Goal: Use online tool/utility: Utilize a website feature to perform a specific function

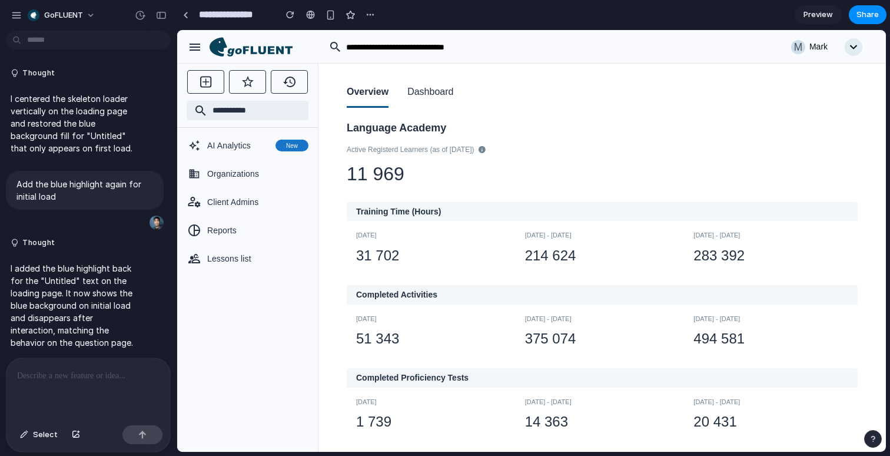
scroll to position [4339, 0]
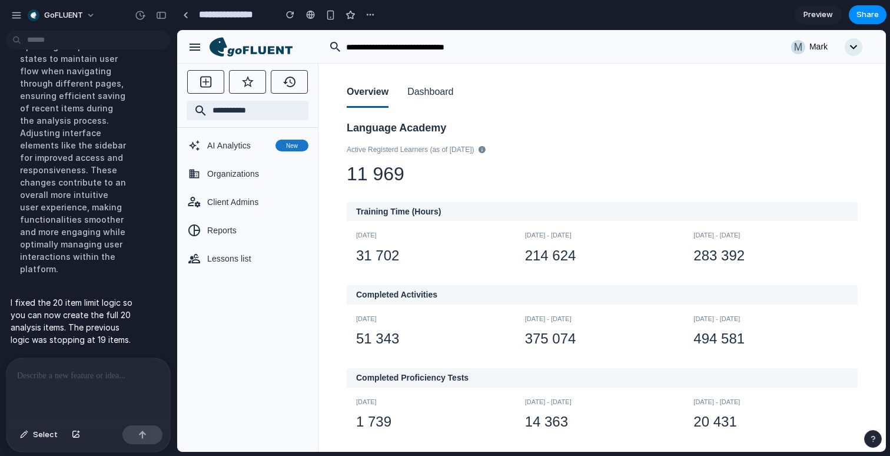
click at [255, 48] on icon at bounding box center [251, 47] width 83 height 20
click at [423, 93] on button "Dashboard" at bounding box center [430, 93] width 46 height 30
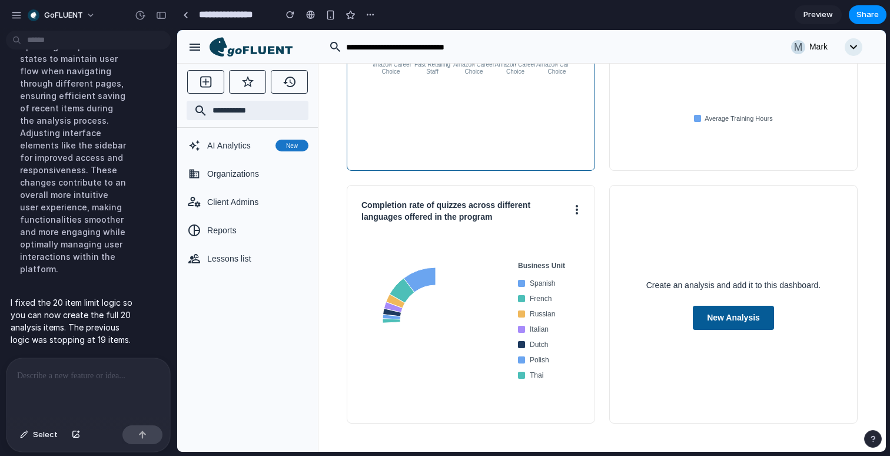
scroll to position [275, 0]
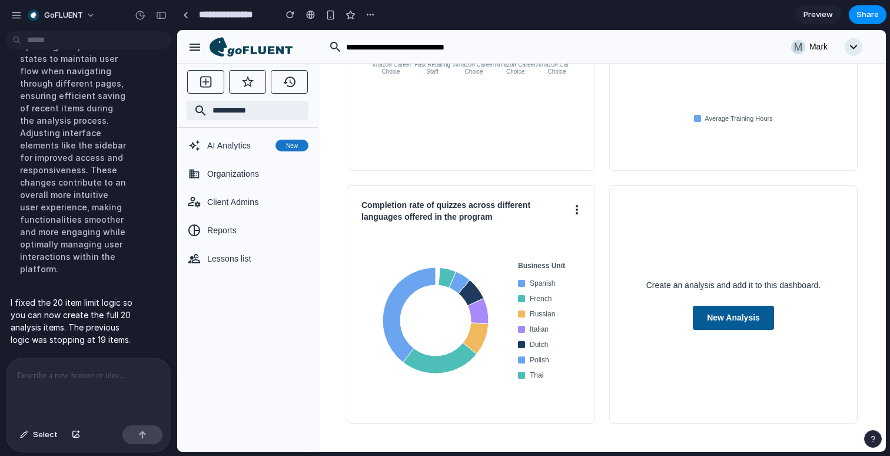
click at [759, 330] on div "Create an analysis and add it to this dashboard. New Analysis" at bounding box center [733, 304] width 248 height 238
click at [759, 320] on button "New Analysis" at bounding box center [733, 317] width 81 height 24
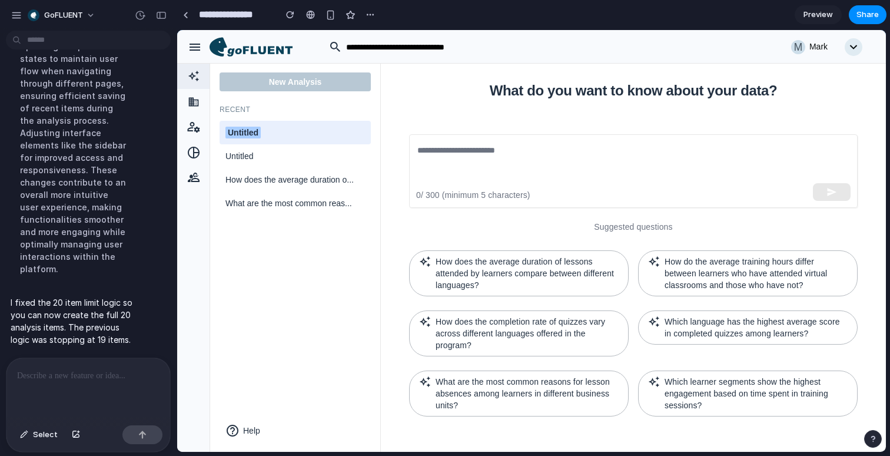
click at [197, 47] on icon "button" at bounding box center [195, 47] width 11 height 7
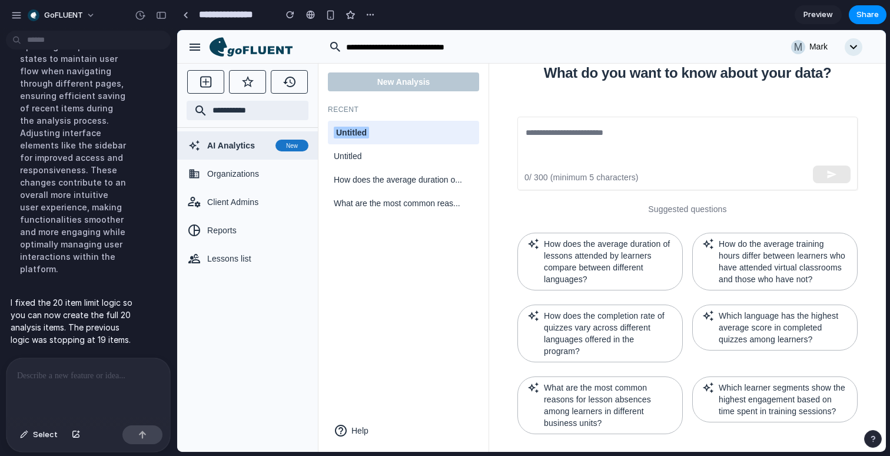
click at [197, 47] on icon "button" at bounding box center [195, 47] width 11 height 7
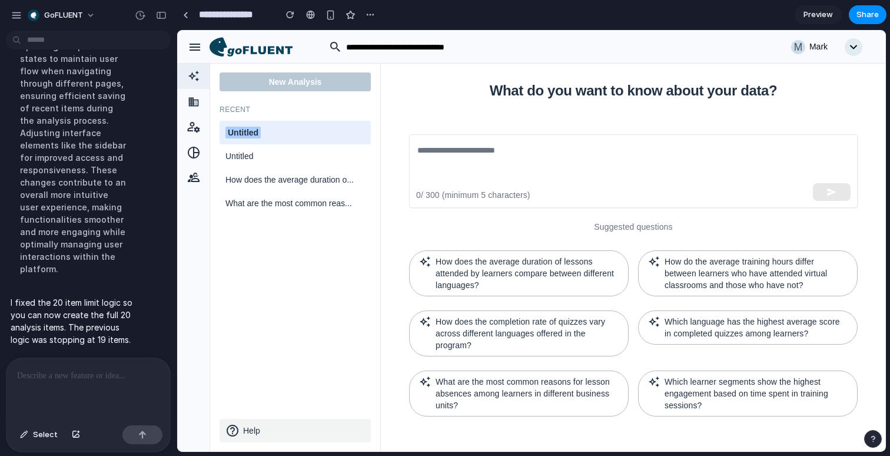
click at [256, 430] on button "Help" at bounding box center [295, 431] width 151 height 24
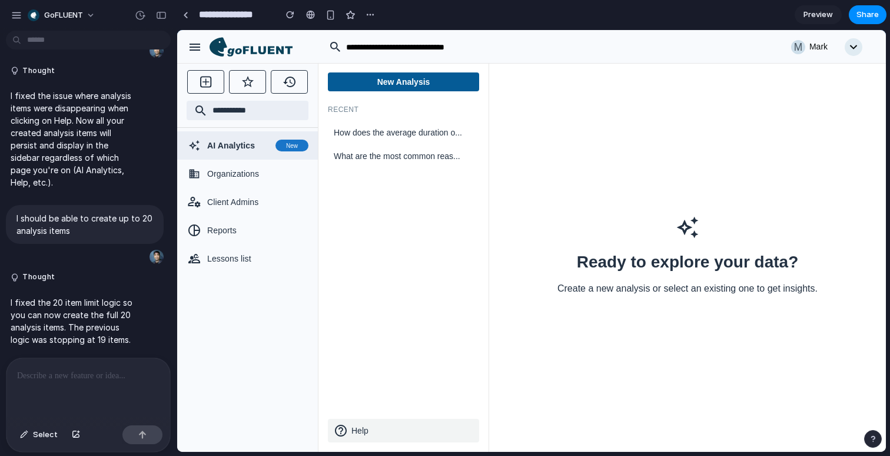
click at [387, 434] on button "Help" at bounding box center [403, 431] width 151 height 24
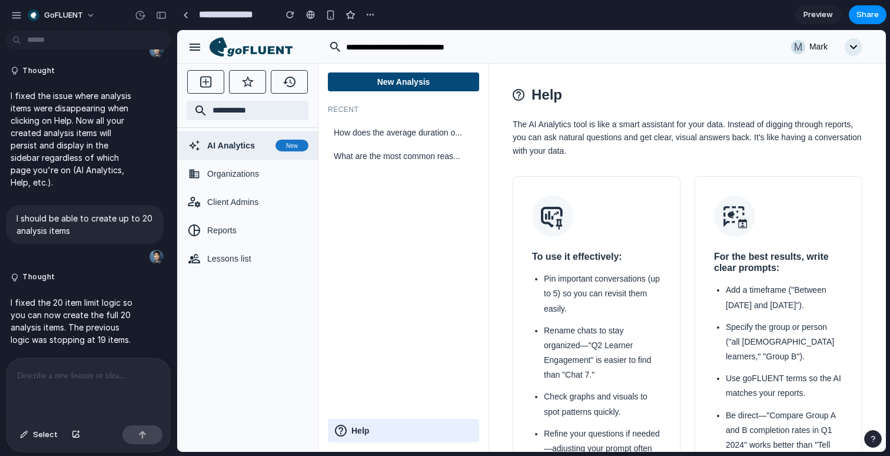
click at [400, 82] on button "New Analysis" at bounding box center [403, 81] width 151 height 19
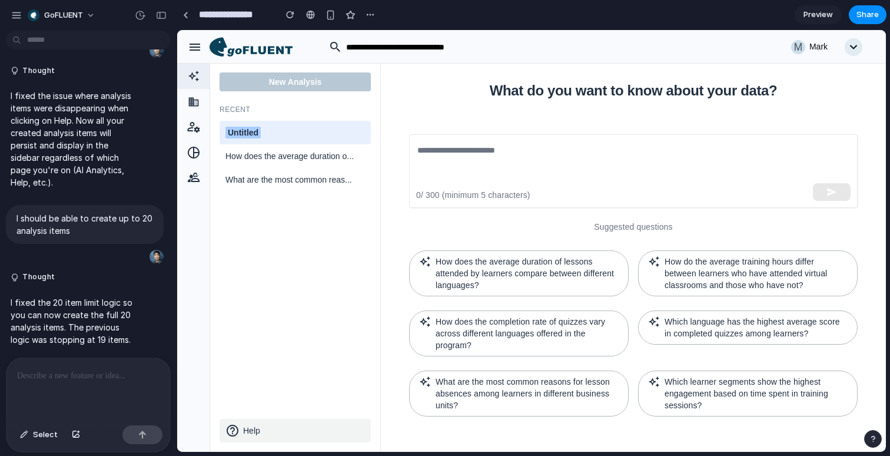
click at [251, 425] on button "Help" at bounding box center [295, 431] width 151 height 24
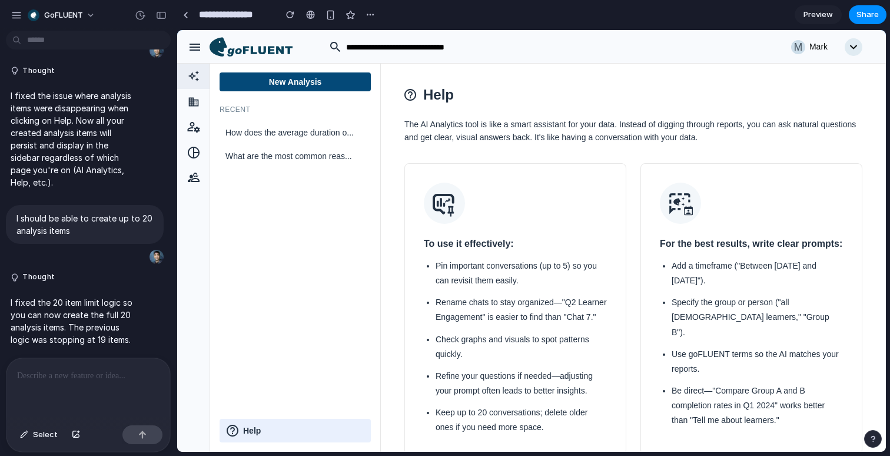
click at [317, 84] on button "New Analysis" at bounding box center [295, 81] width 151 height 19
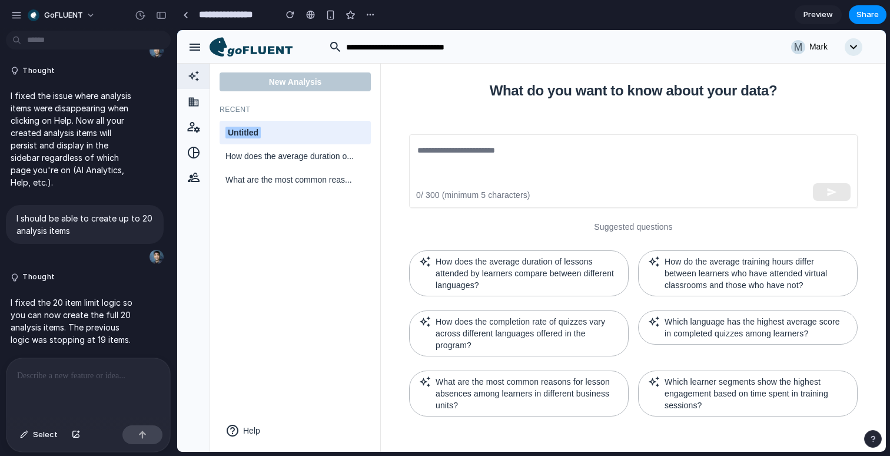
click at [263, 434] on button "Help" at bounding box center [295, 431] width 151 height 24
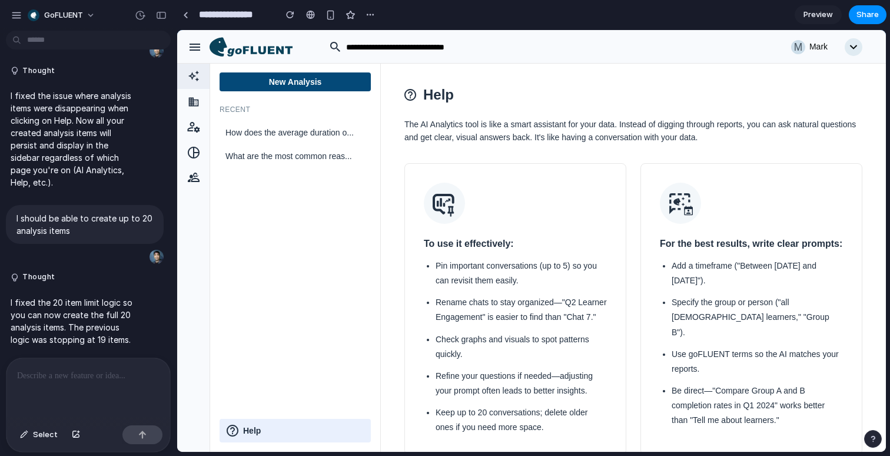
click at [314, 90] on button "New Analysis" at bounding box center [295, 81] width 151 height 19
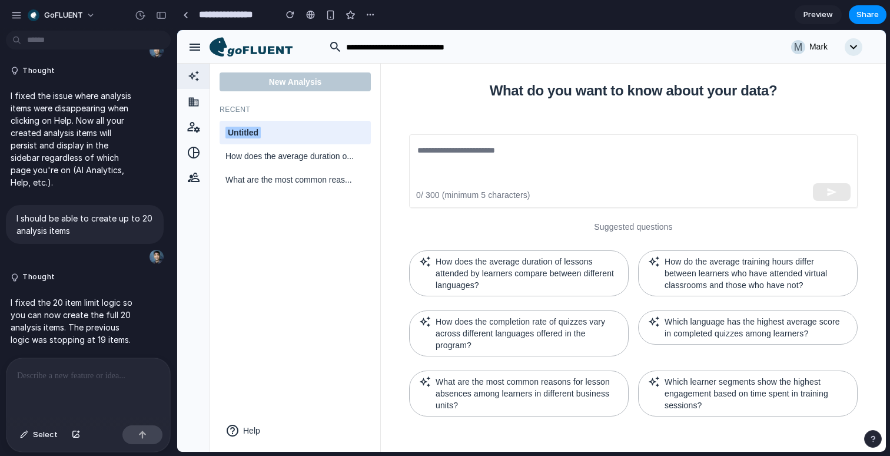
click at [263, 135] on div "Untitled" at bounding box center [295, 133] width 140 height 12
type input "*********"
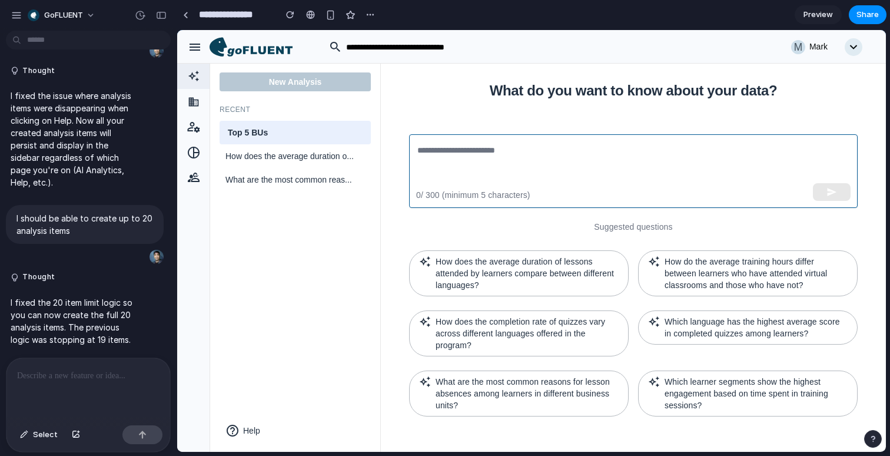
click at [598, 163] on textarea at bounding box center [633, 171] width 432 height 54
paste textarea "**********"
type textarea "**********"
click at [543, 144] on textarea at bounding box center [632, 171] width 431 height 54
paste textarea "**********"
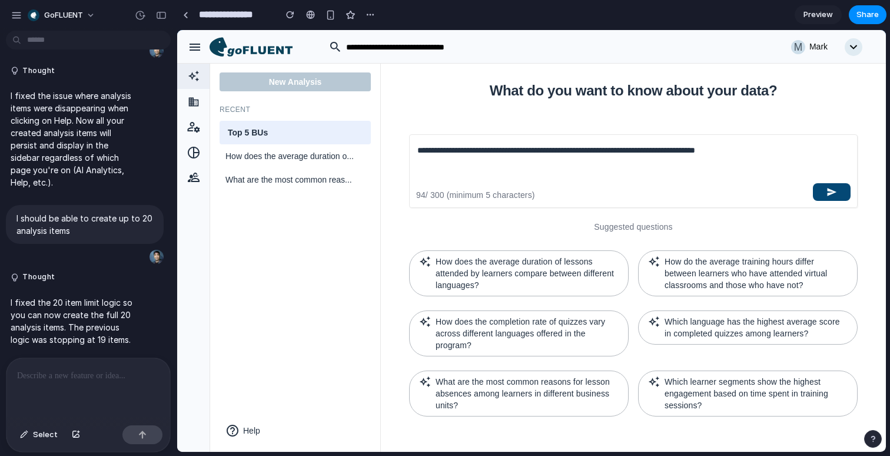
type textarea "**********"
click at [842, 183] on button "button" at bounding box center [832, 192] width 38 height 18
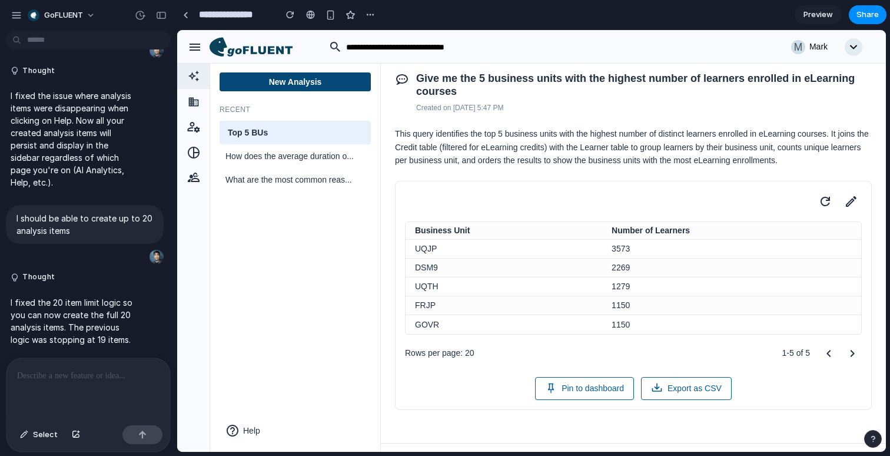
click at [308, 84] on button "New Analysis" at bounding box center [295, 81] width 151 height 19
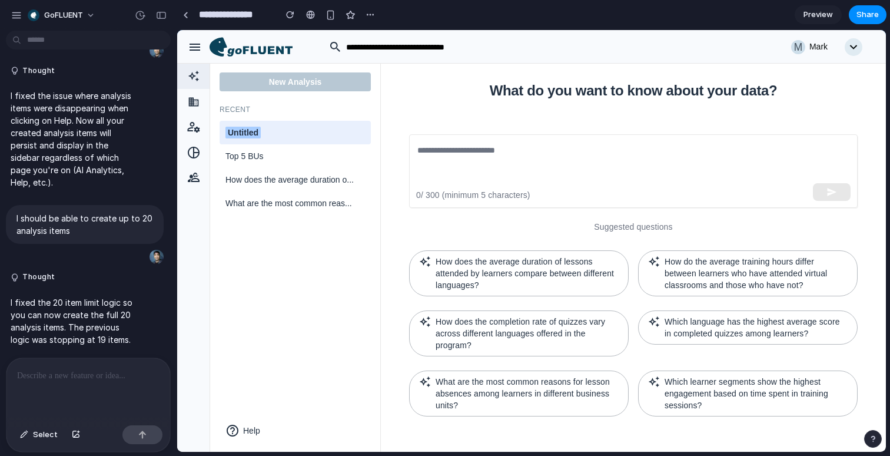
click at [344, 282] on div "New Analysis Recent Untitled Top 5 BUs How does the average duration o... What …" at bounding box center [295, 257] width 171 height 388
click at [198, 51] on div "button" at bounding box center [195, 47] width 14 height 14
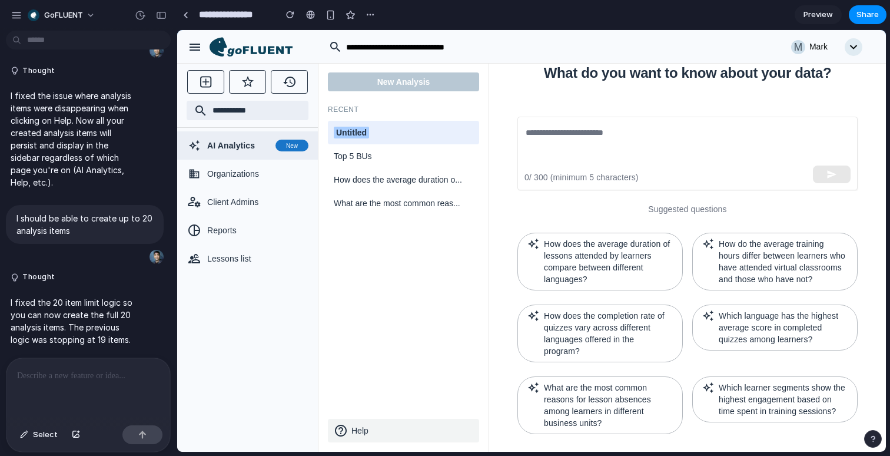
click at [367, 429] on button "Help" at bounding box center [403, 431] width 151 height 24
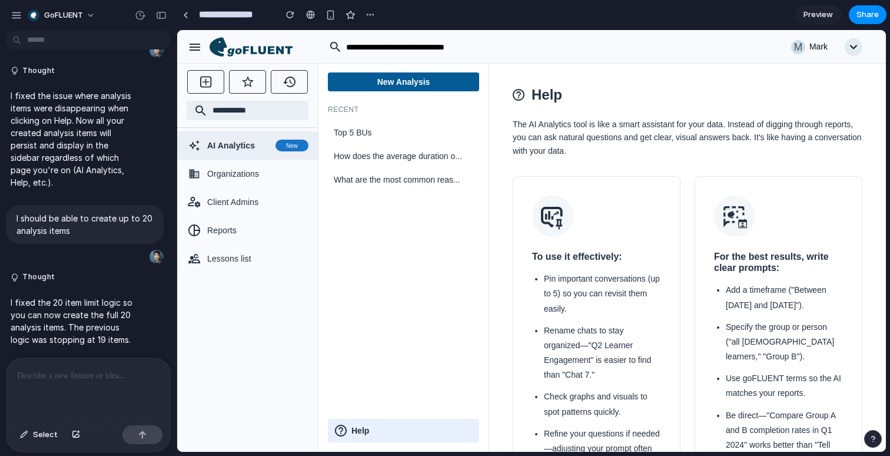
click at [264, 47] on icon at bounding box center [259, 51] width 65 height 10
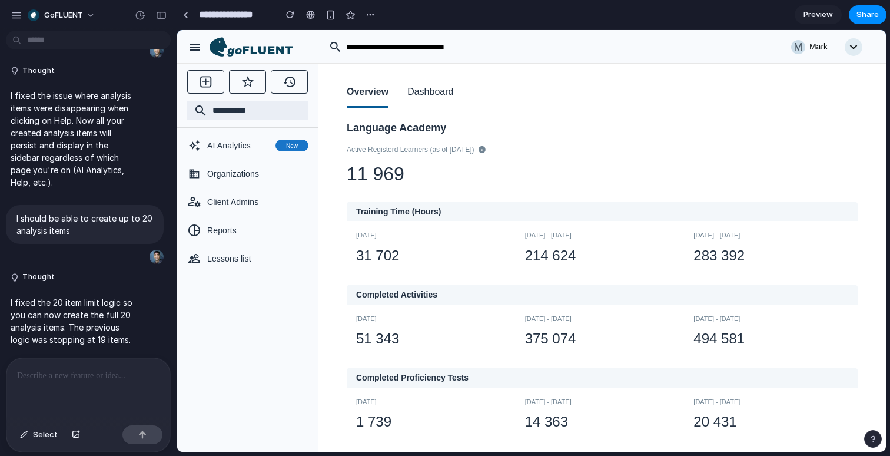
click at [430, 90] on button "Dashboard" at bounding box center [430, 93] width 46 height 30
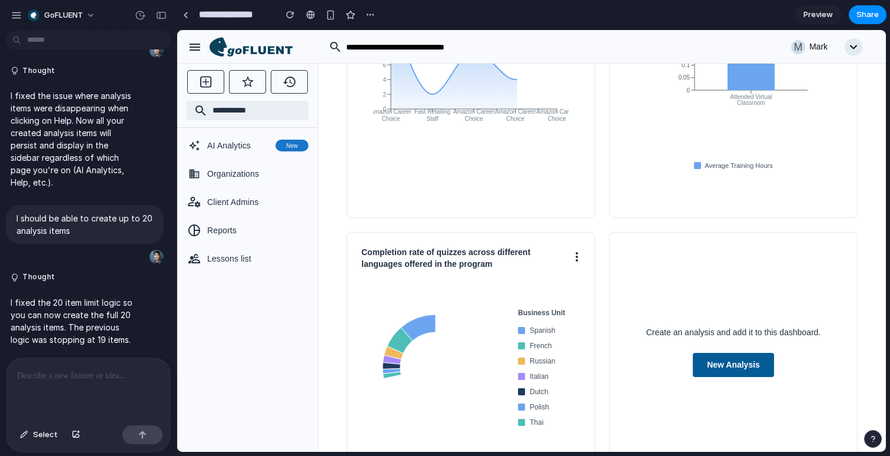
scroll to position [275, 0]
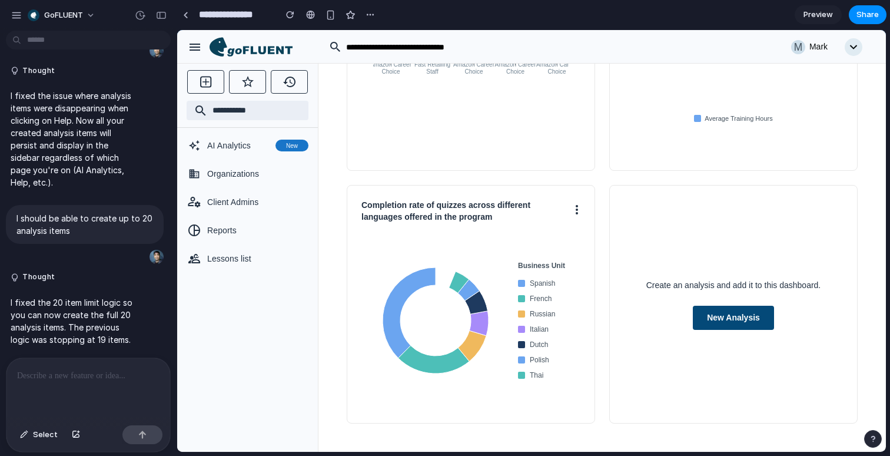
click at [735, 315] on button "New Analysis" at bounding box center [733, 317] width 81 height 24
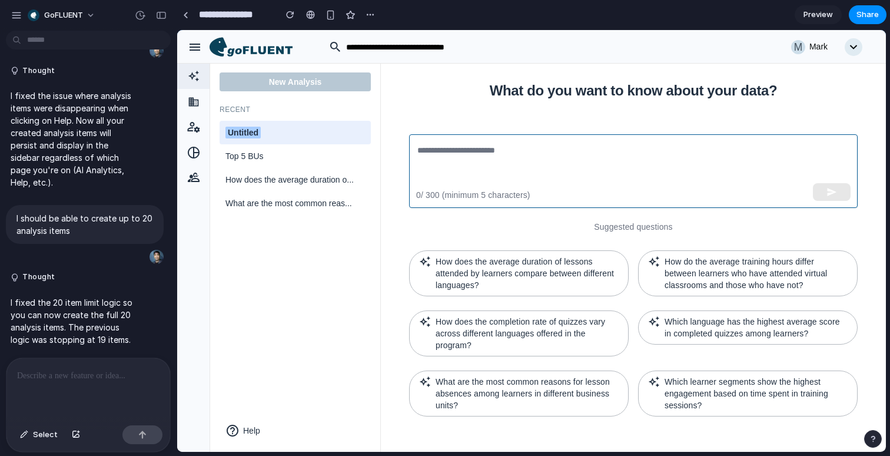
click at [630, 159] on textarea at bounding box center [633, 171] width 432 height 54
paste textarea "**********"
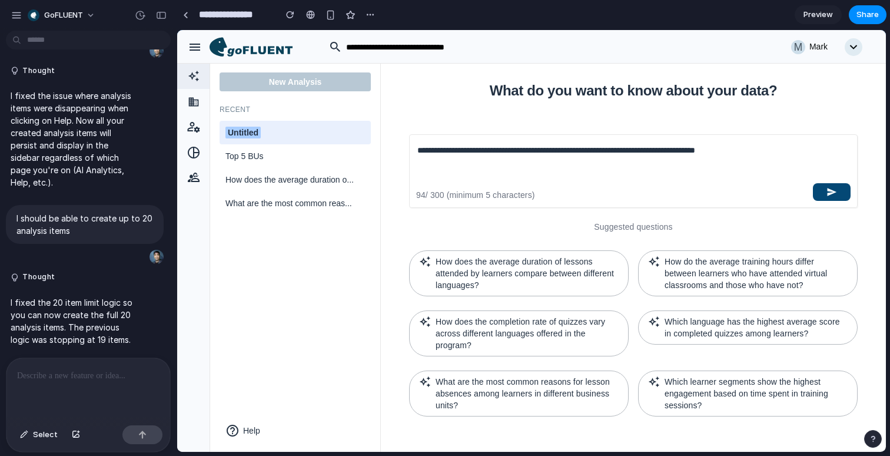
type textarea "**********"
click at [832, 188] on icon "button" at bounding box center [832, 192] width 9 height 8
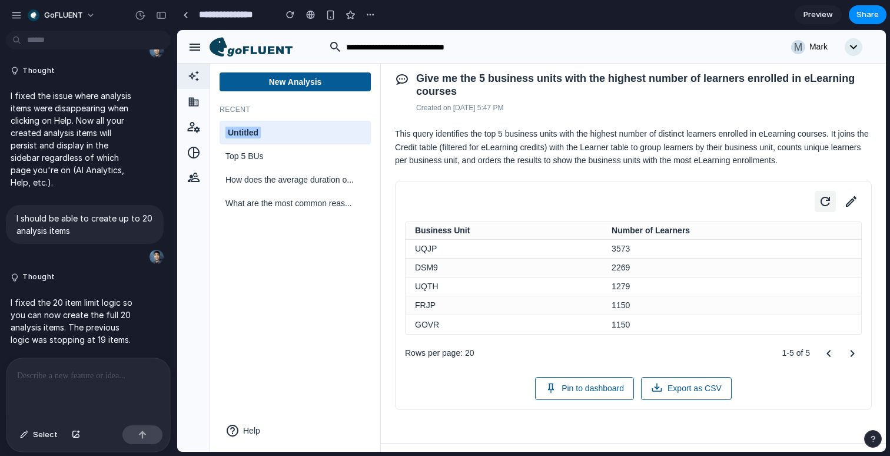
click at [825, 210] on icon at bounding box center [825, 201] width 16 height 16
click at [855, 210] on icon at bounding box center [851, 201] width 16 height 16
click at [85, 378] on p at bounding box center [88, 375] width 142 height 14
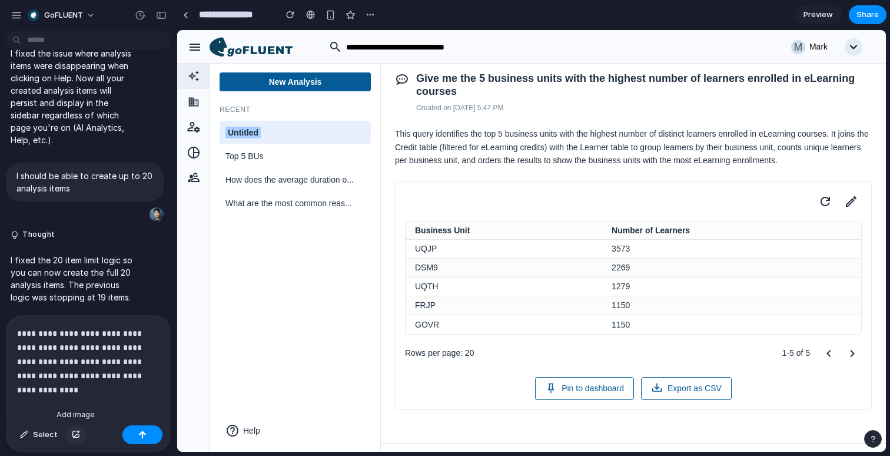
click at [72, 437] on div "button" at bounding box center [76, 434] width 8 height 7
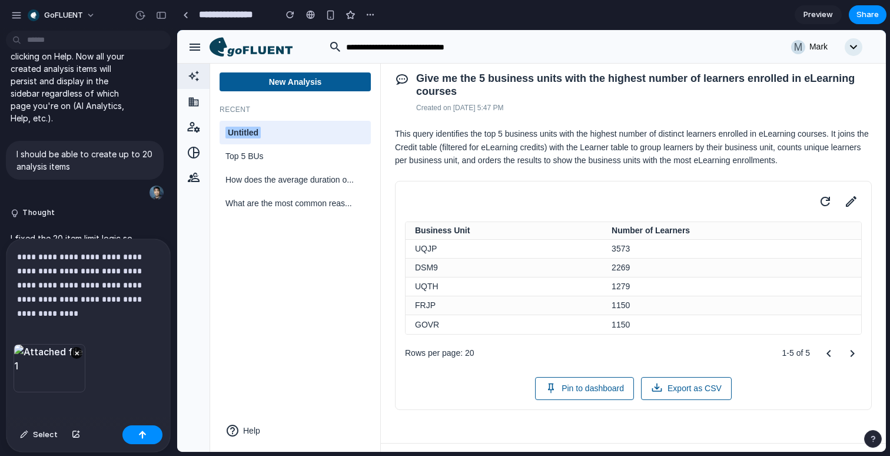
click at [160, 300] on p "**********" at bounding box center [88, 278] width 142 height 57
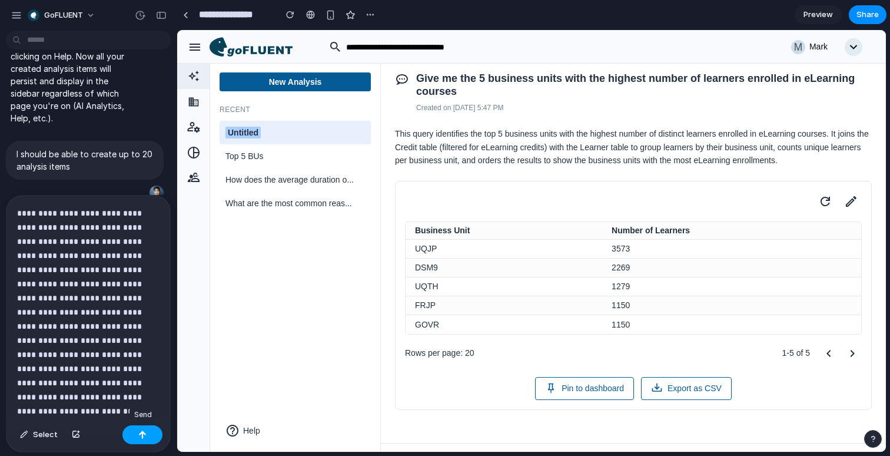
click at [152, 434] on button "button" at bounding box center [142, 434] width 40 height 19
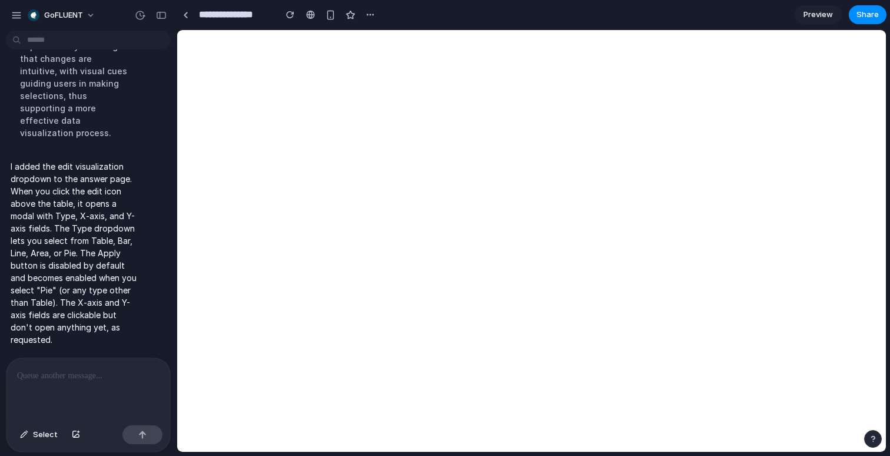
scroll to position [4665, 0]
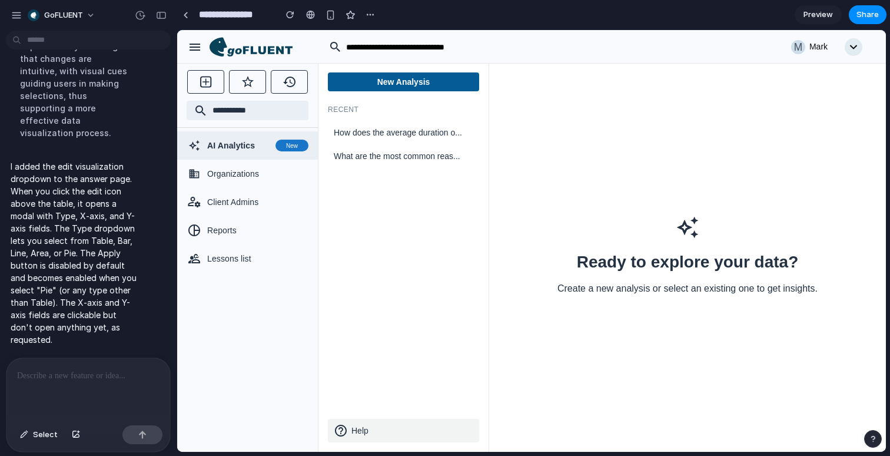
click at [365, 426] on button "Help" at bounding box center [403, 431] width 151 height 24
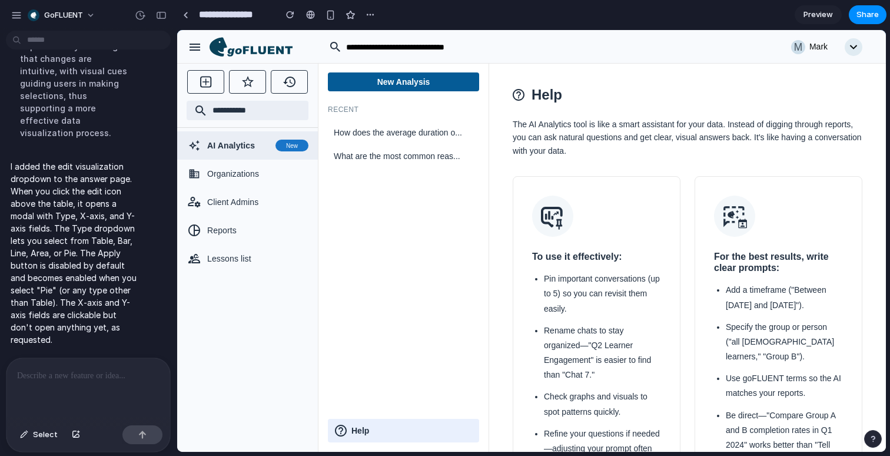
click at [193, 47] on icon "button" at bounding box center [195, 47] width 11 height 7
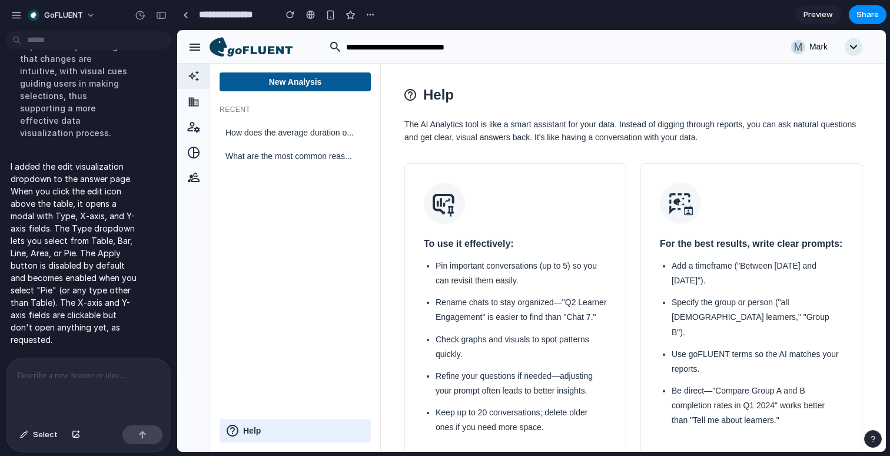
click at [193, 47] on icon "button" at bounding box center [195, 47] width 11 height 7
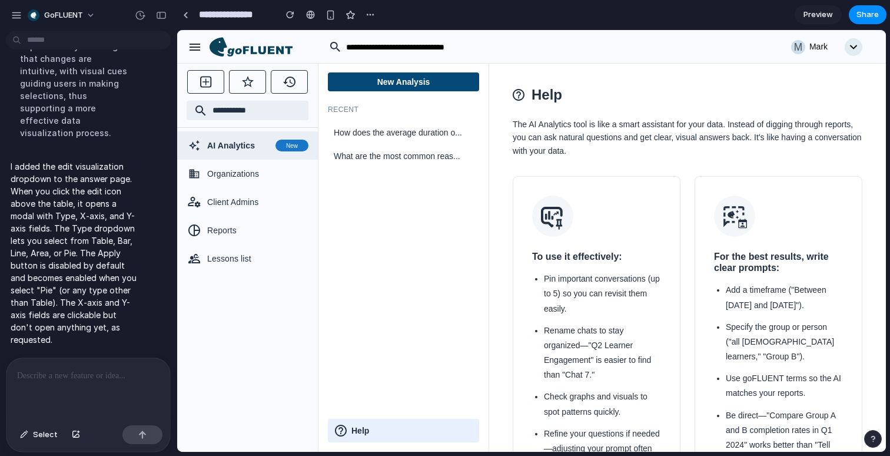
click at [396, 87] on button "New Analysis" at bounding box center [403, 81] width 151 height 19
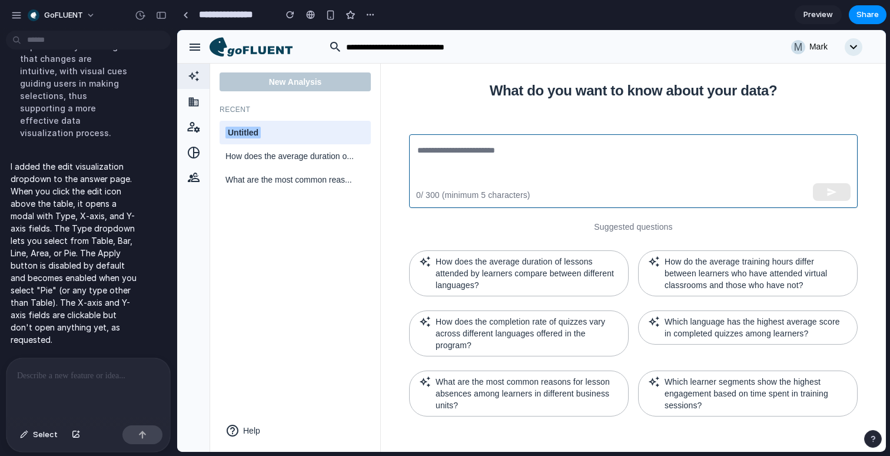
click at [555, 175] on textarea at bounding box center [633, 171] width 432 height 54
paste textarea "**********"
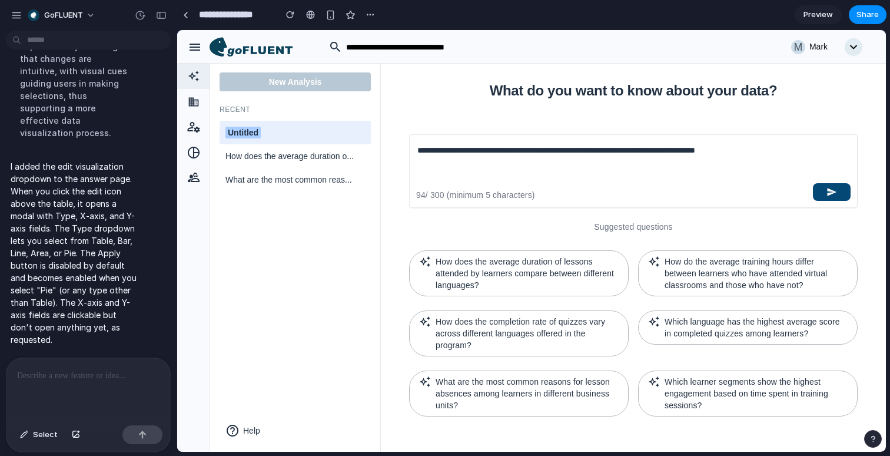
type textarea "**********"
click at [816, 185] on button "button" at bounding box center [832, 192] width 38 height 18
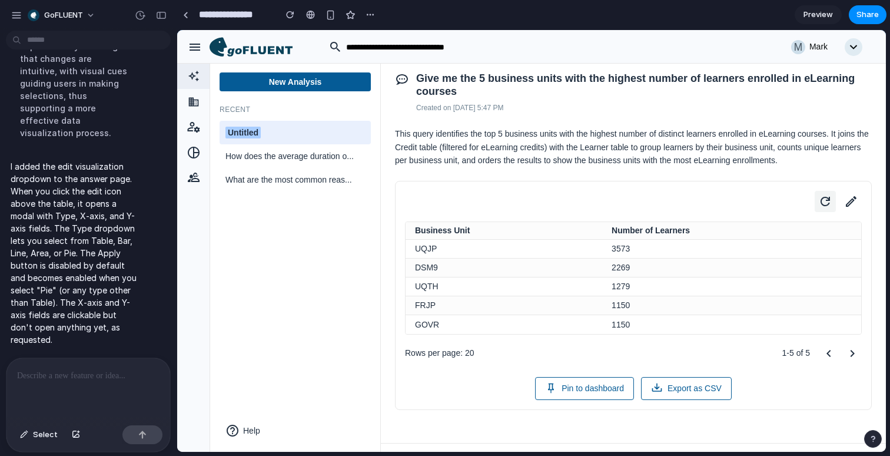
click at [822, 210] on icon at bounding box center [825, 201] width 16 height 16
click at [592, 399] on button "Pin to dashboard" at bounding box center [584, 388] width 99 height 23
click at [674, 396] on button "Export as CSV" at bounding box center [686, 388] width 91 height 23
click at [848, 210] on icon at bounding box center [851, 201] width 16 height 16
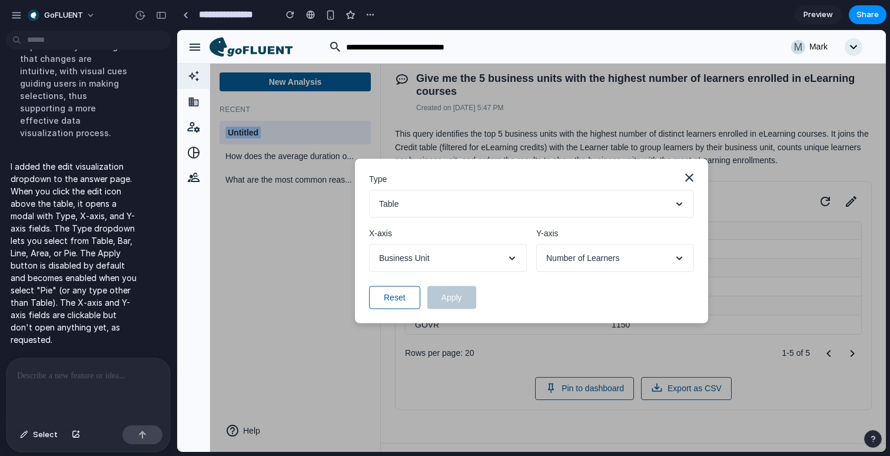
click at [498, 250] on button "Business Unit" at bounding box center [448, 258] width 158 height 28
click at [579, 260] on span "Number of Learners" at bounding box center [583, 258] width 74 height 12
click at [590, 204] on button "Table" at bounding box center [531, 204] width 325 height 28
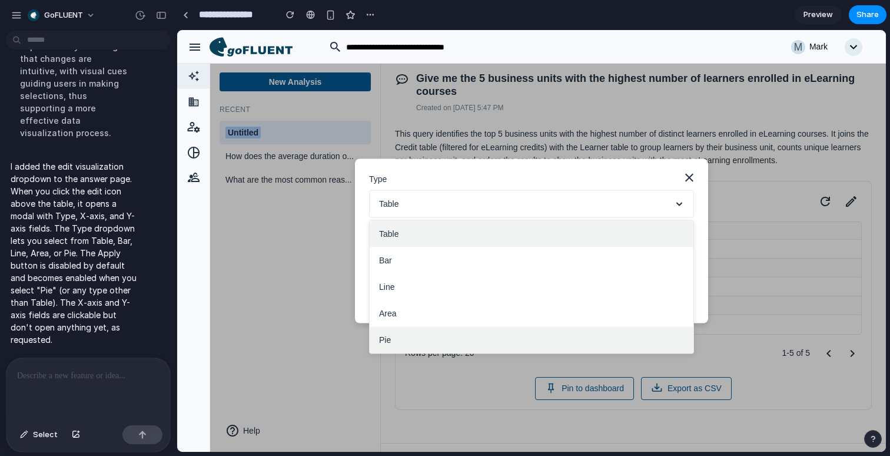
click at [525, 341] on button "Pie" at bounding box center [532, 340] width 324 height 26
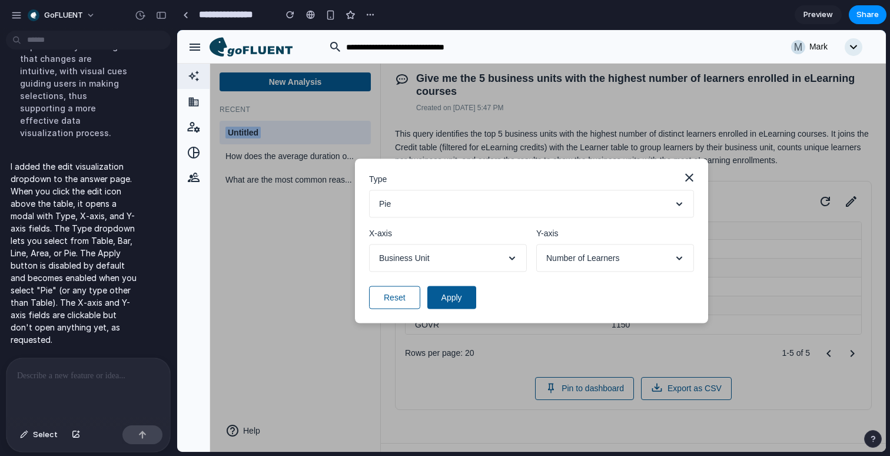
click at [85, 366] on div at bounding box center [88, 389] width 164 height 62
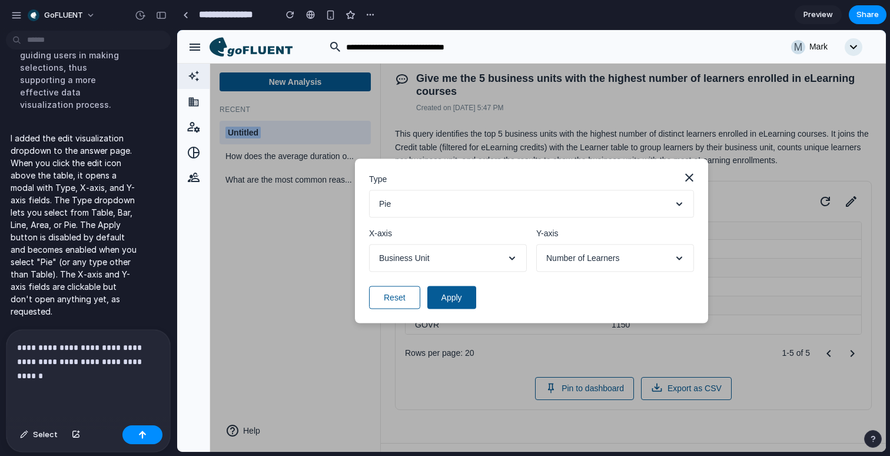
scroll to position [4691, 0]
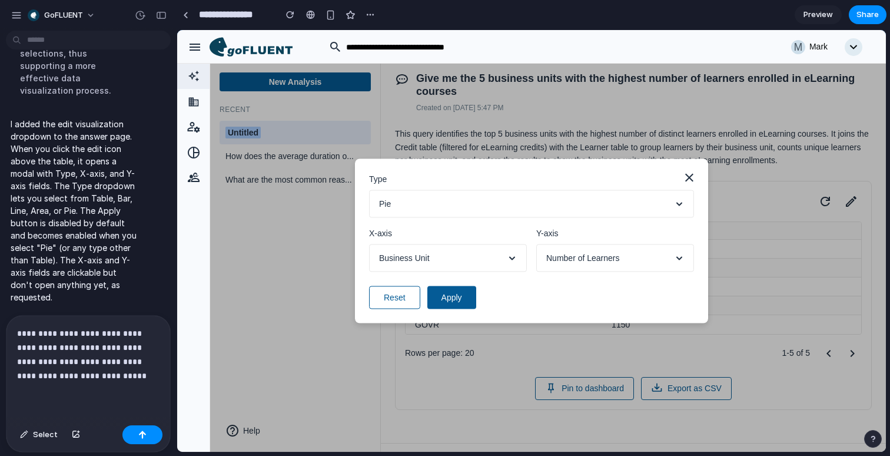
click at [543, 203] on button "Pie" at bounding box center [531, 204] width 325 height 28
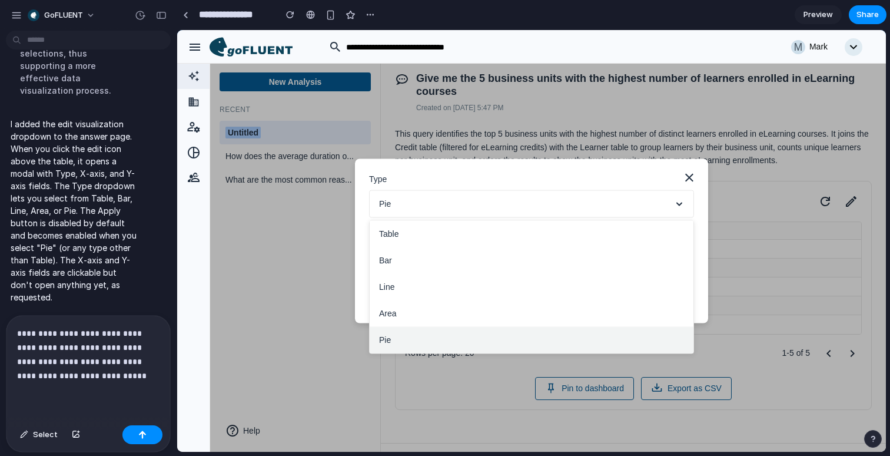
click at [132, 377] on p "**********" at bounding box center [88, 354] width 142 height 57
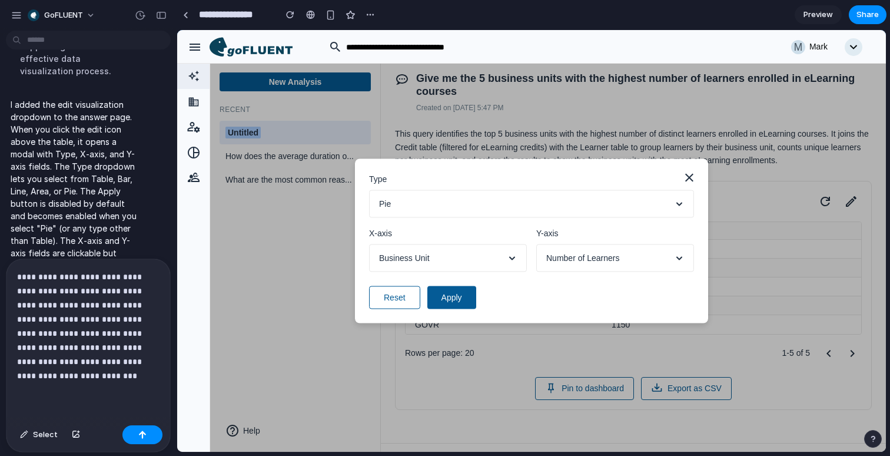
click at [474, 183] on label "Type" at bounding box center [531, 179] width 325 height 12
click at [471, 213] on button "Pie" at bounding box center [531, 204] width 325 height 28
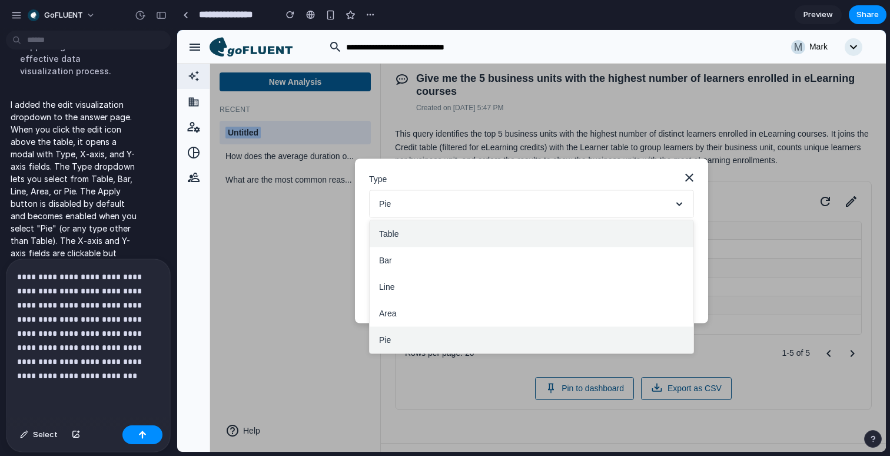
click at [454, 241] on button "Table" at bounding box center [532, 234] width 324 height 26
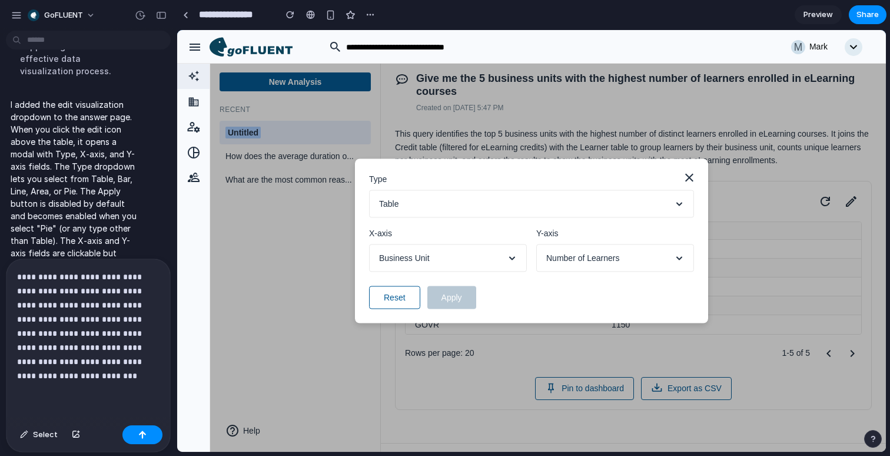
click at [469, 202] on button "Table" at bounding box center [531, 204] width 325 height 28
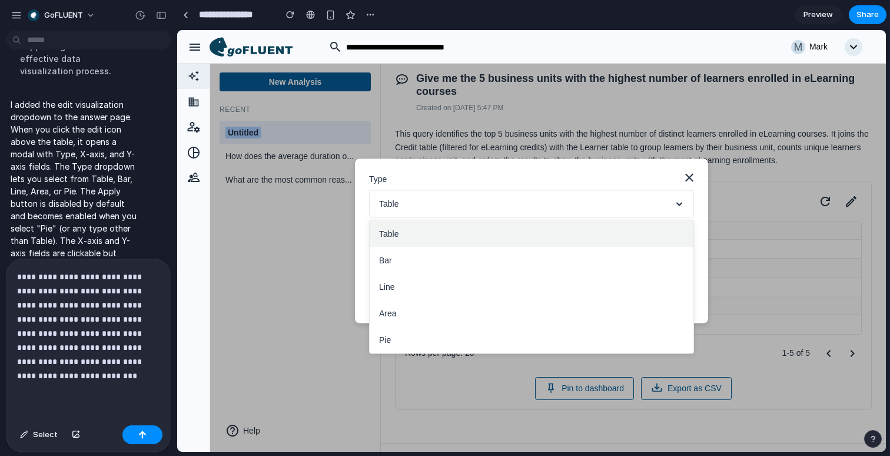
click at [74, 383] on div "**********" at bounding box center [88, 339] width 164 height 161
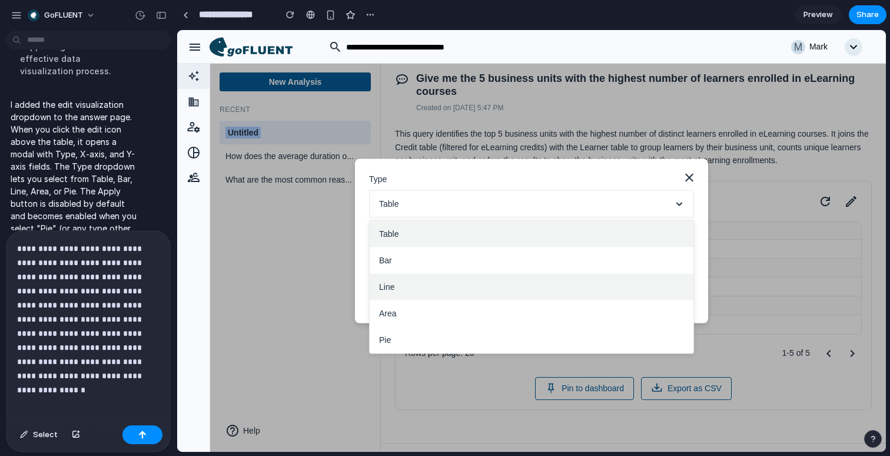
click at [480, 296] on button "Line" at bounding box center [532, 287] width 324 height 26
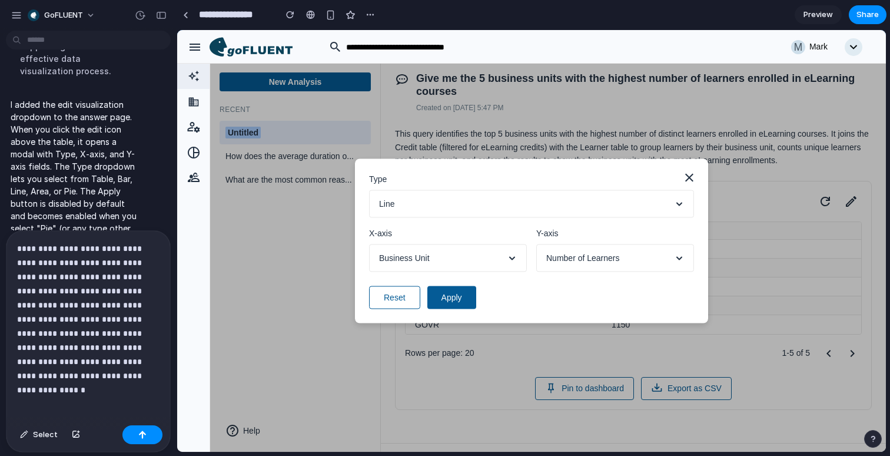
click at [513, 211] on button "Line" at bounding box center [531, 204] width 325 height 28
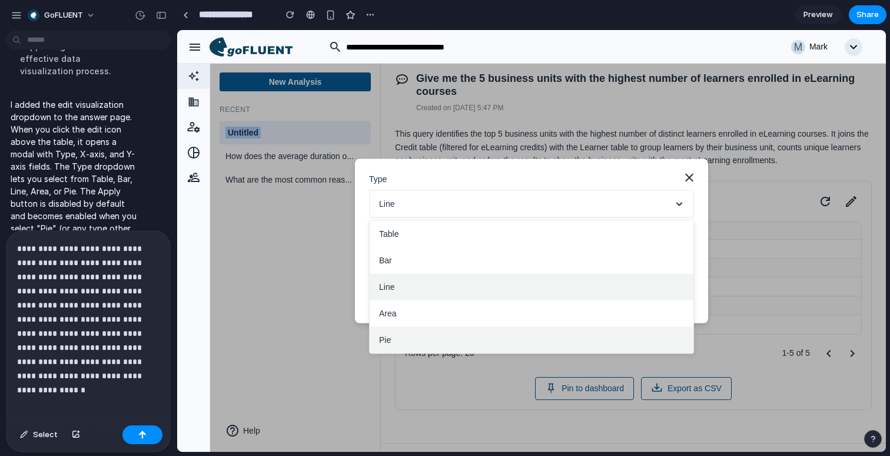
click at [426, 340] on button "Pie" at bounding box center [532, 340] width 324 height 26
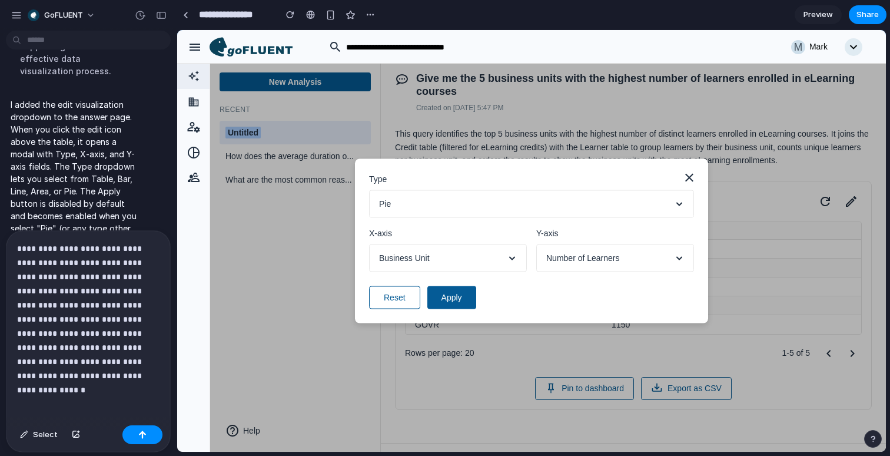
click at [112, 377] on p "**********" at bounding box center [88, 311] width 142 height 141
click at [690, 178] on icon at bounding box center [689, 178] width 8 height 8
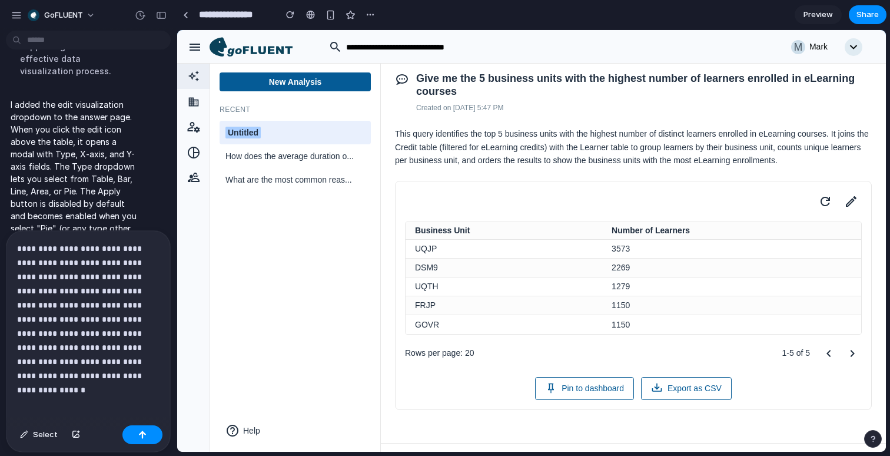
click at [98, 380] on p "**********" at bounding box center [88, 311] width 142 height 141
click at [142, 436] on div "button" at bounding box center [142, 434] width 8 height 8
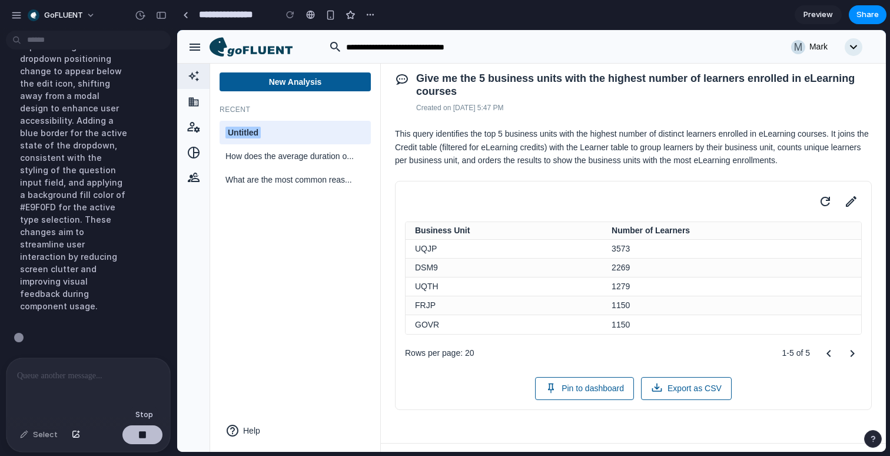
scroll to position [4773, 0]
click at [360, 160] on icon at bounding box center [357, 155] width 9 height 9
click at [359, 182] on icon at bounding box center [357, 179] width 9 height 9
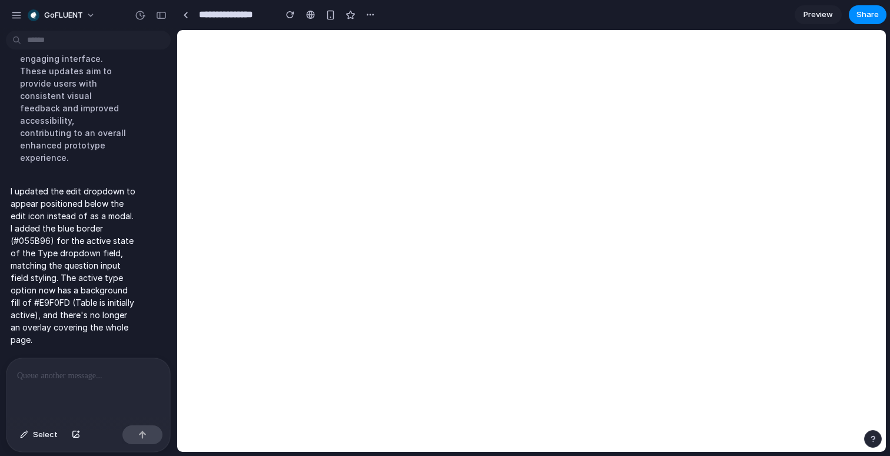
scroll to position [4838, 0]
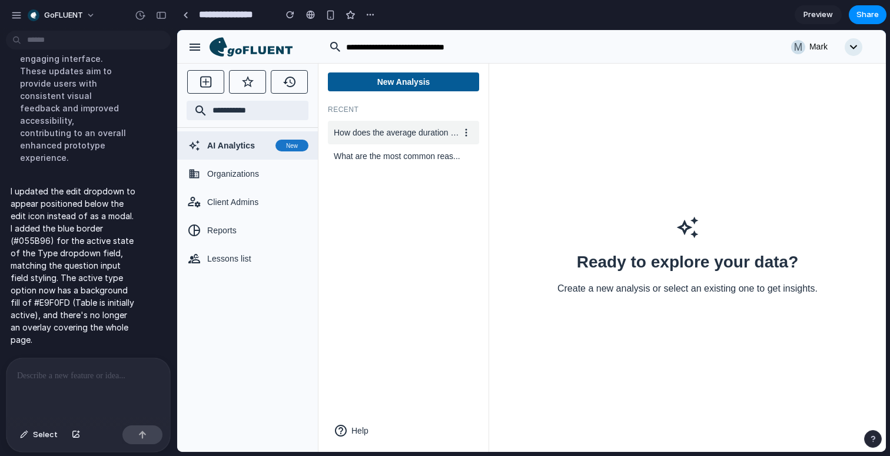
click at [470, 137] on icon at bounding box center [465, 132] width 9 height 9
click at [434, 86] on button "New Analysis" at bounding box center [403, 81] width 151 height 19
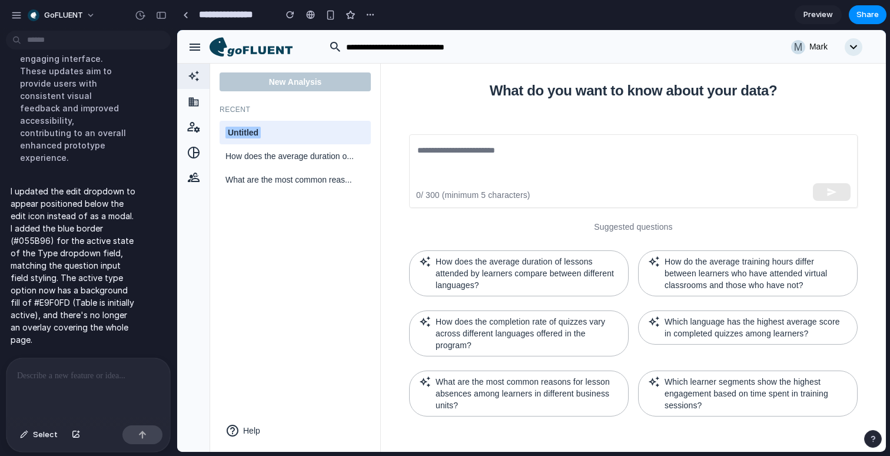
click at [257, 137] on span "Untitled" at bounding box center [242, 133] width 35 height 12
type input "*********"
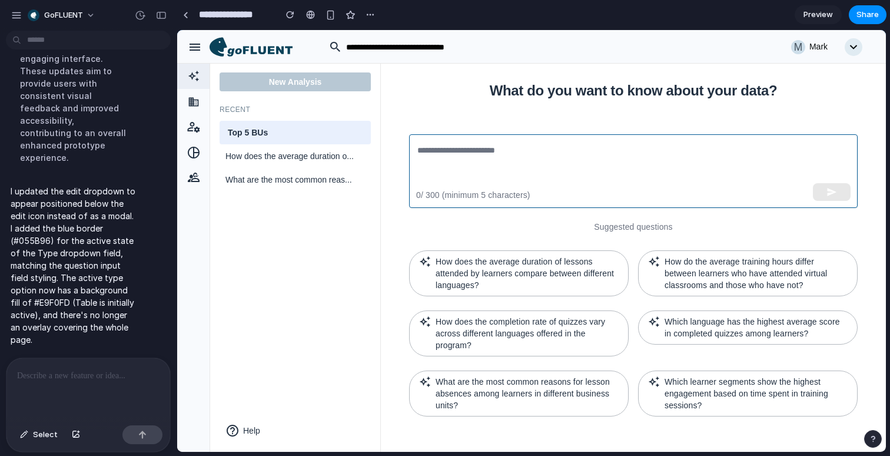
click at [579, 164] on textarea at bounding box center [633, 171] width 432 height 54
paste textarea "******"
type textarea "******"
click at [504, 148] on textarea at bounding box center [632, 171] width 431 height 54
paste textarea "**********"
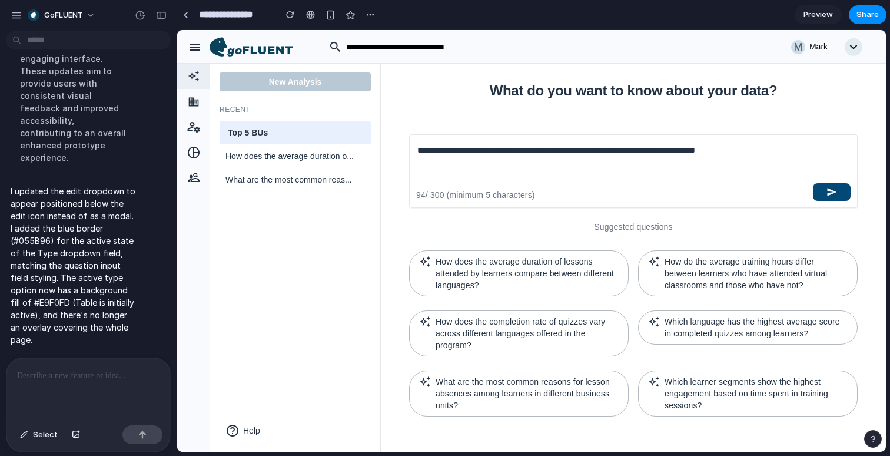
type textarea "**********"
click at [830, 188] on icon "button" at bounding box center [831, 192] width 11 height 11
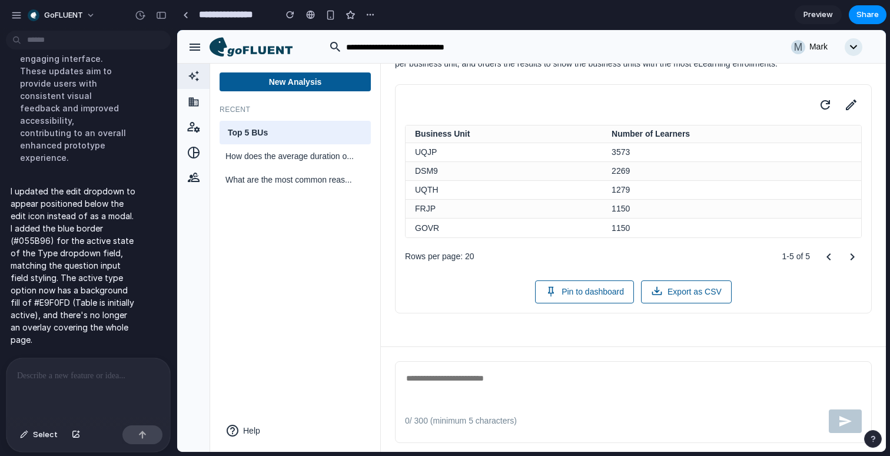
scroll to position [115, 0]
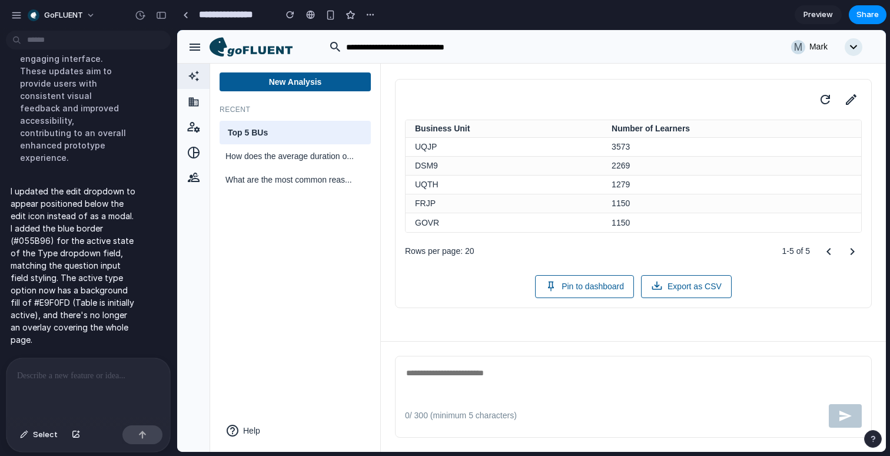
click at [640, 389] on textarea at bounding box center [633, 380] width 457 height 29
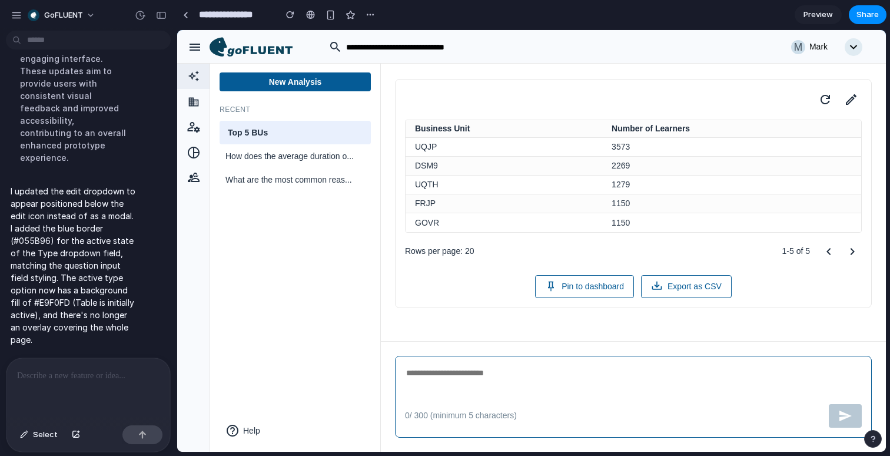
scroll to position [0, 0]
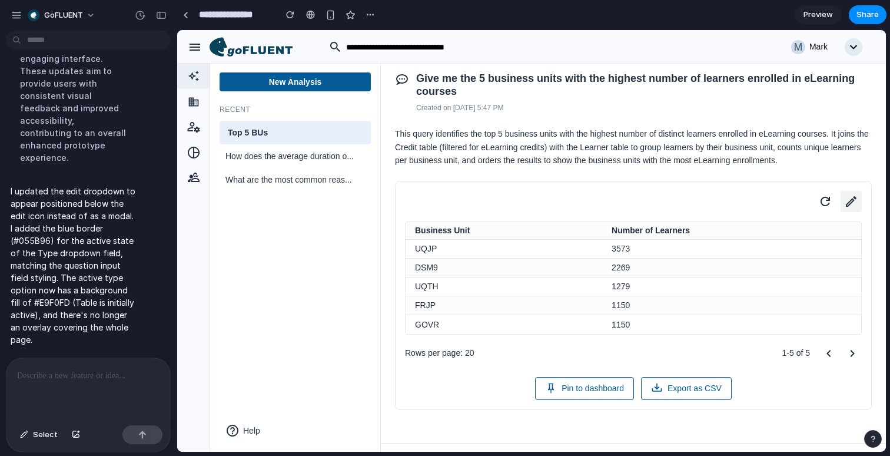
click at [851, 207] on icon at bounding box center [851, 201] width 11 height 11
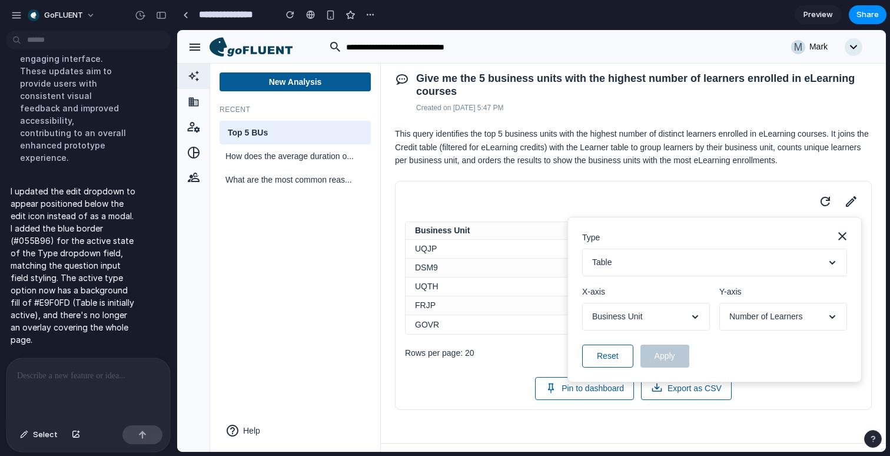
click at [838, 240] on icon at bounding box center [842, 236] width 8 height 8
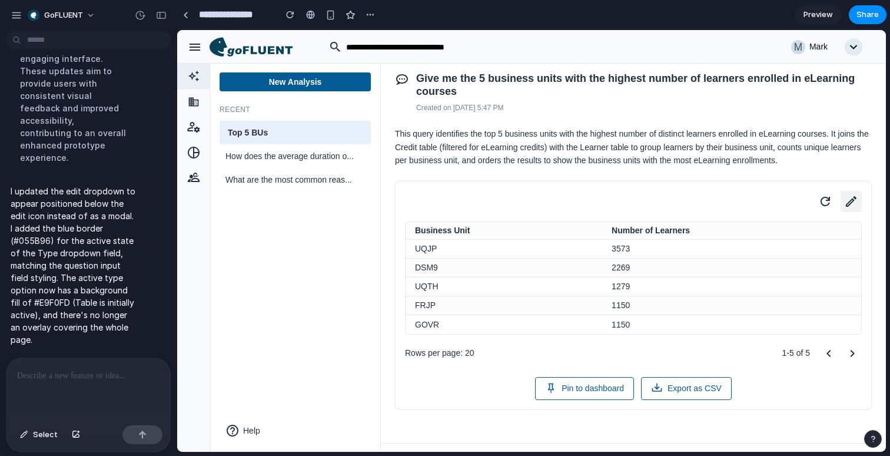
click at [846, 210] on icon at bounding box center [851, 201] width 16 height 16
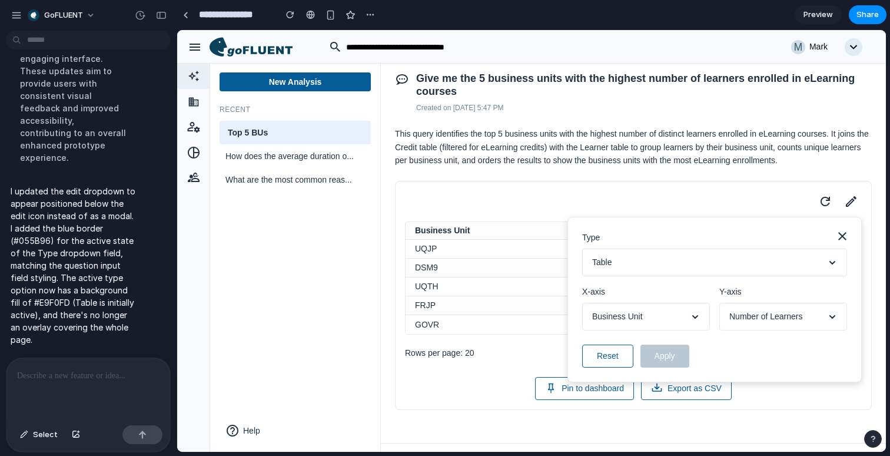
click at [723, 271] on button "Table" at bounding box center [714, 262] width 265 height 28
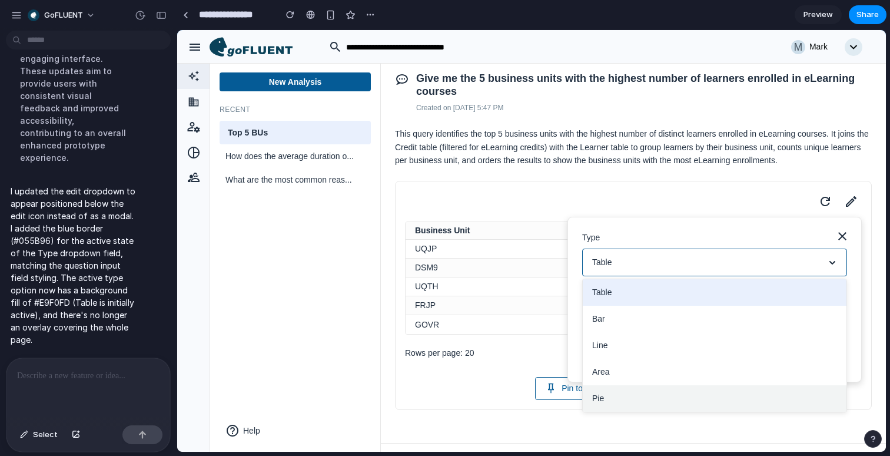
click at [648, 410] on button "Pie" at bounding box center [715, 398] width 264 height 26
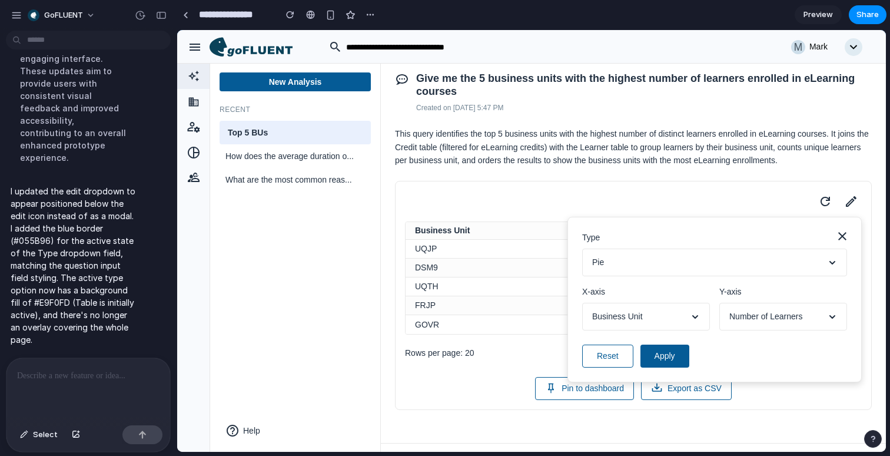
click at [696, 318] on icon at bounding box center [695, 316] width 5 height 2
click at [755, 330] on button "Number of Learners" at bounding box center [783, 317] width 128 height 28
click at [668, 367] on button "Apply" at bounding box center [664, 355] width 49 height 23
click at [841, 240] on icon at bounding box center [842, 236] width 8 height 8
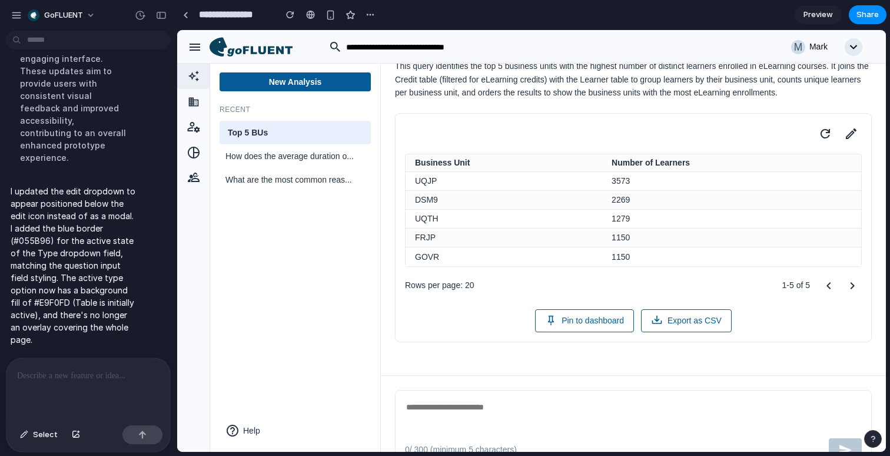
scroll to position [115, 0]
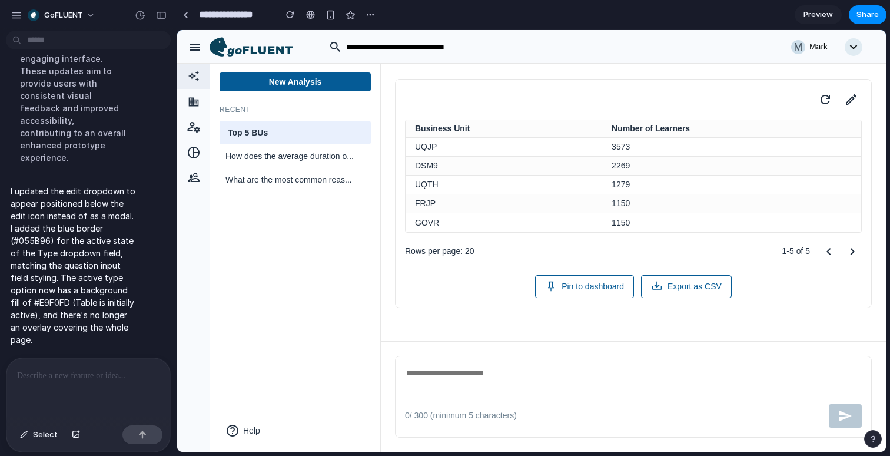
click at [92, 377] on p at bounding box center [88, 375] width 142 height 14
click at [318, 79] on button "New Analysis" at bounding box center [295, 81] width 151 height 19
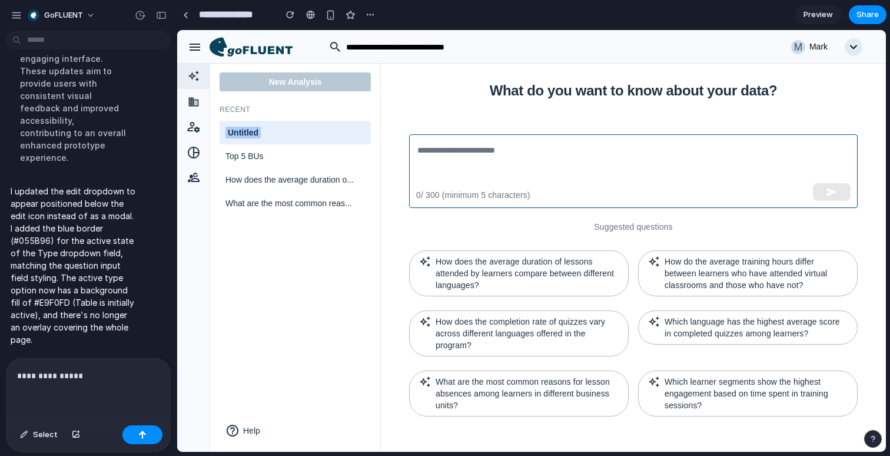
click at [743, 192] on div "​" at bounding box center [633, 171] width 449 height 74
click at [740, 160] on textarea at bounding box center [633, 171] width 432 height 54
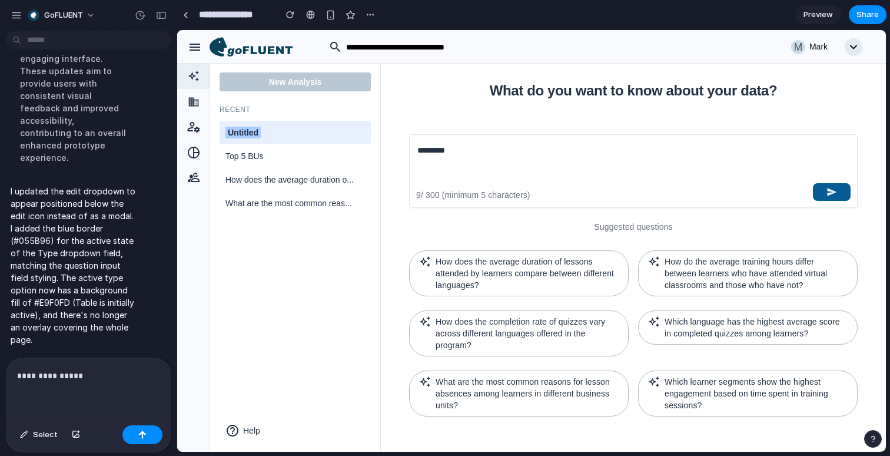
click at [108, 376] on p "**********" at bounding box center [88, 375] width 142 height 14
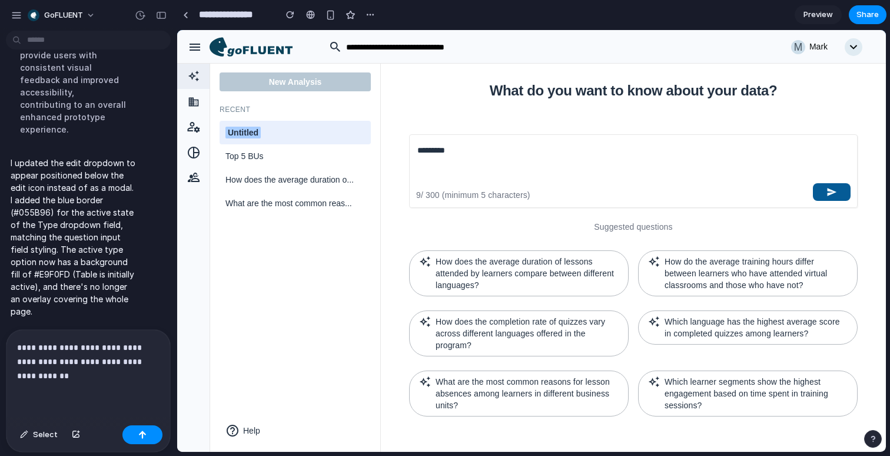
scroll to position [4864, 0]
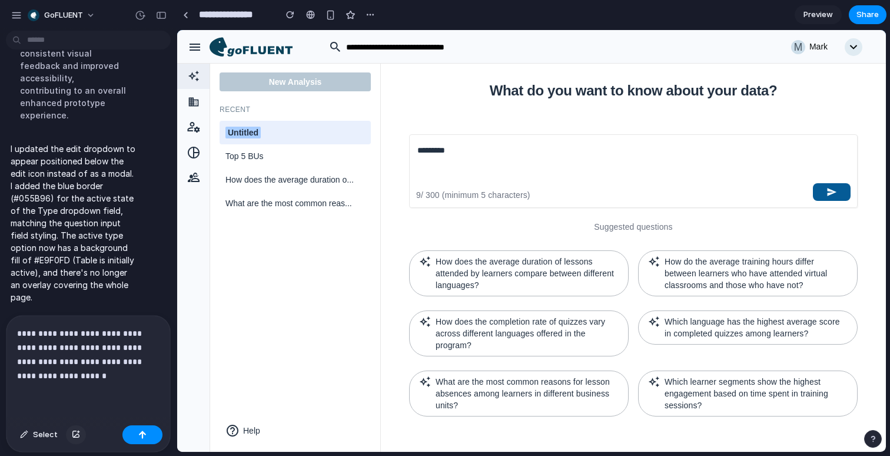
click at [72, 438] on button "button" at bounding box center [76, 434] width 20 height 19
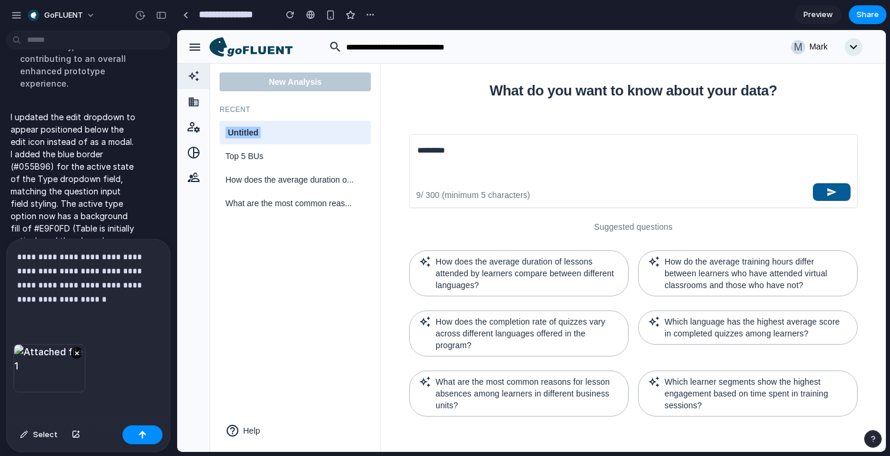
click at [91, 301] on p "**********" at bounding box center [88, 278] width 142 height 57
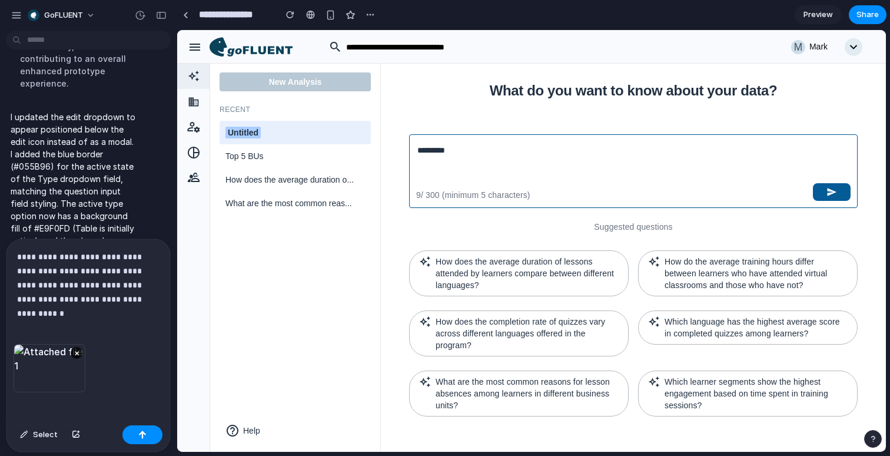
click at [529, 151] on textarea "*********" at bounding box center [632, 171] width 431 height 54
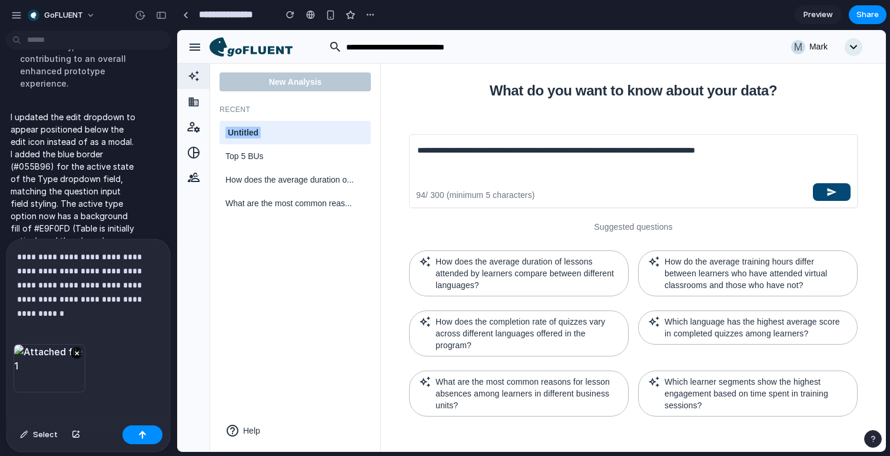
type textarea "**********"
click at [834, 188] on icon "button" at bounding box center [831, 192] width 11 height 11
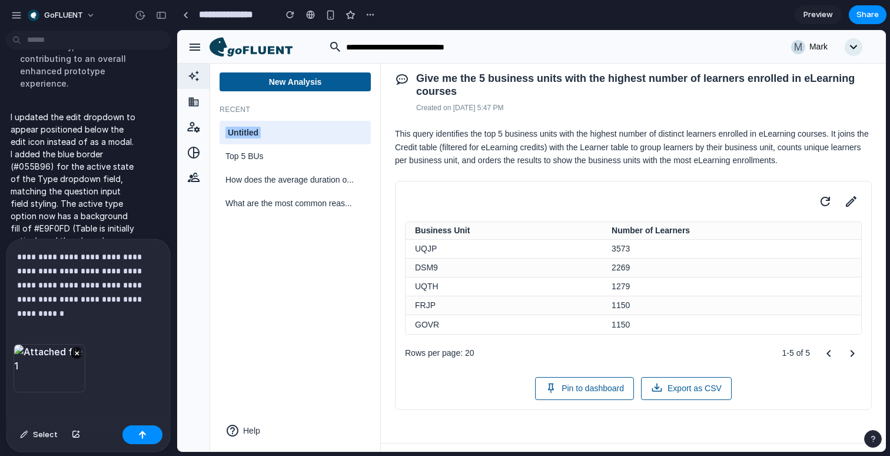
click at [816, 16] on span "Preview" at bounding box center [817, 15] width 29 height 12
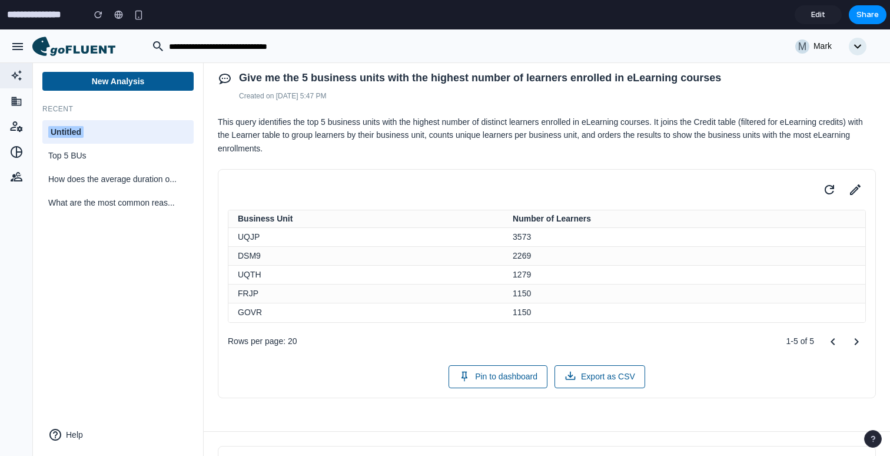
click at [861, 192] on icon at bounding box center [855, 189] width 16 height 16
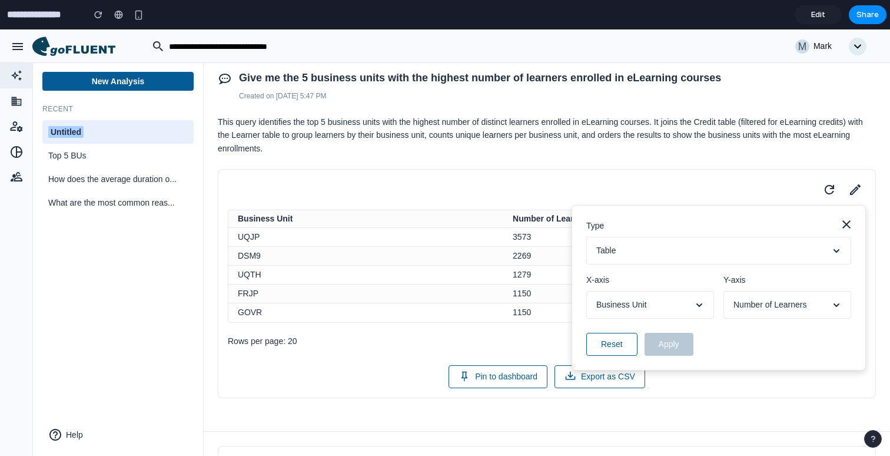
click at [847, 223] on icon at bounding box center [846, 224] width 8 height 8
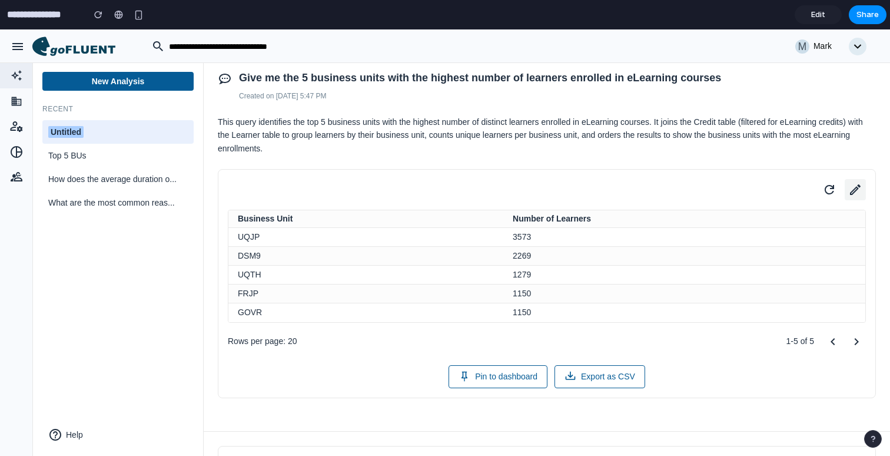
click at [855, 188] on icon at bounding box center [855, 189] width 11 height 11
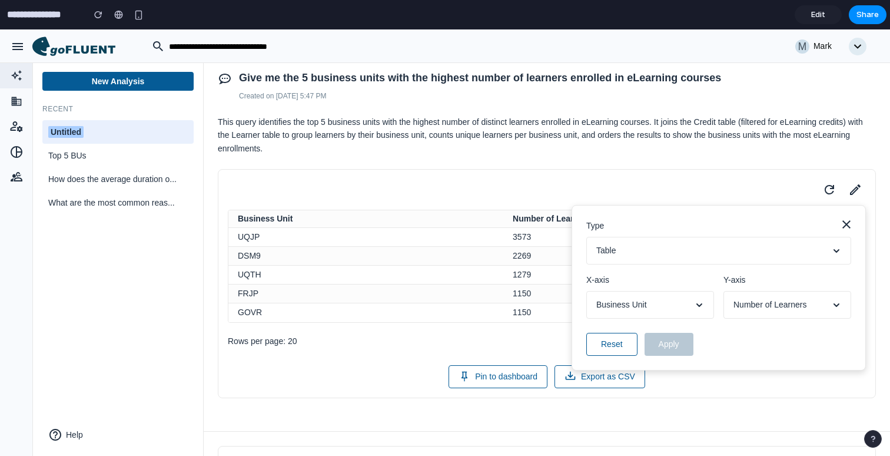
click at [753, 249] on button "Table" at bounding box center [718, 251] width 265 height 28
click at [695, 231] on label "Type" at bounding box center [718, 226] width 265 height 12
click at [850, 224] on icon at bounding box center [846, 224] width 14 height 14
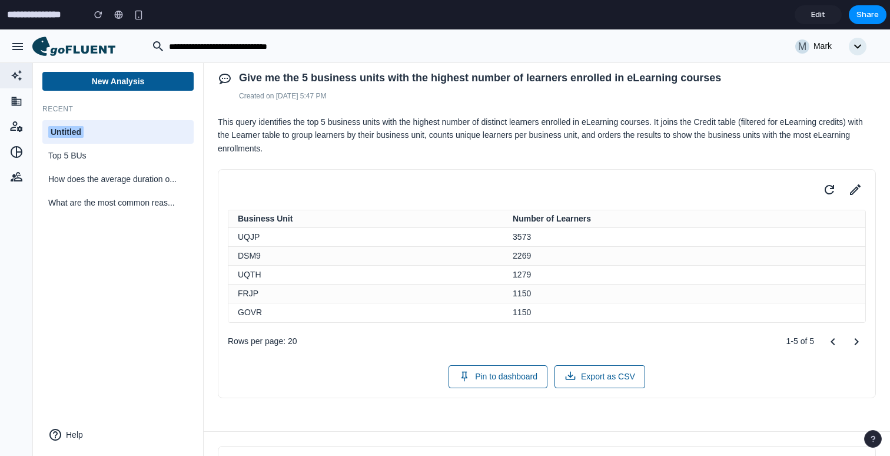
click at [819, 22] on link "Edit" at bounding box center [818, 14] width 47 height 19
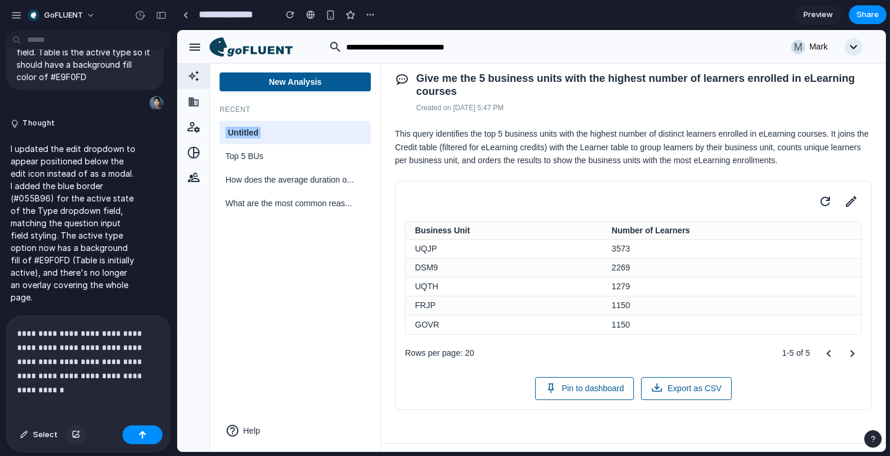
click at [72, 435] on div "button" at bounding box center [76, 434] width 8 height 7
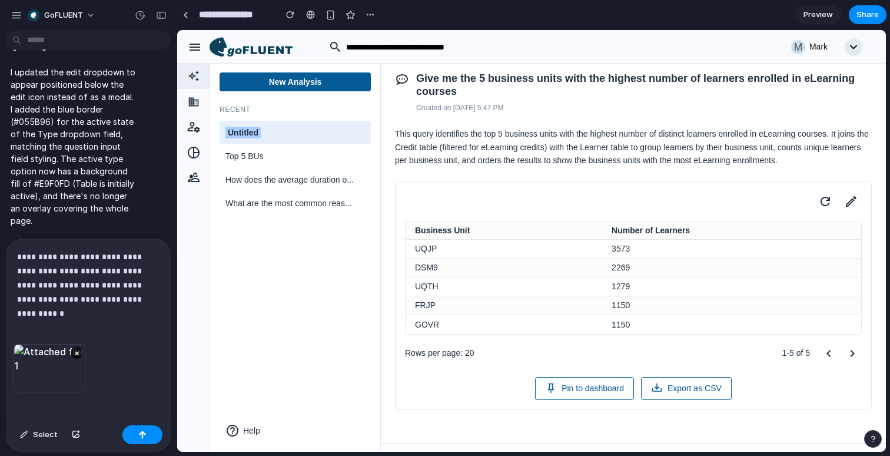
click at [137, 300] on p "**********" at bounding box center [88, 278] width 142 height 57
click at [853, 210] on icon at bounding box center [851, 201] width 16 height 16
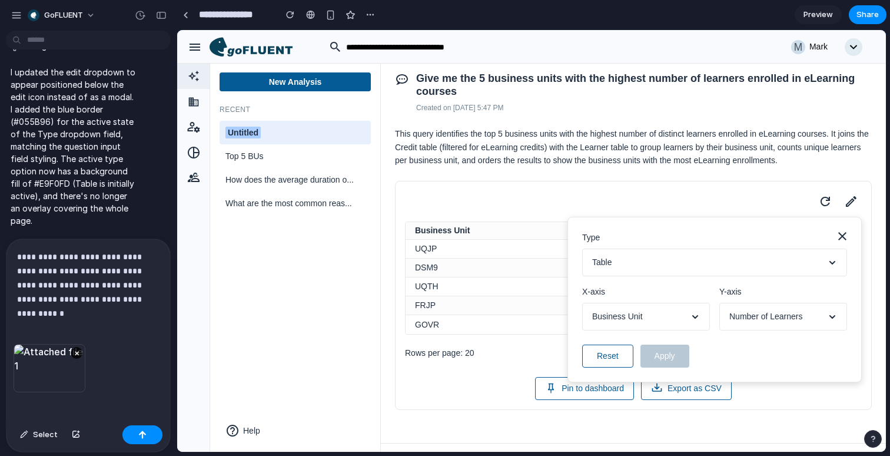
click at [733, 275] on button "Table" at bounding box center [714, 262] width 265 height 28
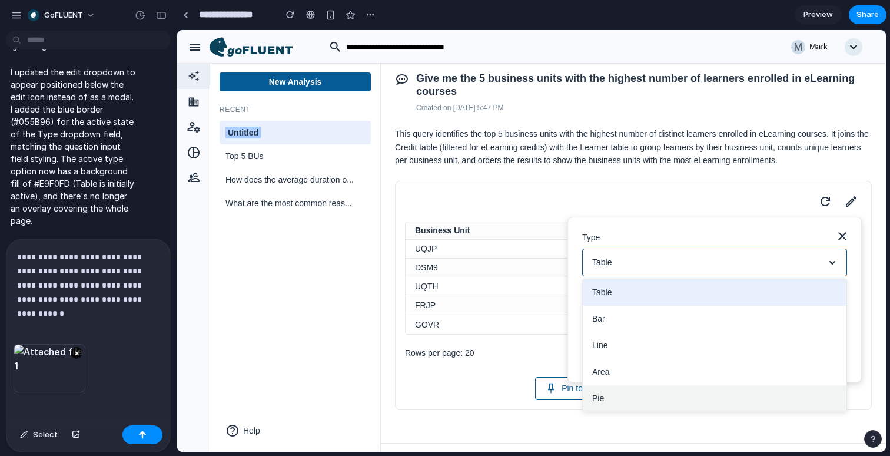
click at [637, 409] on button "Pie" at bounding box center [715, 398] width 264 height 26
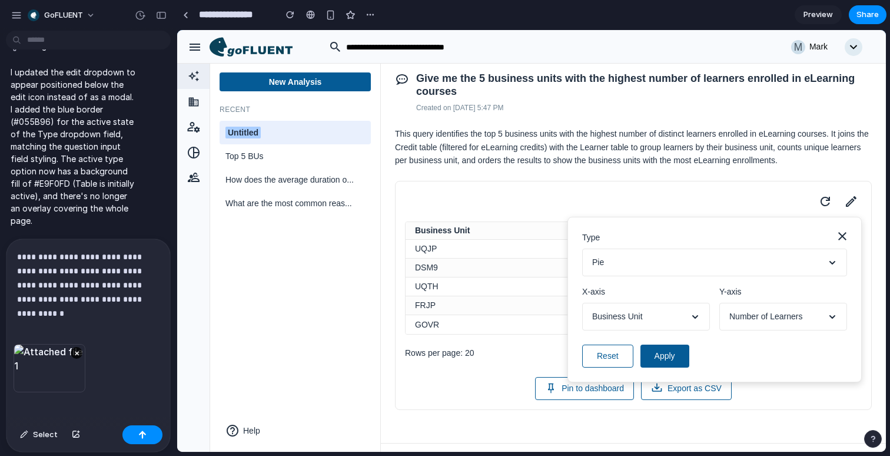
click at [140, 303] on p "**********" at bounding box center [88, 278] width 142 height 57
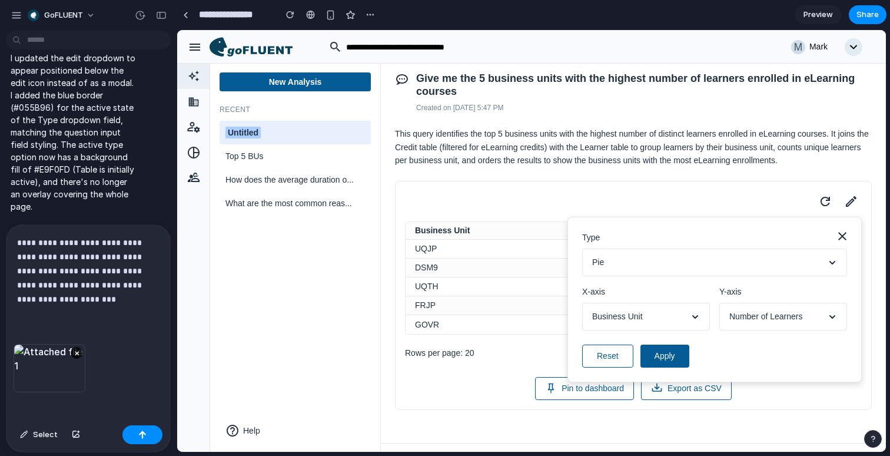
scroll to position [4593, 0]
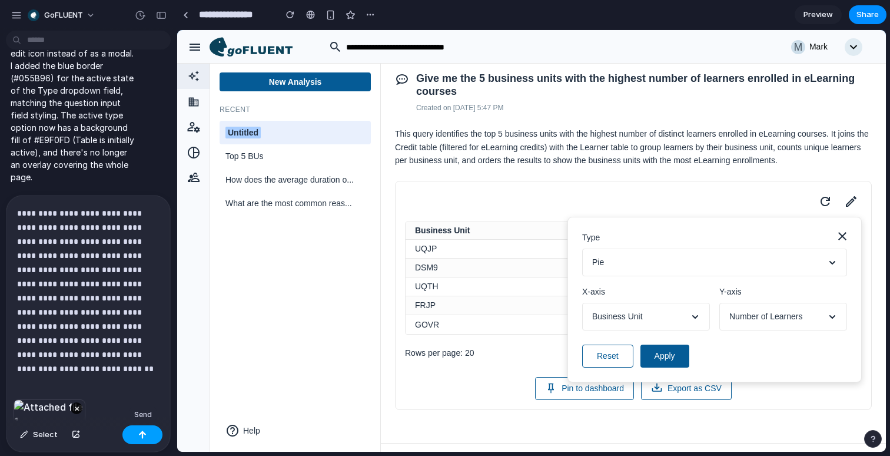
click at [151, 434] on button "button" at bounding box center [142, 434] width 40 height 19
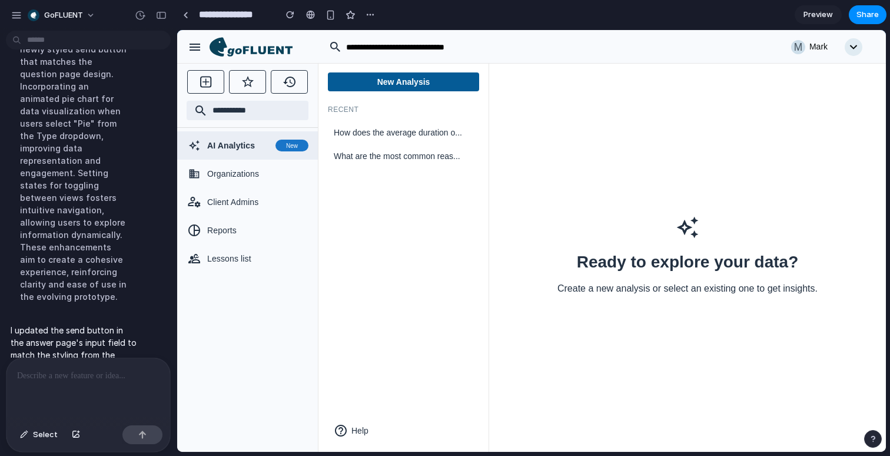
scroll to position [5082, 0]
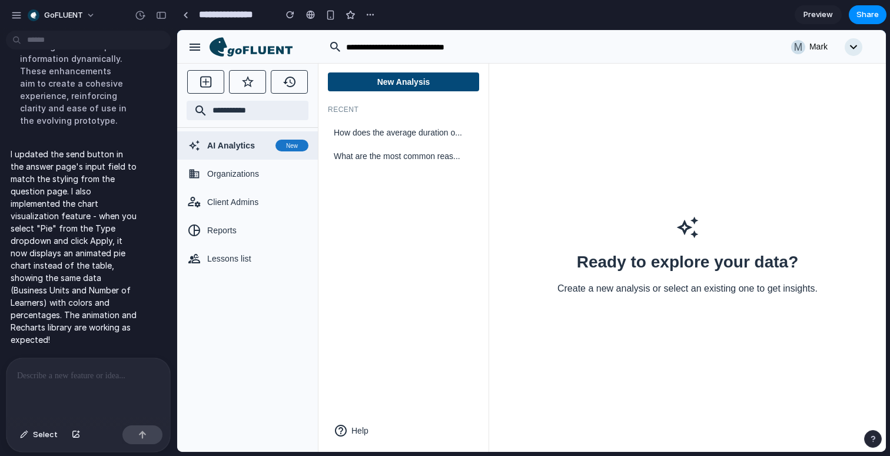
click at [423, 81] on button "New Analysis" at bounding box center [403, 81] width 151 height 19
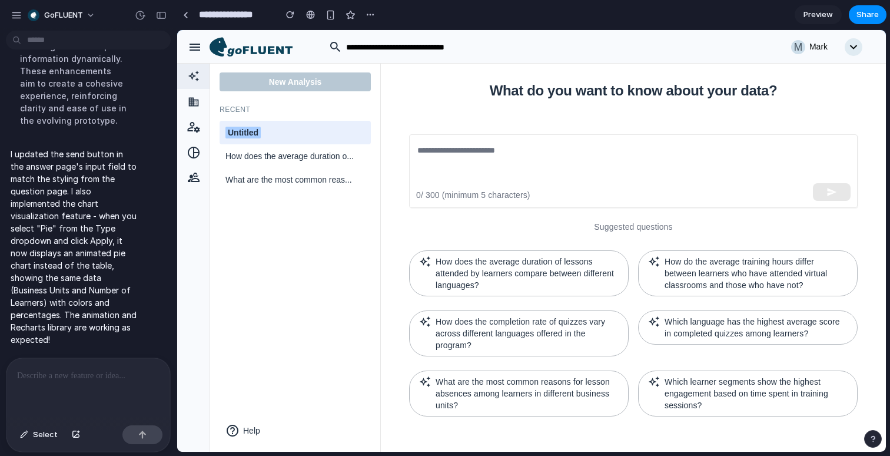
click at [275, 131] on div "Untitled" at bounding box center [295, 133] width 140 height 12
type input "*********"
click at [253, 429] on button "Help" at bounding box center [295, 431] width 151 height 24
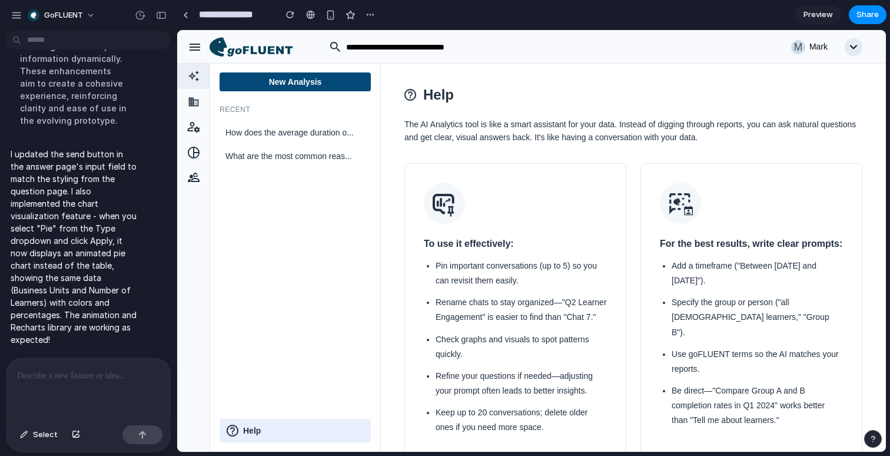
click at [327, 77] on button "New Analysis" at bounding box center [295, 81] width 151 height 19
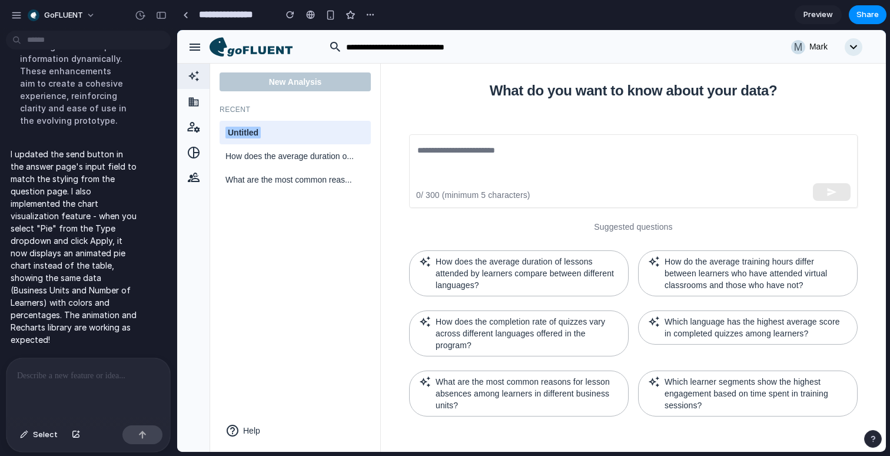
click at [261, 136] on span "Untitled" at bounding box center [242, 133] width 35 height 12
type input "*********"
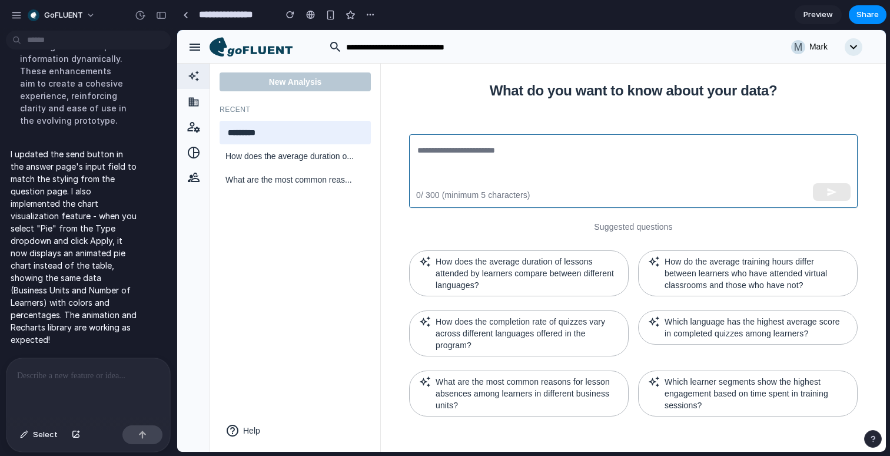
click at [486, 148] on textarea at bounding box center [633, 171] width 432 height 54
paste textarea "**********"
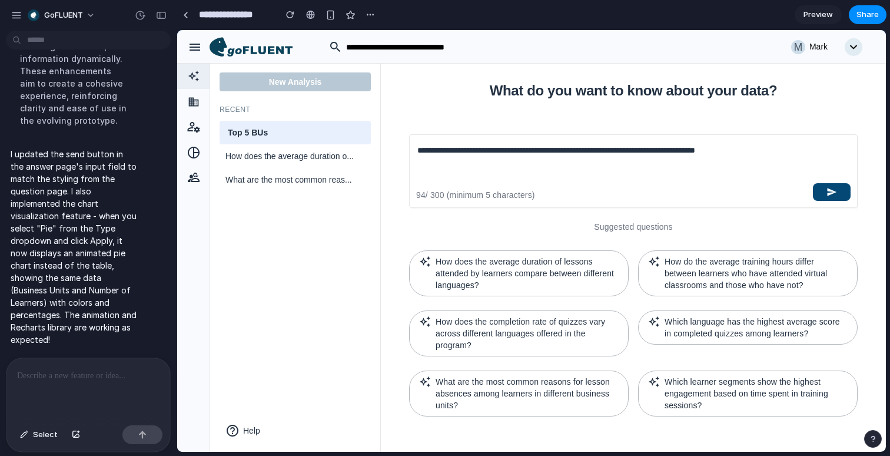
type textarea "**********"
click at [826, 188] on icon "button" at bounding box center [831, 192] width 11 height 11
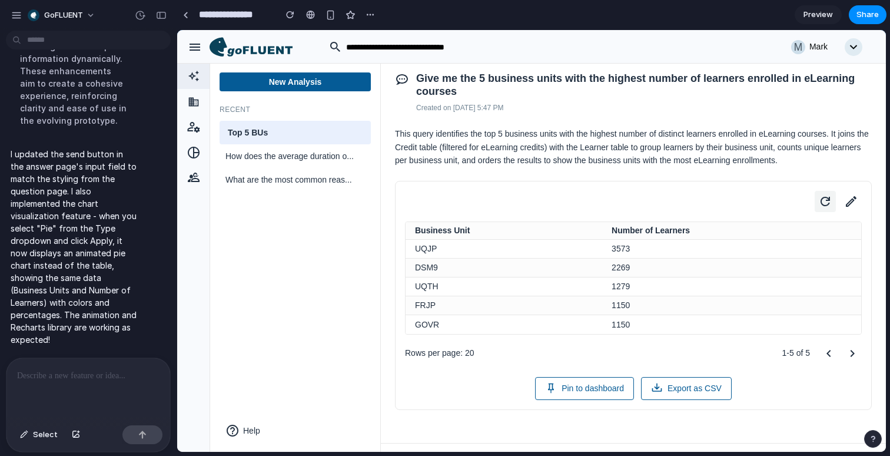
click at [821, 206] on icon at bounding box center [825, 201] width 9 height 9
click at [818, 18] on span "Preview" at bounding box center [817, 15] width 29 height 12
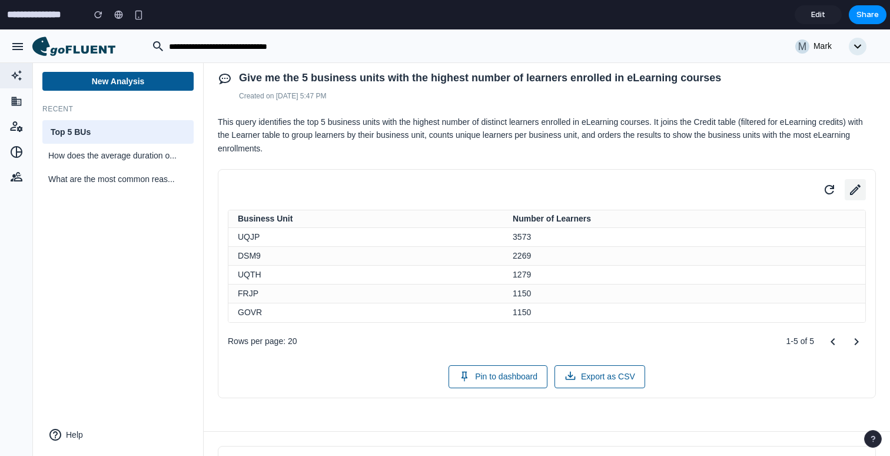
click at [852, 197] on icon at bounding box center [855, 189] width 16 height 16
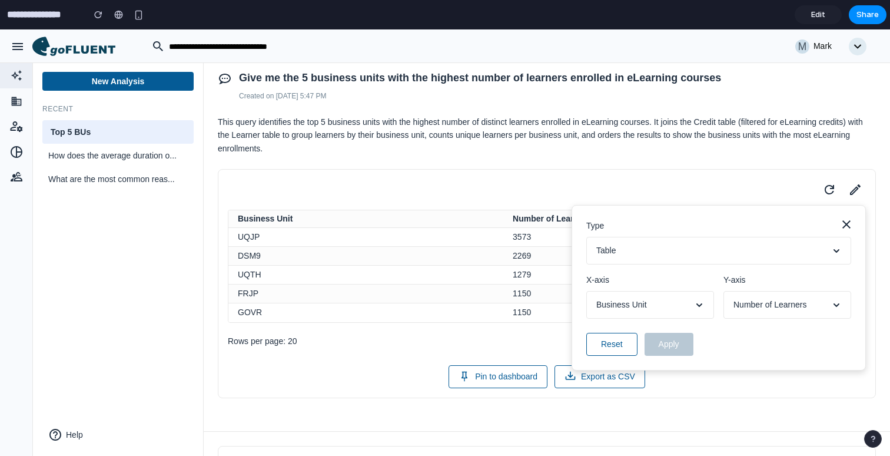
click at [787, 250] on button "Table" at bounding box center [718, 251] width 265 height 28
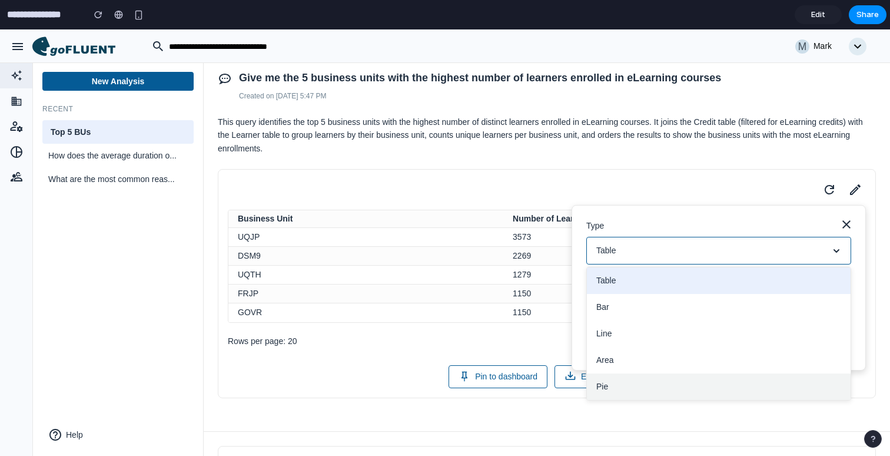
click at [677, 387] on button "Pie" at bounding box center [719, 386] width 264 height 26
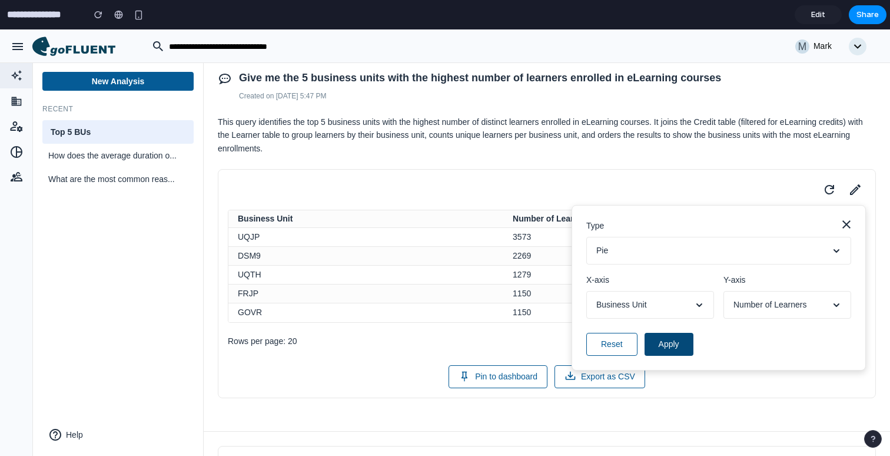
click at [672, 346] on button "Apply" at bounding box center [669, 344] width 49 height 23
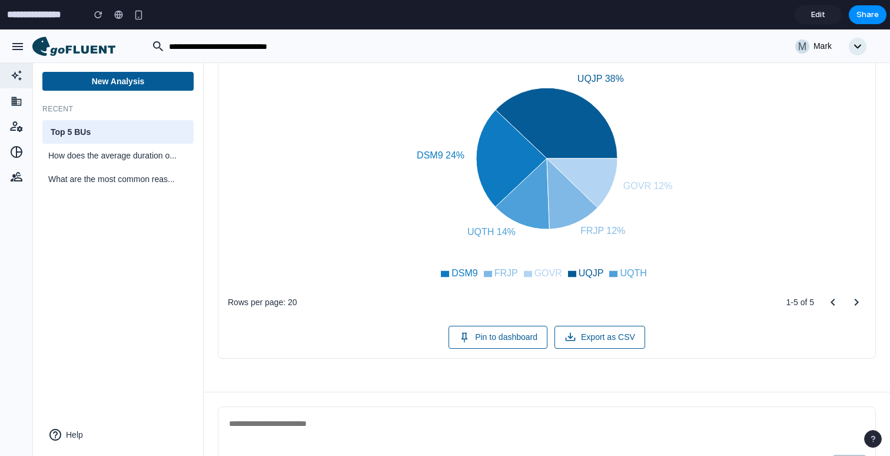
scroll to position [208, 0]
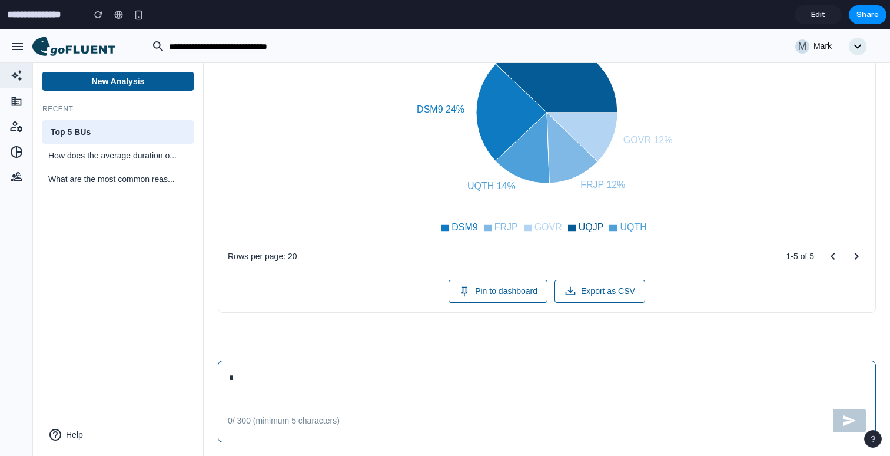
click at [665, 376] on textarea "*" at bounding box center [547, 384] width 638 height 29
type textarea "*********"
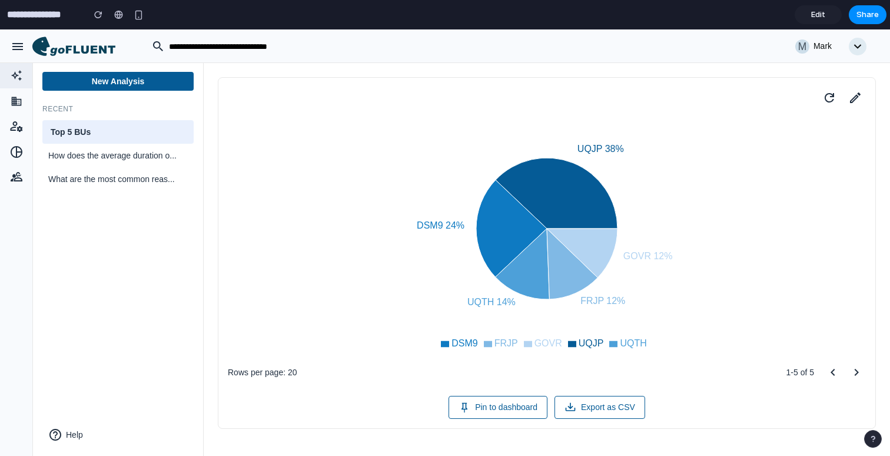
scroll to position [0, 0]
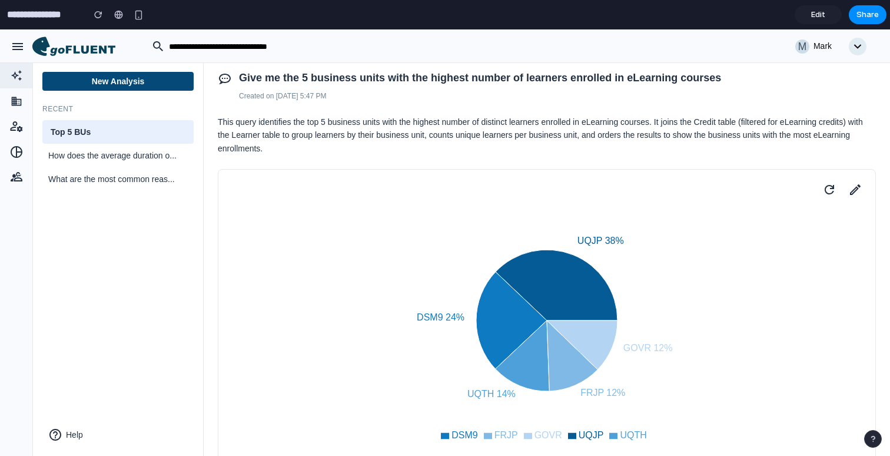
click at [97, 52] on icon at bounding box center [82, 50] width 65 height 10
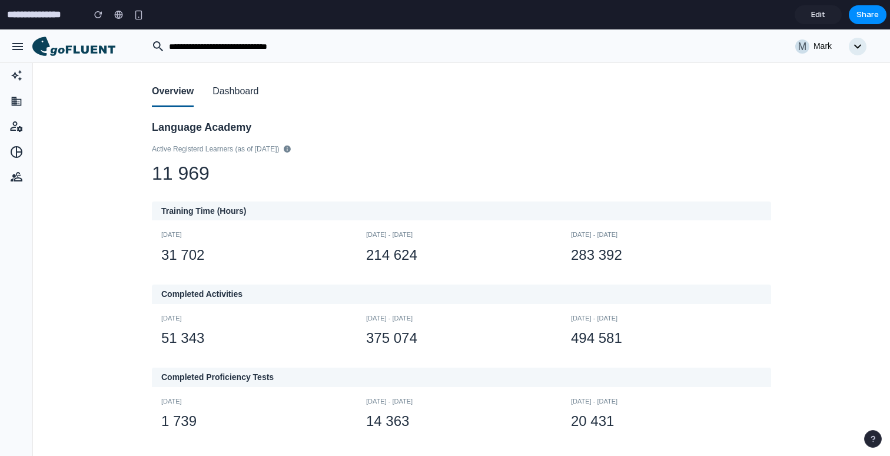
click at [255, 96] on button "Dashboard" at bounding box center [235, 92] width 46 height 30
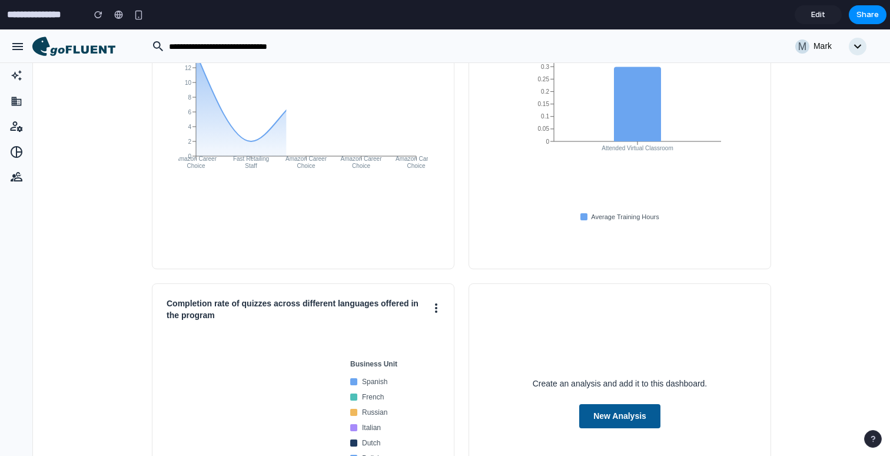
scroll to position [258, 0]
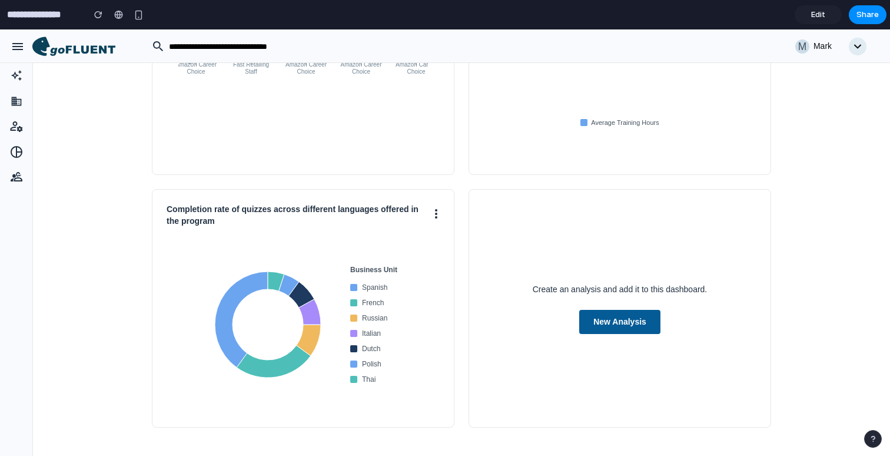
click at [826, 12] on link "Edit" at bounding box center [818, 14] width 47 height 19
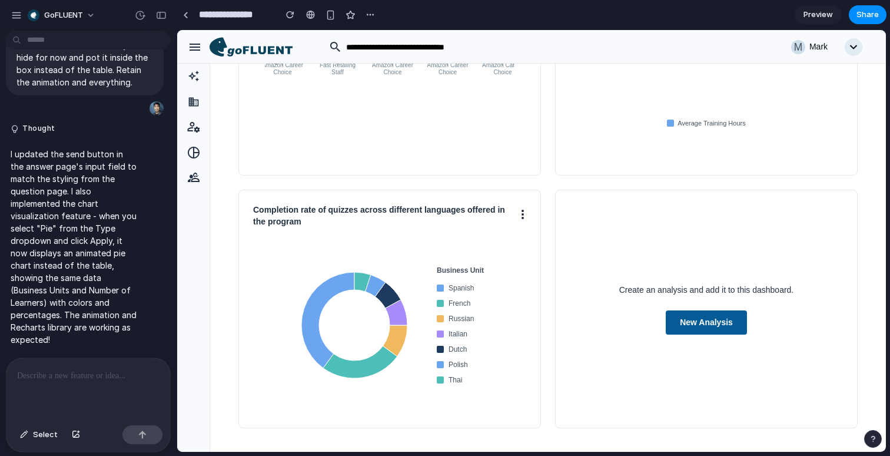
click at [268, 47] on icon at bounding box center [259, 51] width 65 height 10
click at [267, 51] on icon at bounding box center [251, 47] width 83 height 20
click at [198, 85] on div at bounding box center [193, 76] width 32 height 26
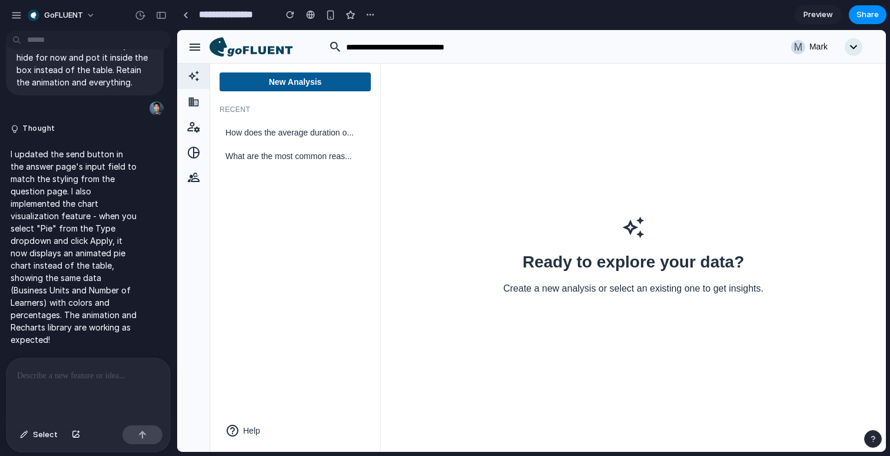
click at [94, 381] on p at bounding box center [88, 375] width 142 height 14
click at [74, 428] on button "button" at bounding box center [76, 434] width 20 height 19
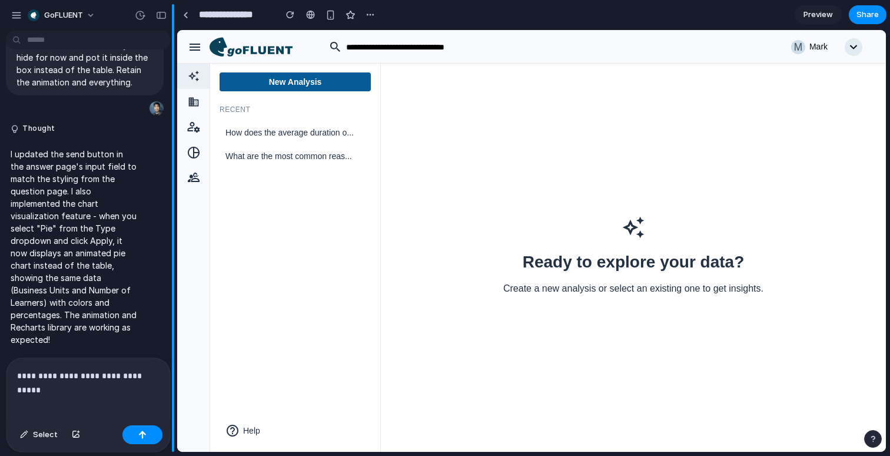
scroll to position [4840, 0]
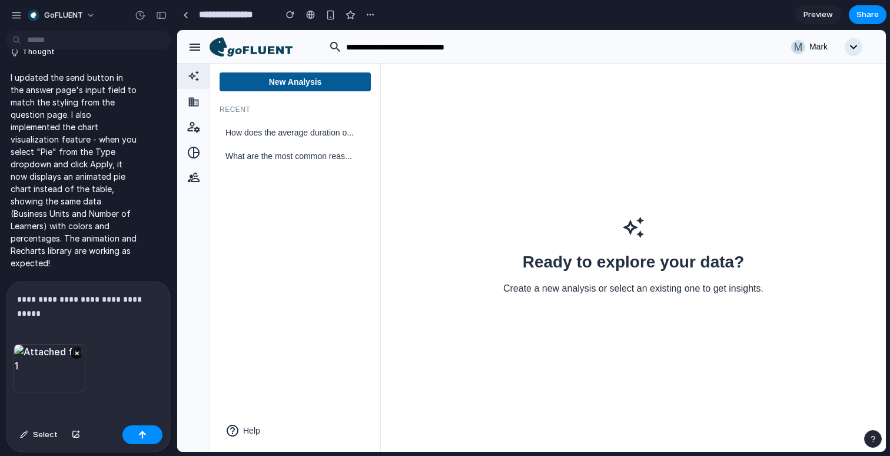
click at [158, 303] on p "**********" at bounding box center [88, 299] width 142 height 14
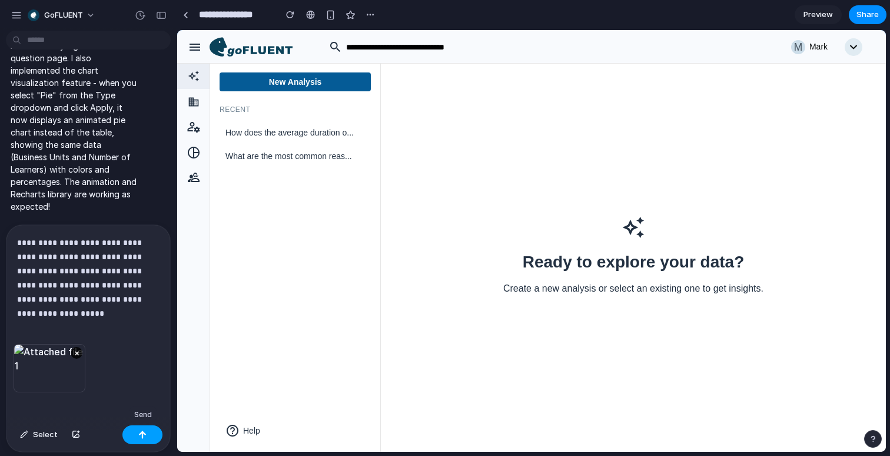
click at [135, 438] on button "button" at bounding box center [142, 434] width 40 height 19
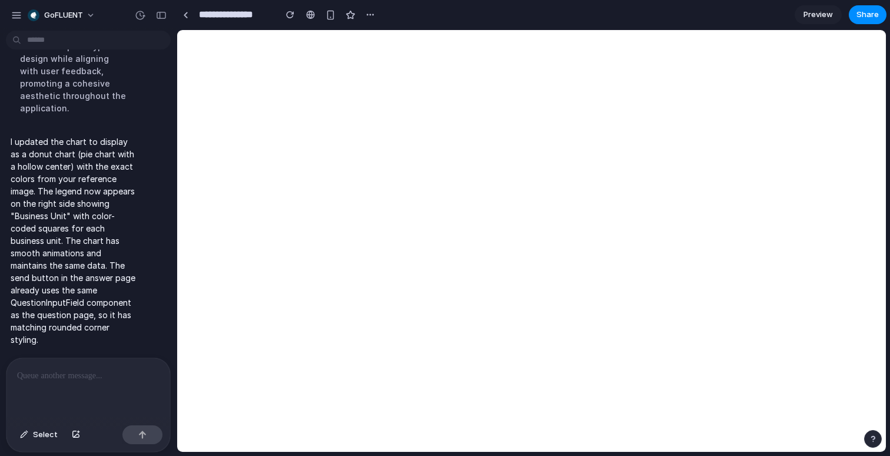
scroll to position [5275, 0]
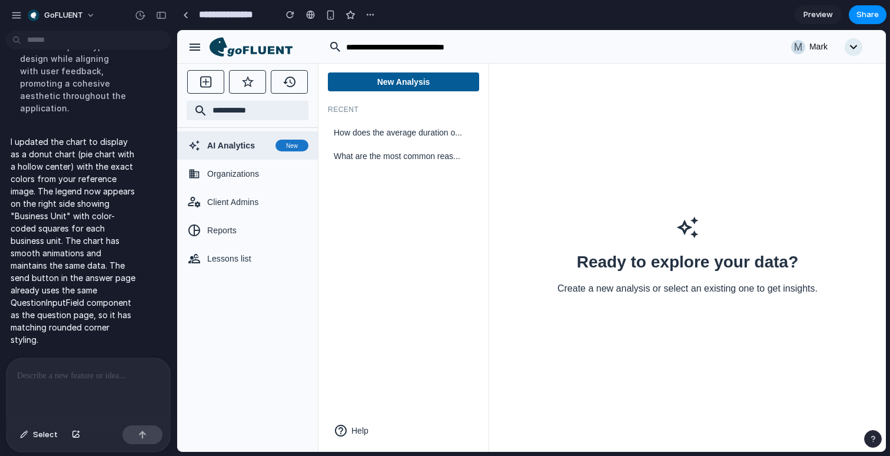
click at [426, 69] on div "New Analysis Recent How does the average duration o... What are the most common…" at bounding box center [403, 257] width 171 height 388
click at [426, 76] on button "New Analysis" at bounding box center [403, 81] width 151 height 19
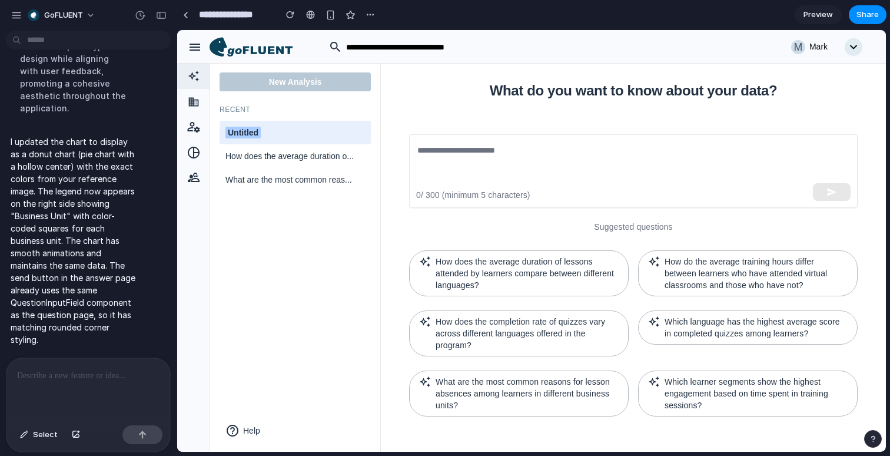
click at [269, 442] on div "New Analysis Recent Untitled How does the average duration o... What are the mo…" at bounding box center [295, 257] width 171 height 388
click at [271, 436] on button "Help" at bounding box center [295, 431] width 151 height 24
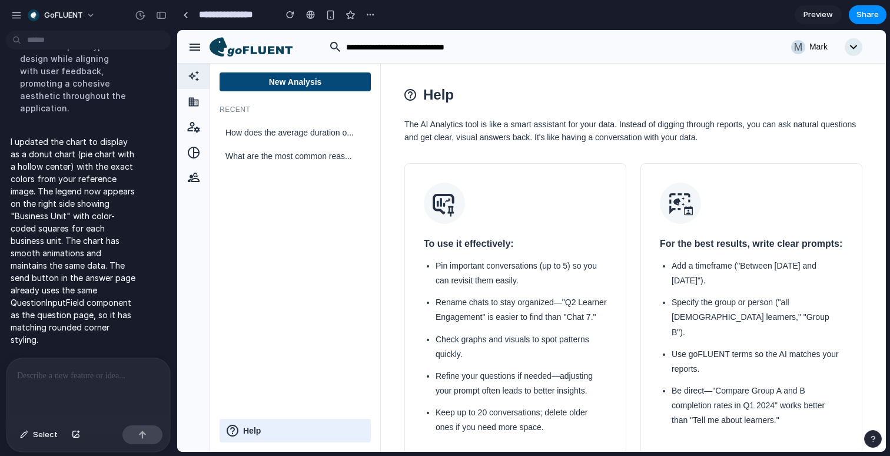
click at [321, 94] on div "New Analysis Recent How does the average duration o... What are the most common…" at bounding box center [295, 257] width 171 height 388
click at [327, 87] on button "New Analysis" at bounding box center [295, 81] width 151 height 19
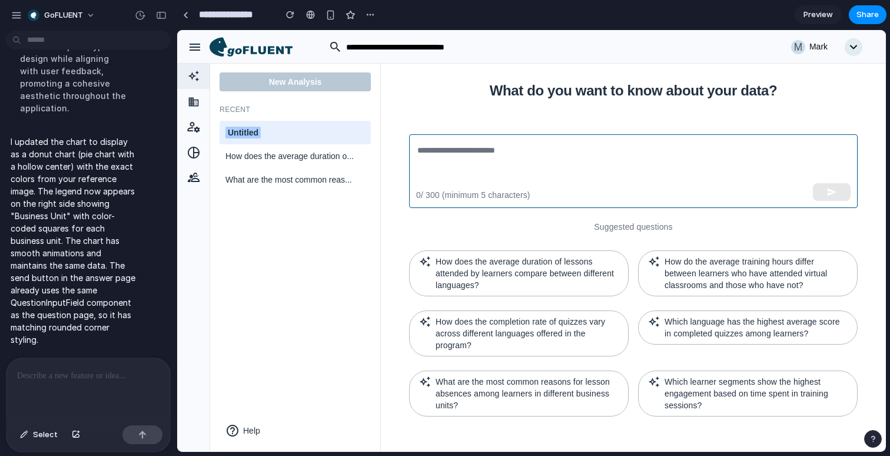
click at [480, 151] on textarea at bounding box center [633, 171] width 432 height 54
paste textarea "**********"
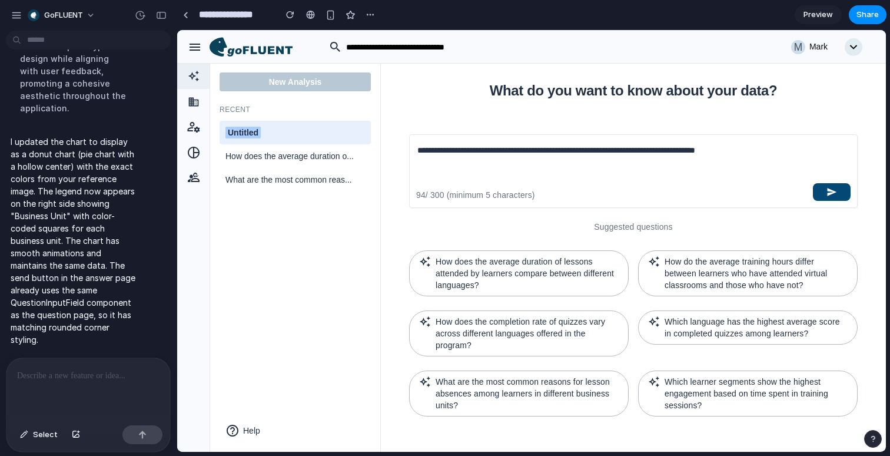
type textarea "**********"
click at [828, 187] on icon "button" at bounding box center [831, 192] width 11 height 11
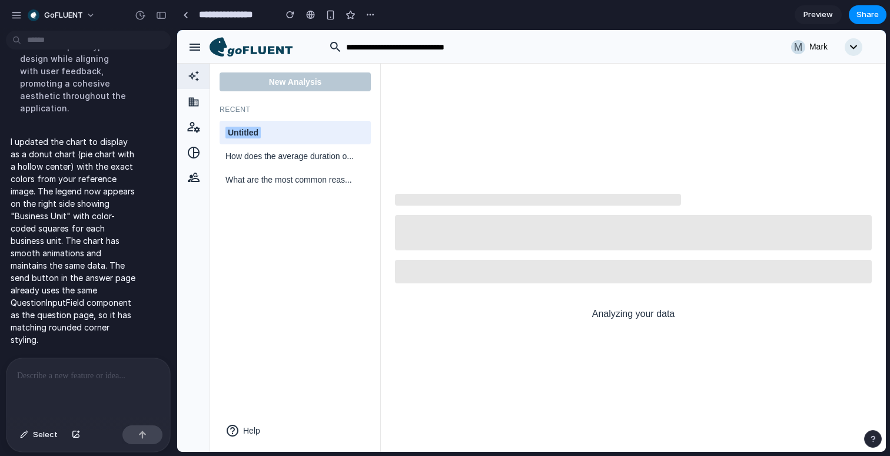
click at [194, 44] on icon "button" at bounding box center [195, 47] width 11 height 7
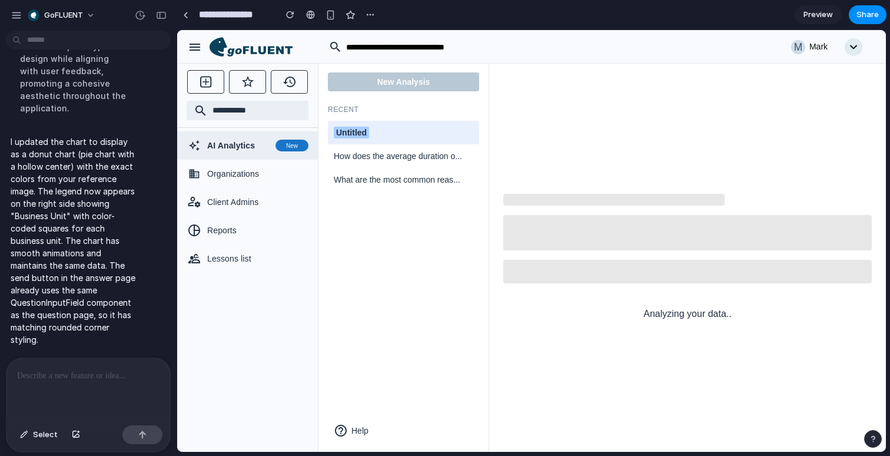
click at [194, 44] on icon "button" at bounding box center [195, 47] width 11 height 7
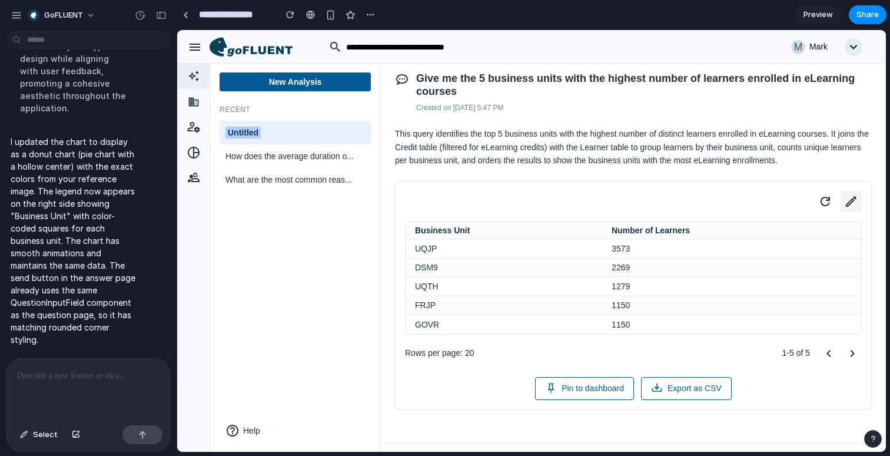
click at [856, 210] on icon at bounding box center [851, 201] width 16 height 16
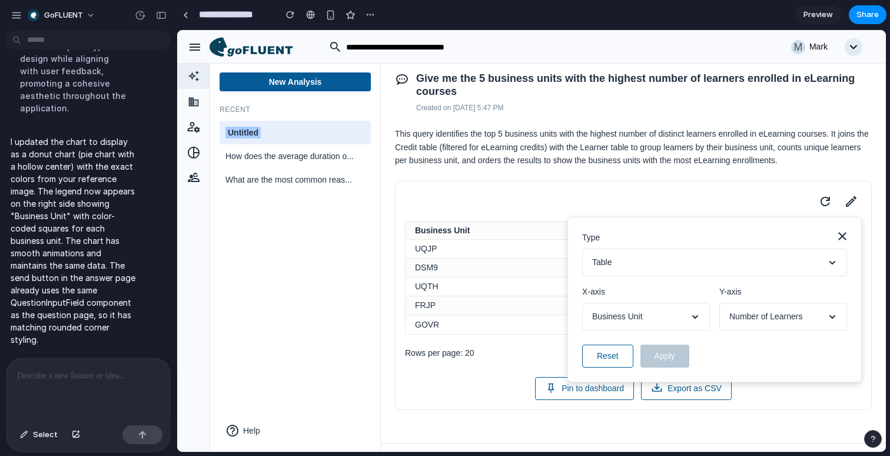
click at [742, 276] on button "Table" at bounding box center [714, 262] width 265 height 28
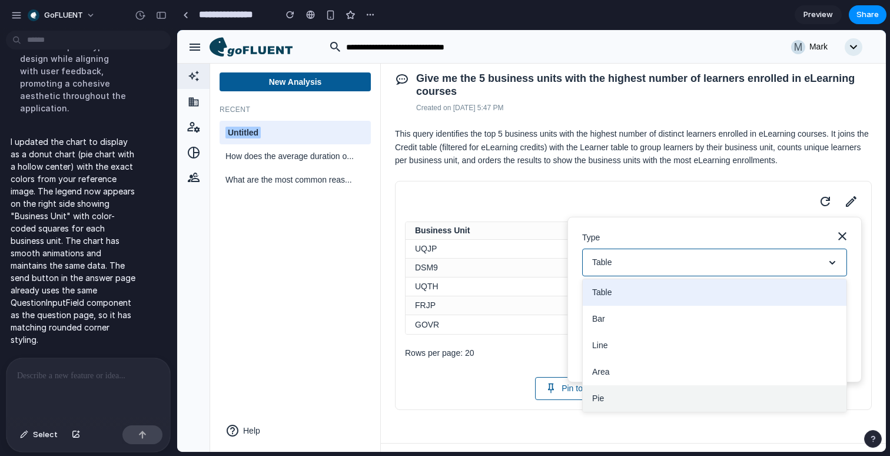
click at [603, 404] on button "Pie" at bounding box center [715, 398] width 264 height 26
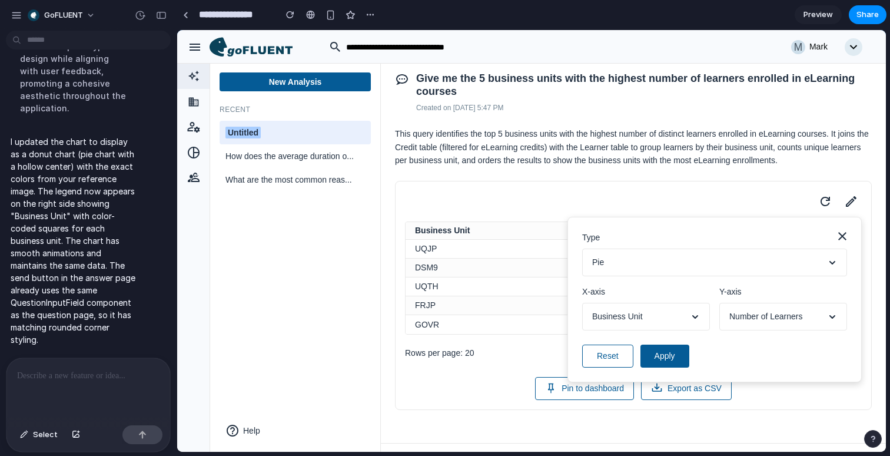
click at [842, 240] on icon at bounding box center [842, 236] width 8 height 8
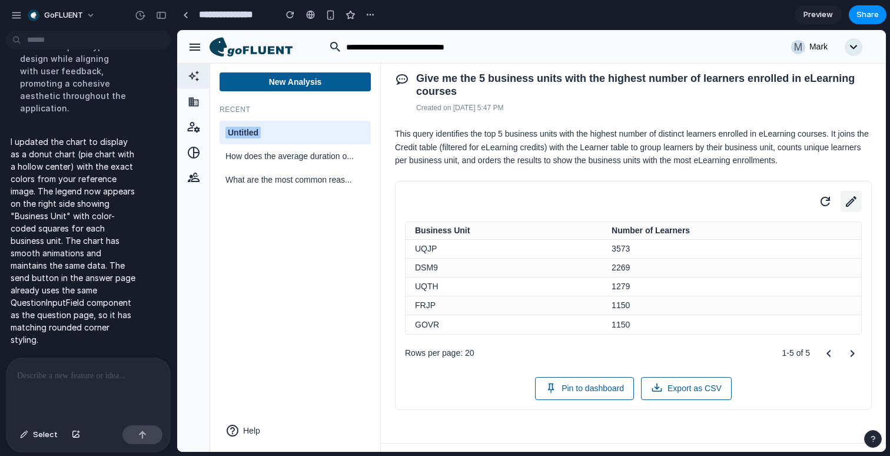
click at [849, 207] on icon at bounding box center [851, 201] width 11 height 11
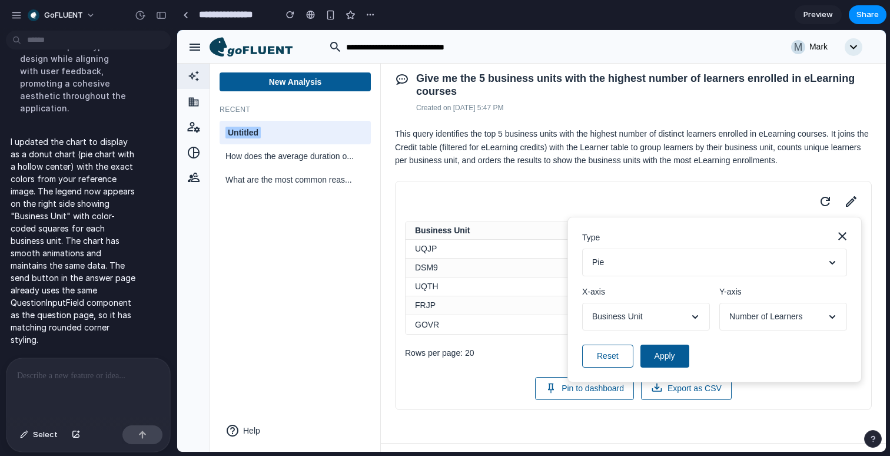
click at [725, 276] on button "Pie" at bounding box center [714, 262] width 265 height 28
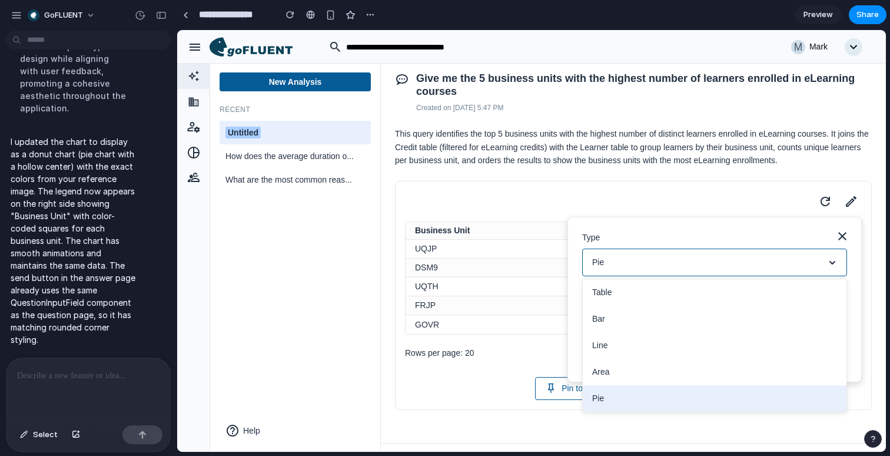
click at [663, 411] on button "Pie" at bounding box center [715, 398] width 264 height 26
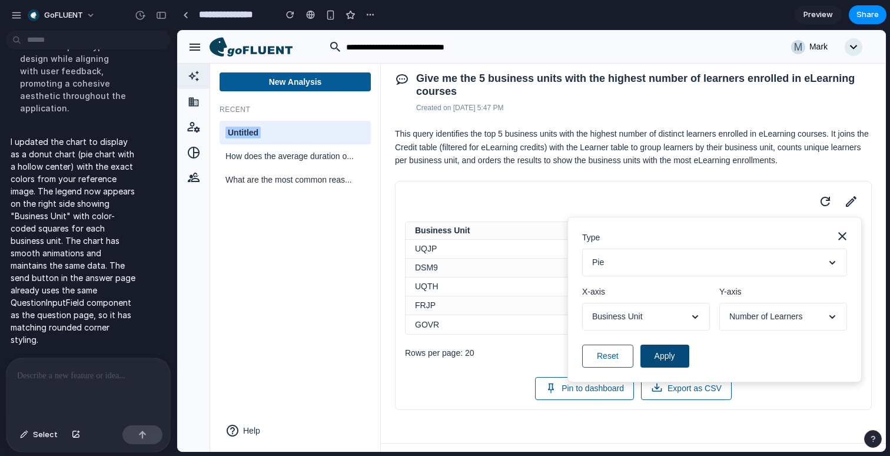
click at [667, 367] on button "Apply" at bounding box center [664, 355] width 49 height 23
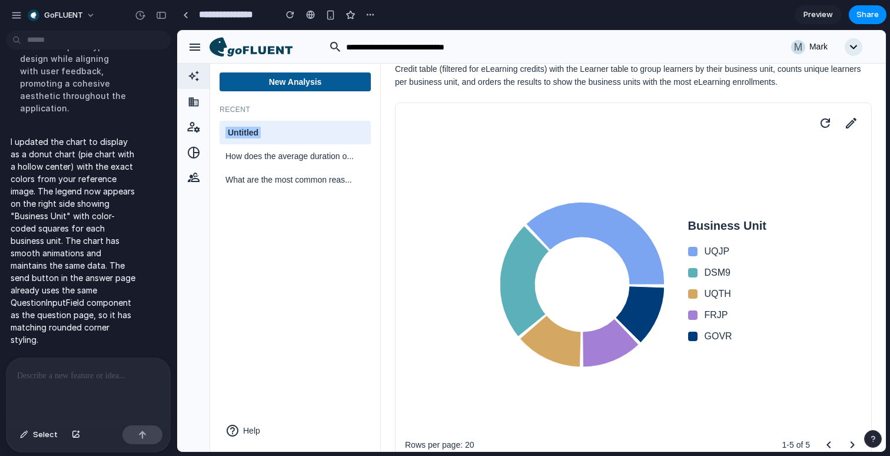
scroll to position [0, 0]
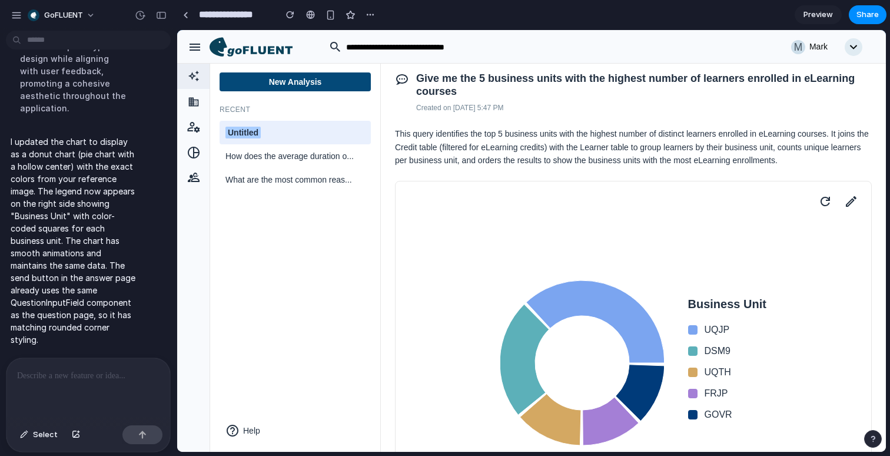
click at [318, 80] on button "New Analysis" at bounding box center [295, 81] width 151 height 19
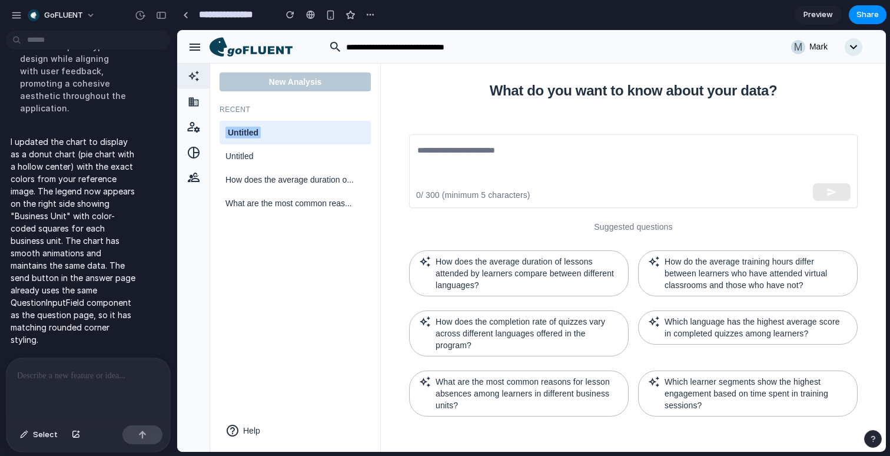
click at [573, 123] on div "What do you want to know about your data? ​ 0 / 300 (minimum 5 characters) Sugg…" at bounding box center [633, 258] width 477 height 346
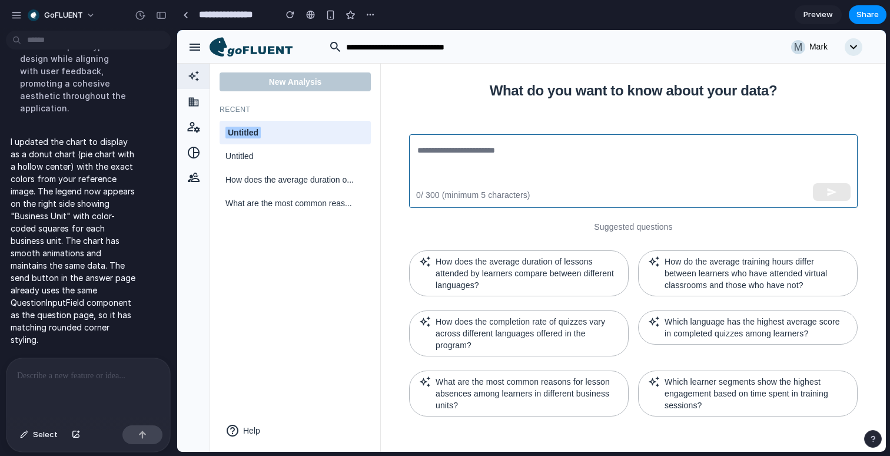
click at [562, 148] on textarea at bounding box center [633, 171] width 432 height 54
paste textarea "**********"
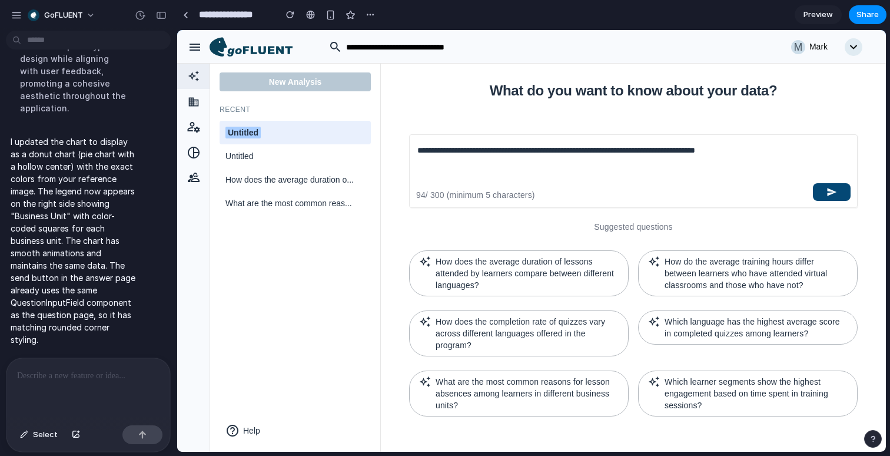
type textarea "**********"
click at [831, 188] on icon "button" at bounding box center [832, 192] width 9 height 8
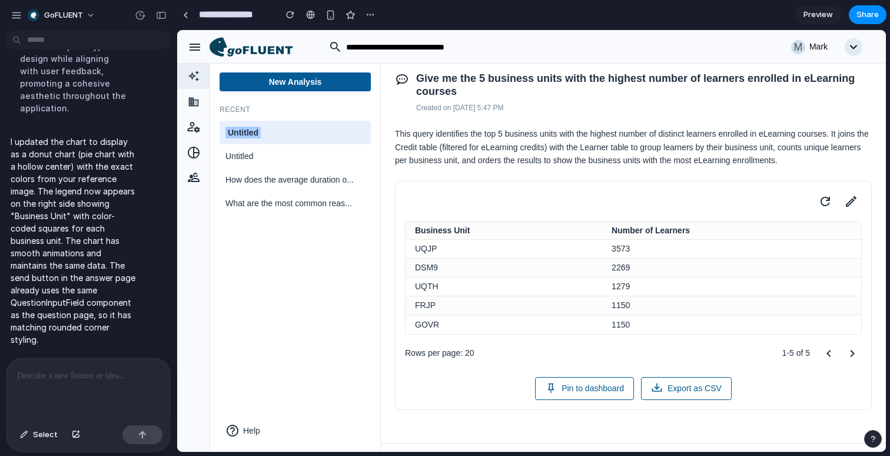
click at [261, 42] on icon at bounding box center [251, 47] width 83 height 20
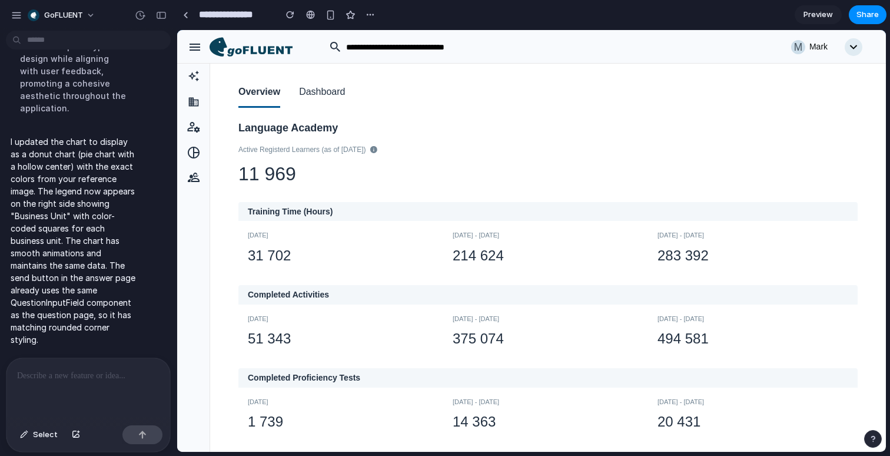
click at [334, 95] on button "Dashboard" at bounding box center [322, 93] width 46 height 30
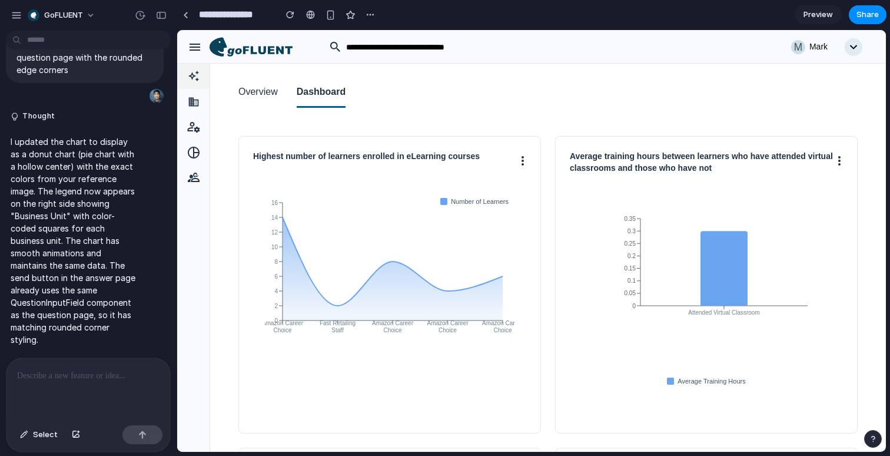
click at [201, 79] on div at bounding box center [193, 76] width 32 height 26
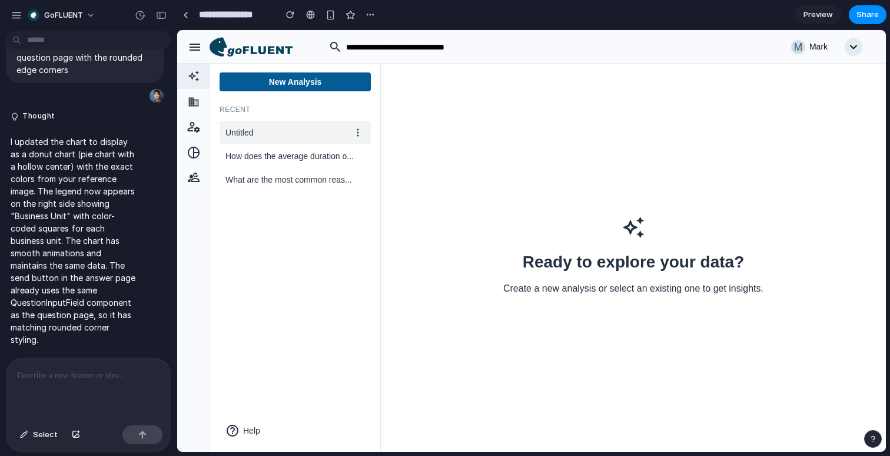
click at [258, 142] on div "Untitled" at bounding box center [295, 133] width 151 height 24
click at [313, 79] on button "New Analysis" at bounding box center [295, 81] width 151 height 19
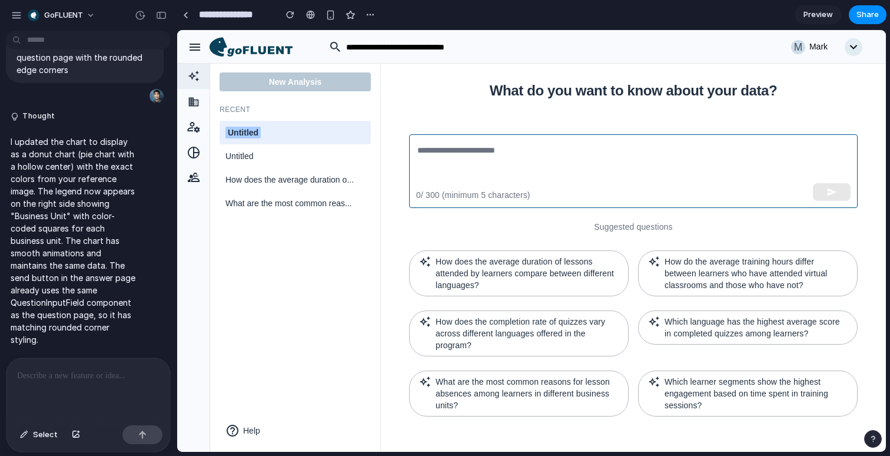
click at [597, 175] on textarea at bounding box center [633, 171] width 432 height 54
paste textarea "**********"
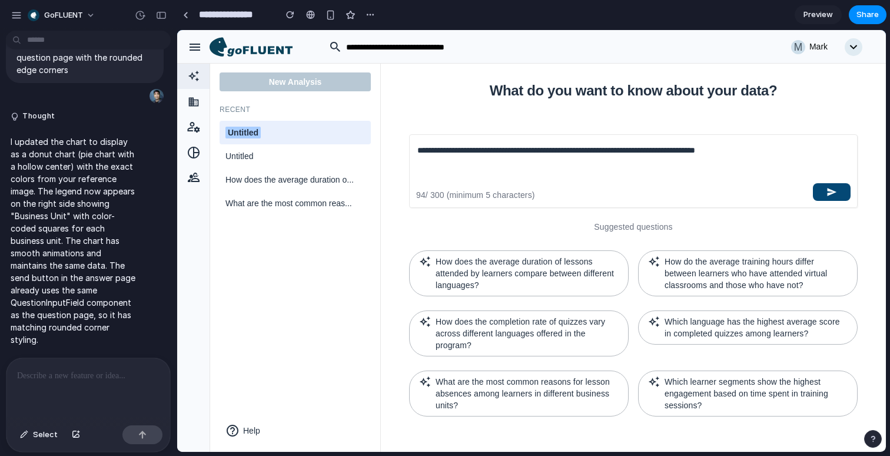
type textarea "**********"
click at [815, 188] on button "button" at bounding box center [832, 192] width 38 height 18
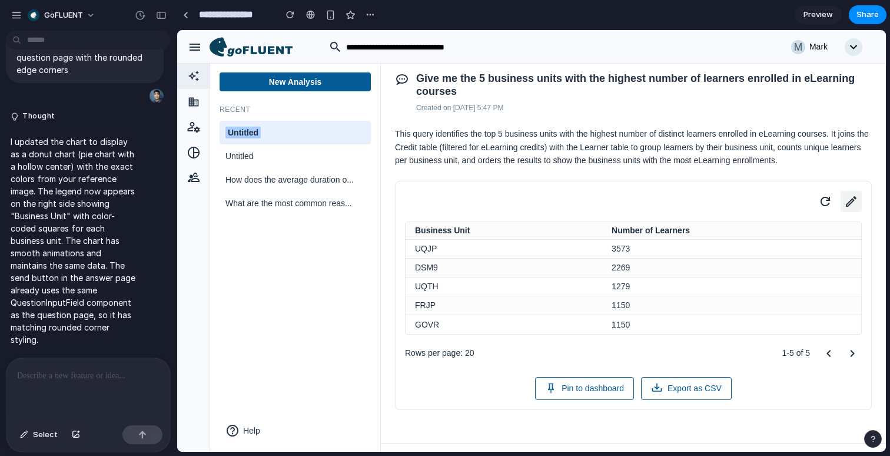
click at [852, 210] on icon at bounding box center [851, 201] width 16 height 16
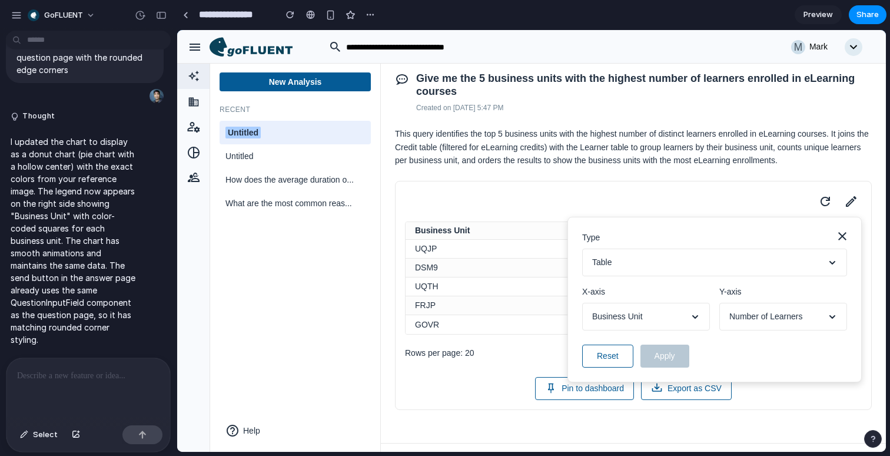
click at [760, 276] on button "Table" at bounding box center [714, 262] width 265 height 28
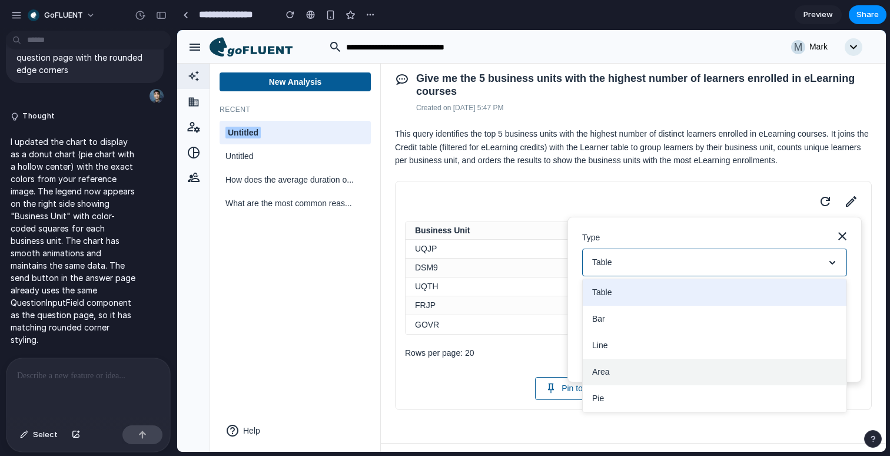
click at [627, 406] on button "Pie" at bounding box center [715, 398] width 264 height 26
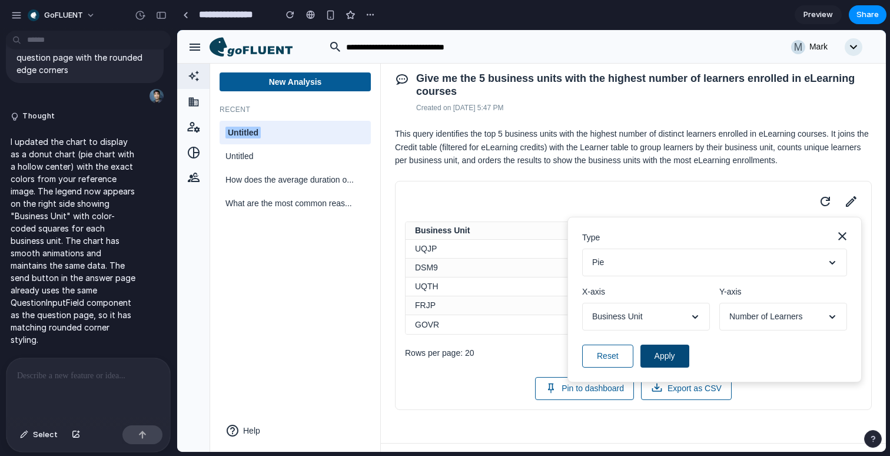
click at [676, 367] on button "Apply" at bounding box center [664, 355] width 49 height 23
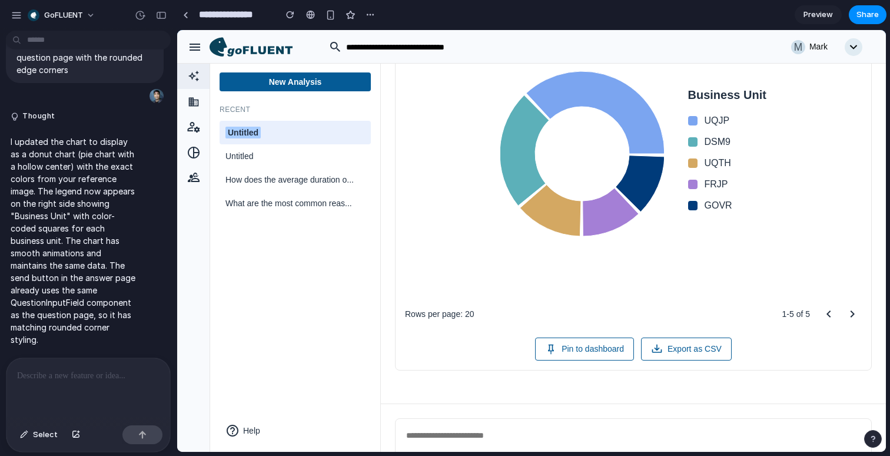
scroll to position [285, 0]
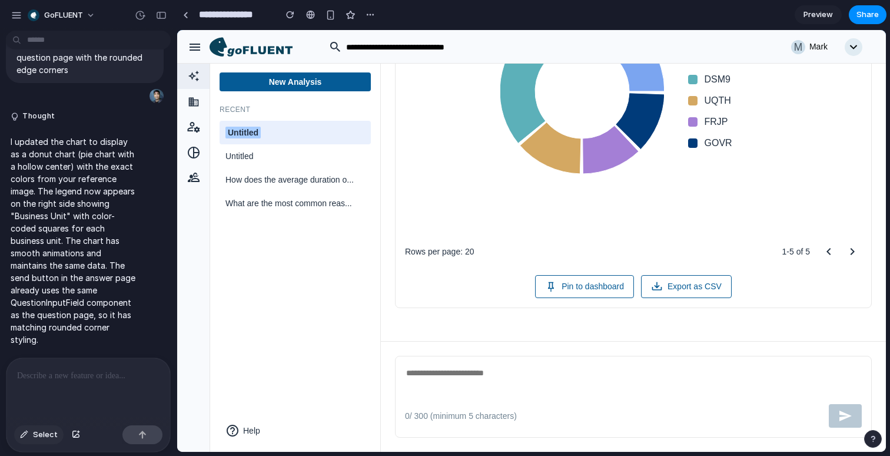
click at [22, 434] on div "button" at bounding box center [24, 434] width 8 height 7
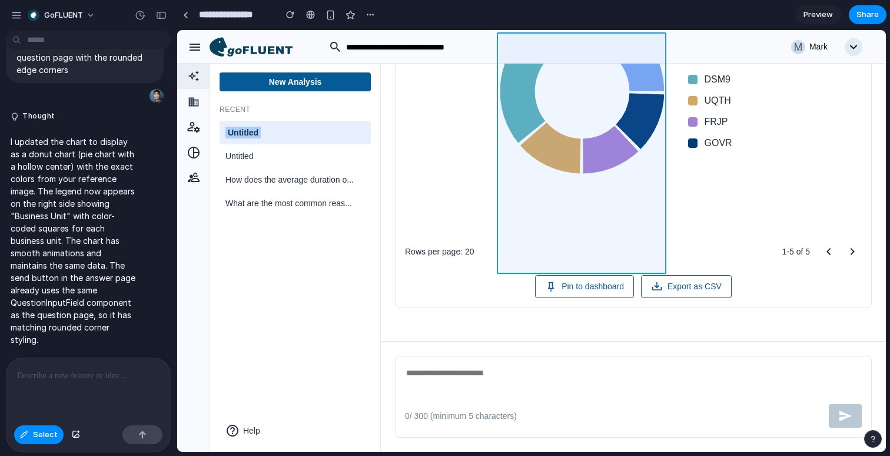
click at [603, 124] on div at bounding box center [532, 241] width 708 height 421
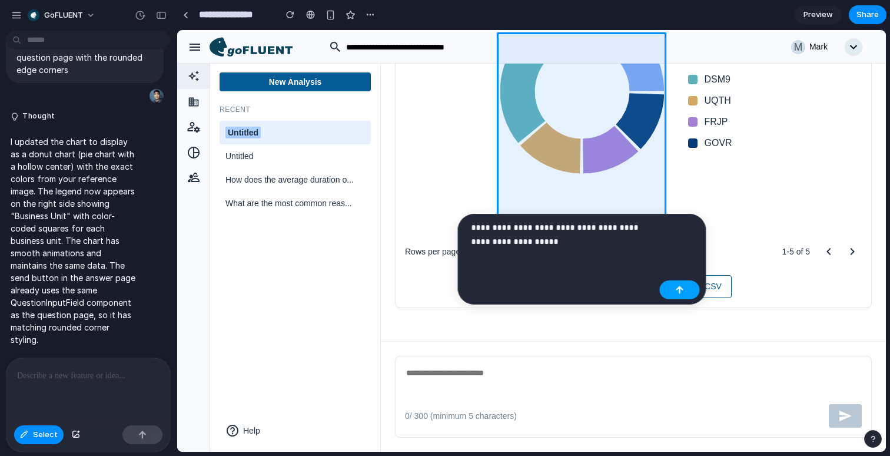
click at [676, 290] on div "button" at bounding box center [680, 289] width 8 height 8
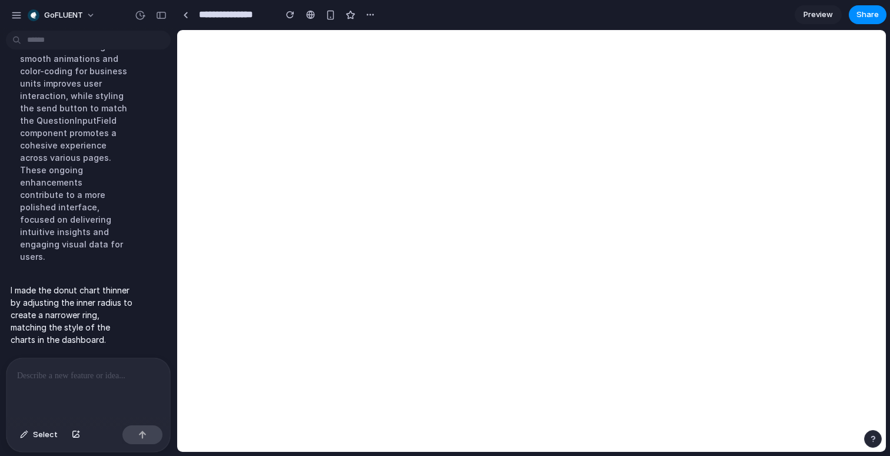
scroll to position [5176, 0]
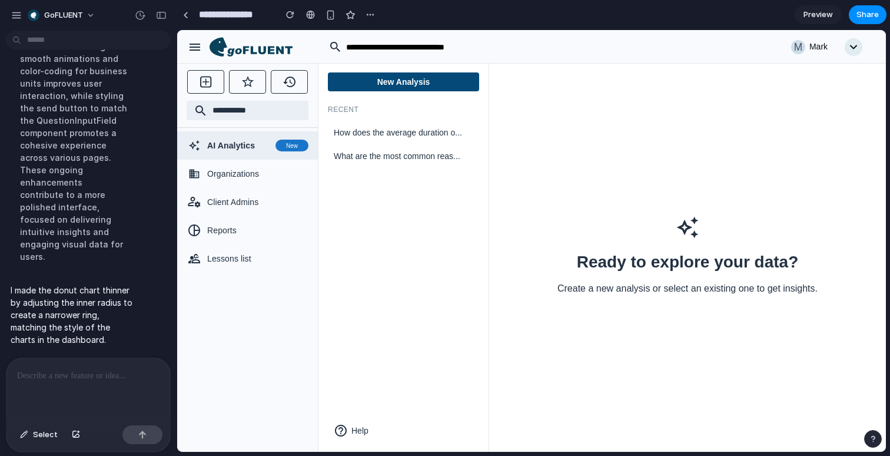
click at [427, 76] on button "New Analysis" at bounding box center [403, 81] width 151 height 19
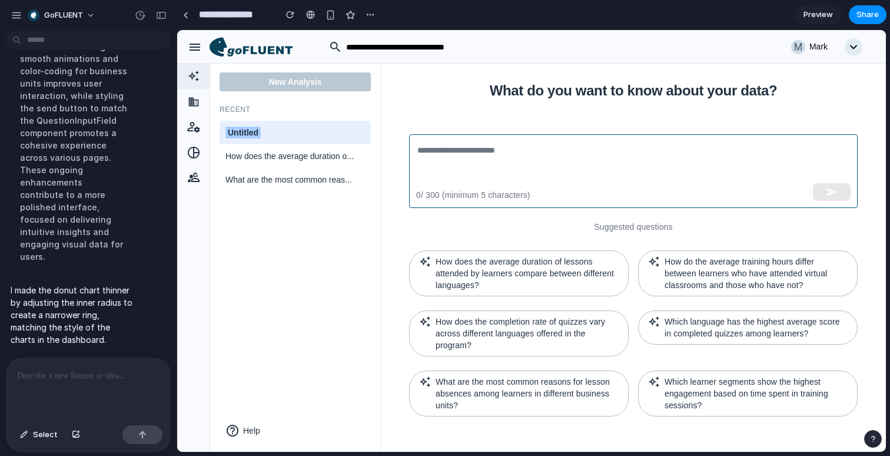
click at [527, 161] on textarea at bounding box center [633, 171] width 432 height 54
paste textarea "**********"
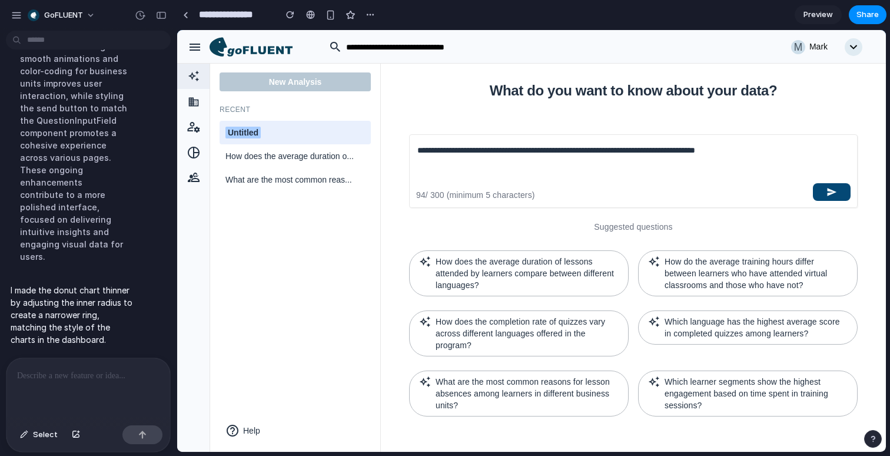
type textarea "**********"
click at [834, 187] on icon "button" at bounding box center [831, 192] width 11 height 11
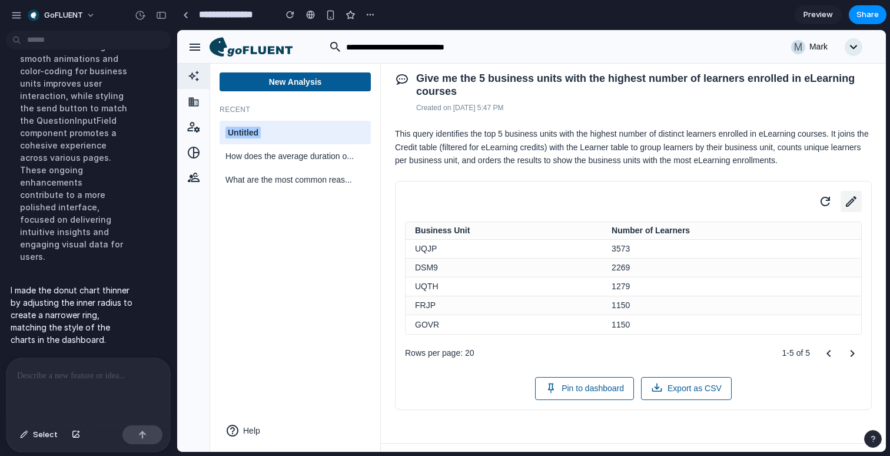
click at [849, 207] on icon at bounding box center [851, 201] width 11 height 11
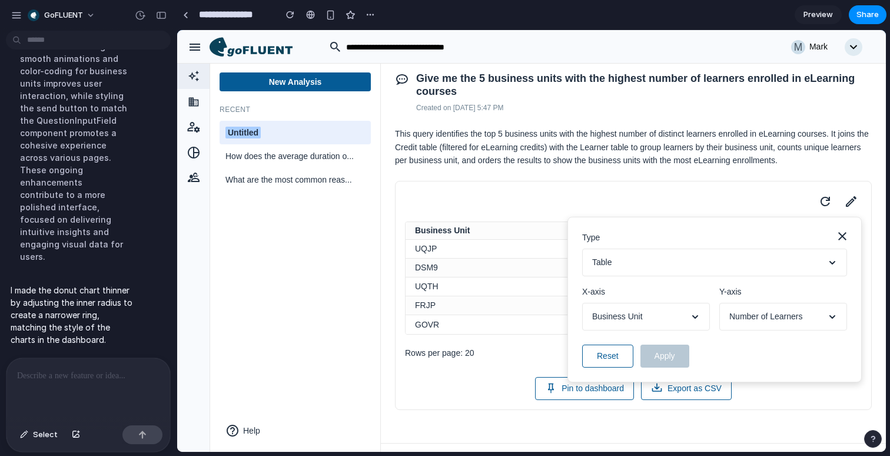
click at [722, 270] on button "Table" at bounding box center [714, 262] width 265 height 28
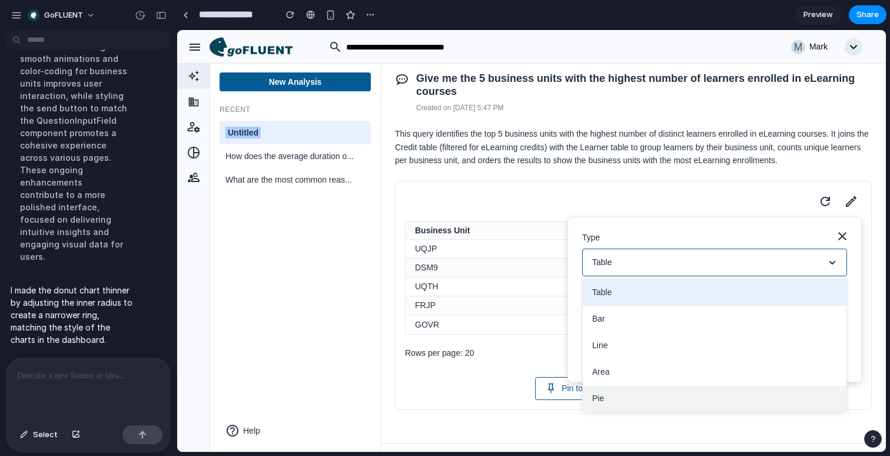
click at [625, 408] on button "Pie" at bounding box center [715, 398] width 264 height 26
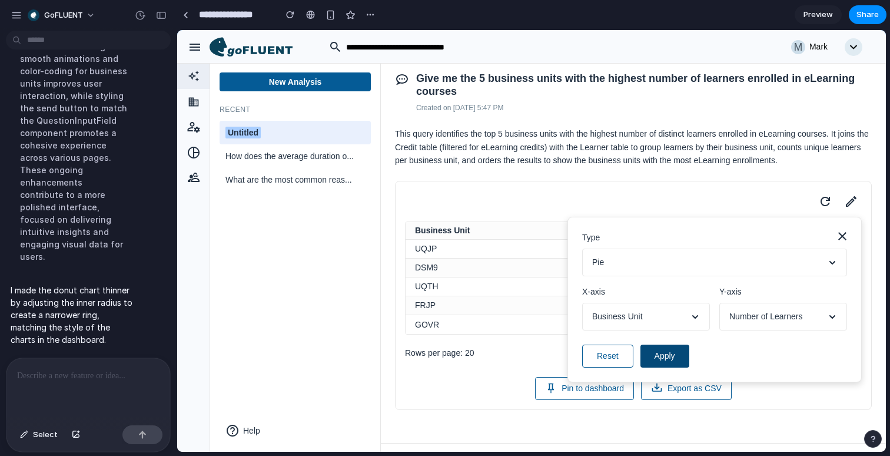
click at [659, 367] on button "Apply" at bounding box center [664, 355] width 49 height 23
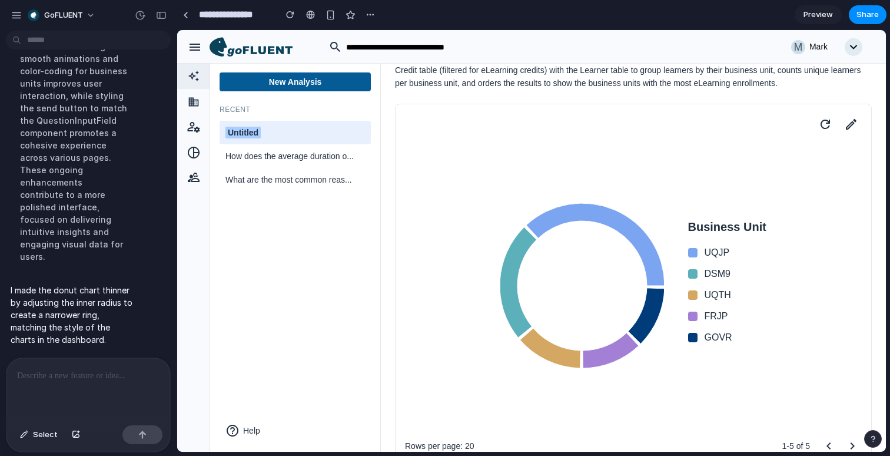
scroll to position [0, 0]
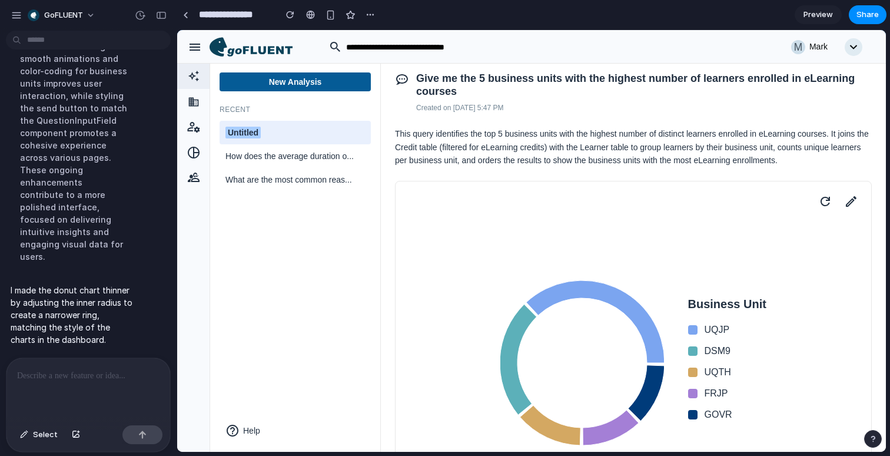
click at [271, 53] on icon at bounding box center [259, 51] width 65 height 10
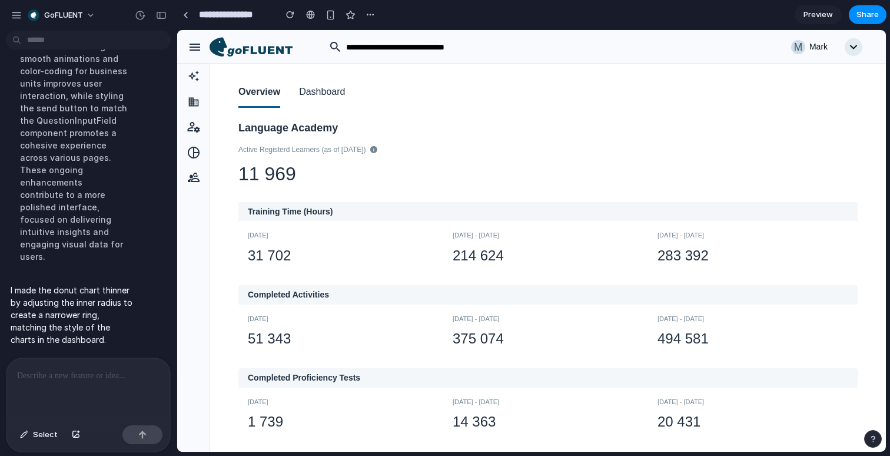
click at [324, 104] on button "Dashboard" at bounding box center [322, 93] width 46 height 30
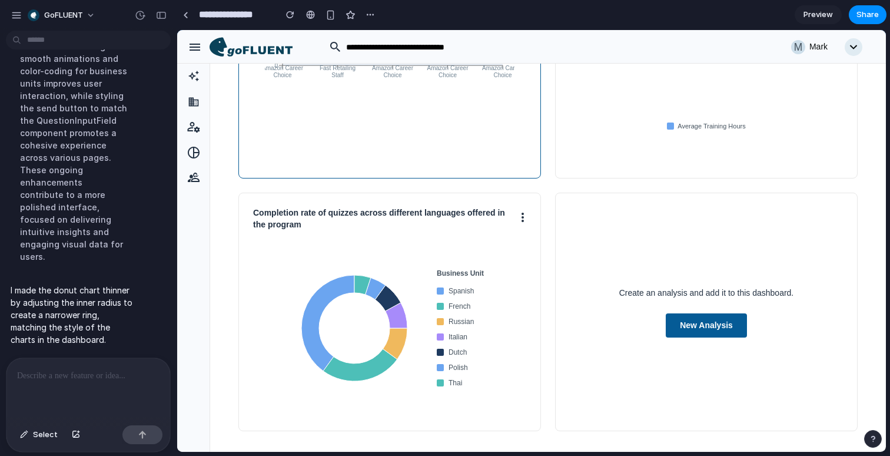
scroll to position [263, 0]
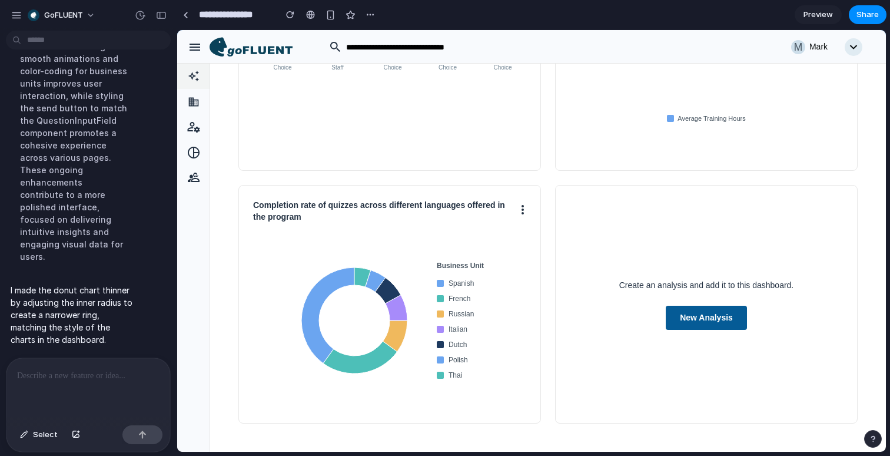
click at [196, 71] on icon at bounding box center [193, 76] width 15 height 12
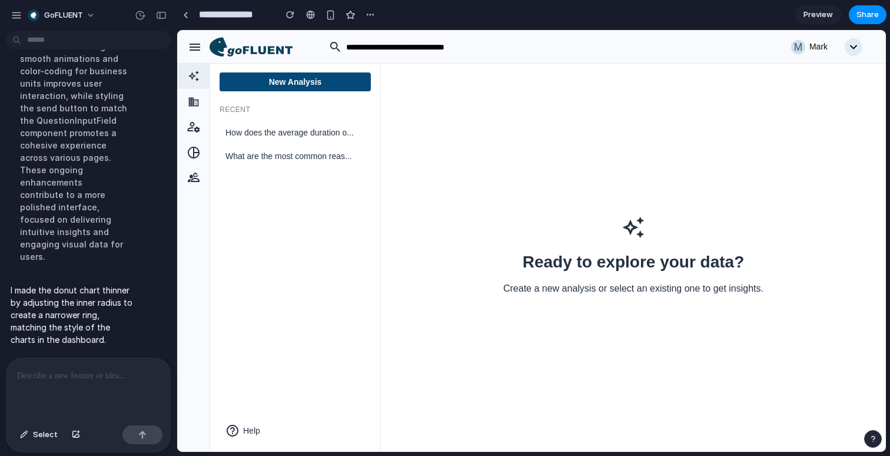
click at [287, 81] on button "New Analysis" at bounding box center [295, 81] width 151 height 19
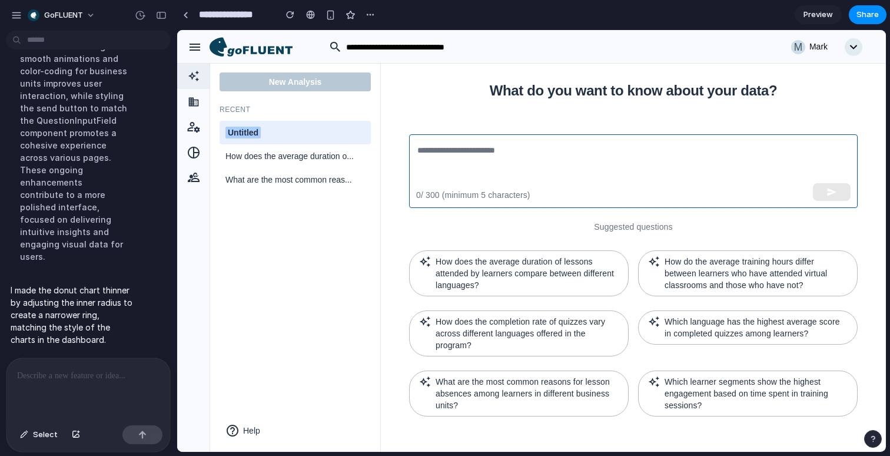
click at [507, 160] on textarea at bounding box center [633, 171] width 432 height 54
paste textarea "**********"
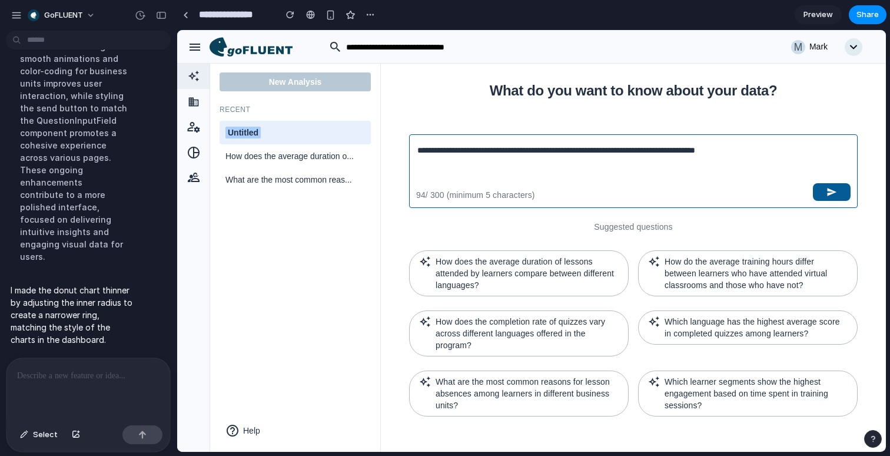
type textarea "**********"
click at [842, 192] on div "**********" at bounding box center [633, 171] width 449 height 74
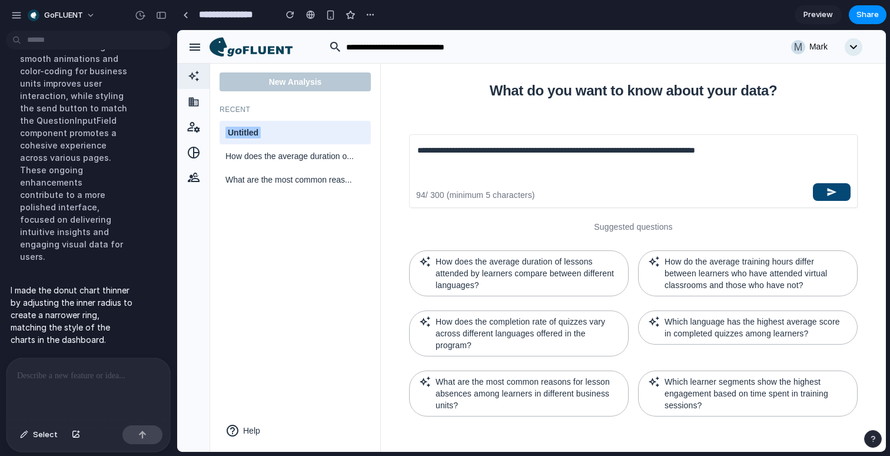
click at [833, 188] on icon "button" at bounding box center [831, 192] width 11 height 11
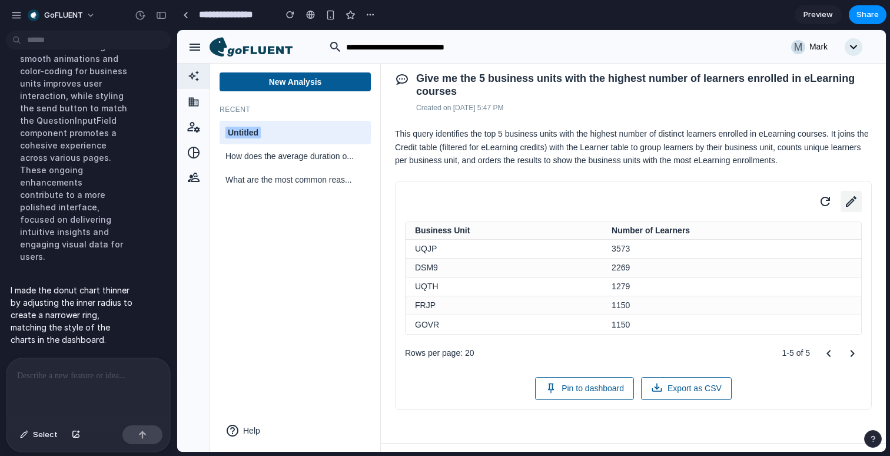
click at [843, 210] on icon at bounding box center [851, 201] width 16 height 16
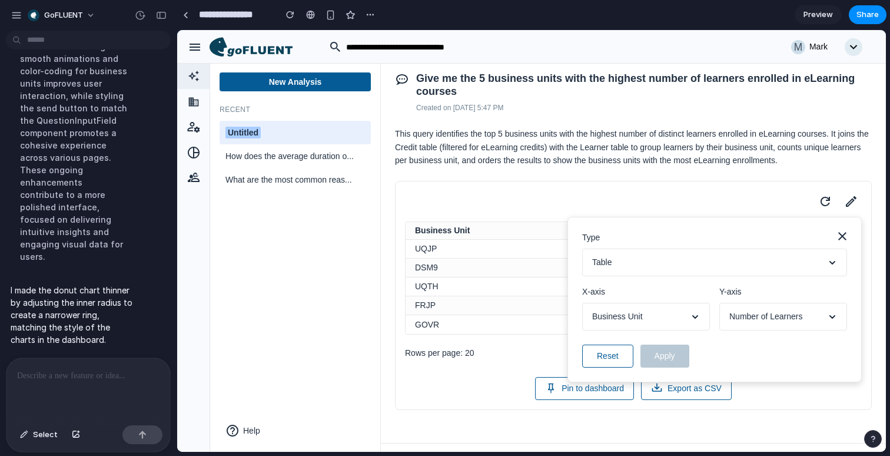
click at [765, 267] on button "Table" at bounding box center [714, 262] width 265 height 28
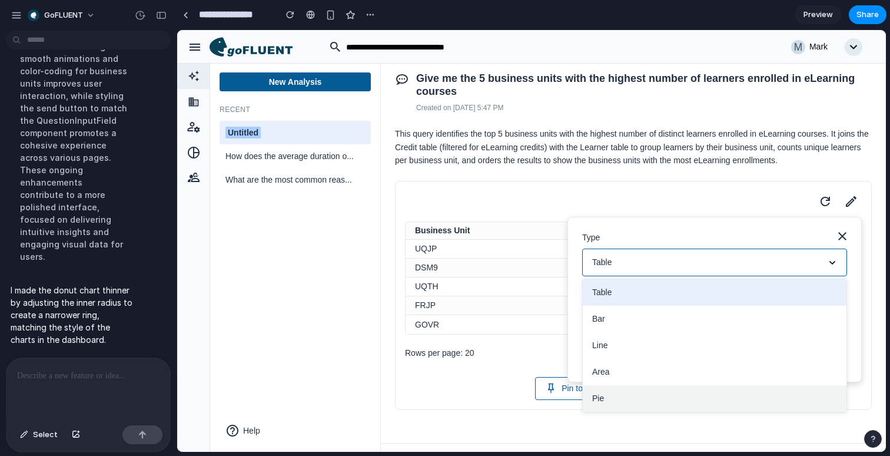
click at [603, 411] on button "Pie" at bounding box center [715, 398] width 264 height 26
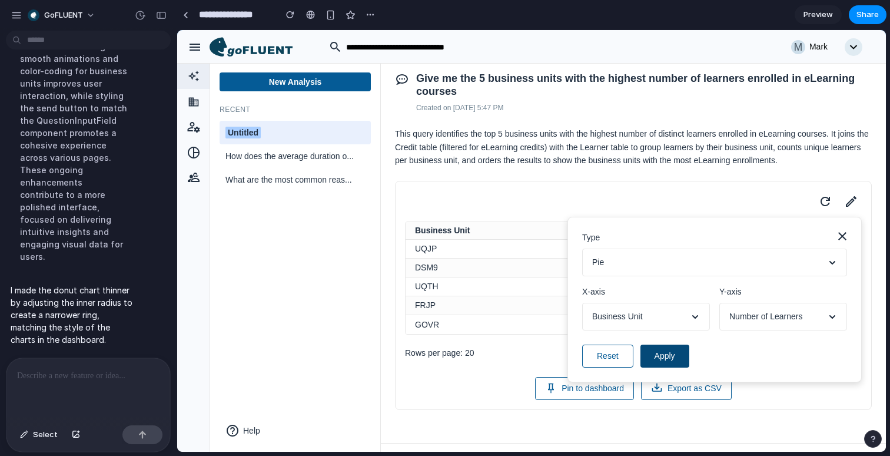
click at [663, 364] on button "Apply" at bounding box center [664, 355] width 49 height 23
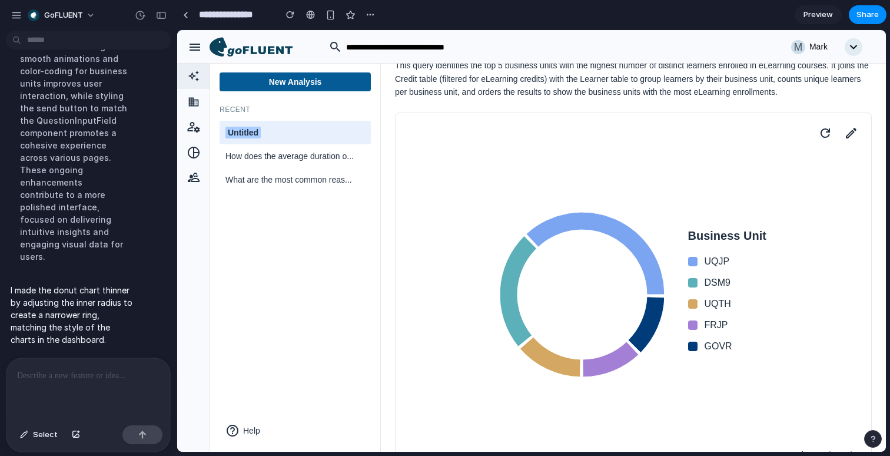
scroll to position [71, 0]
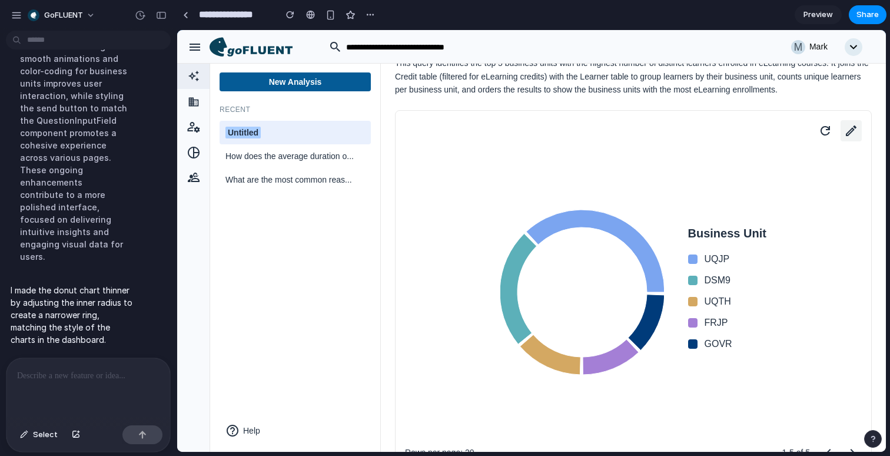
click at [848, 138] on icon at bounding box center [851, 130] width 16 height 16
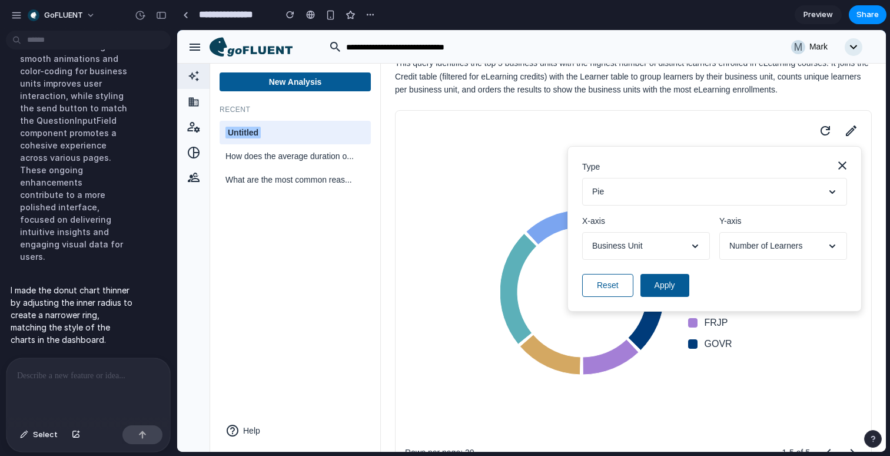
click at [839, 172] on icon at bounding box center [842, 165] width 14 height 14
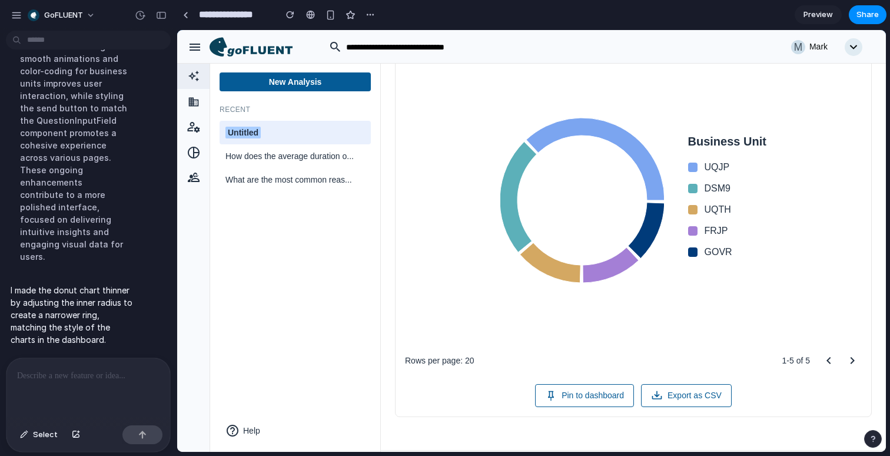
scroll to position [0, 0]
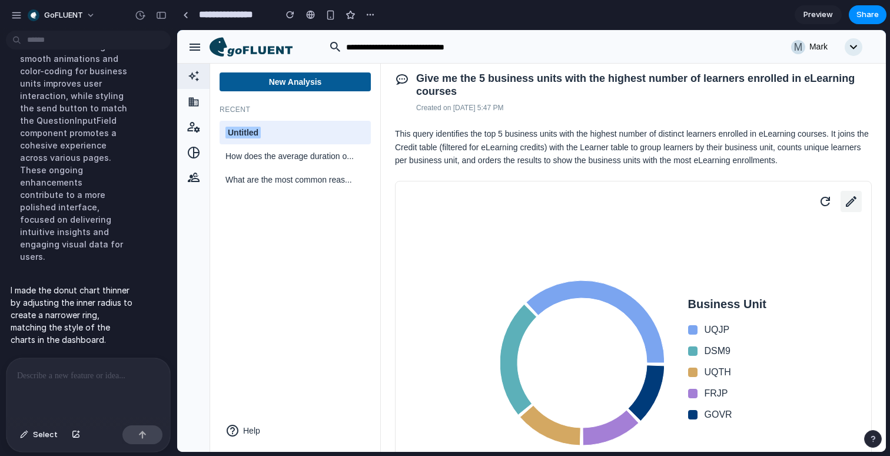
click at [848, 210] on icon at bounding box center [851, 201] width 16 height 16
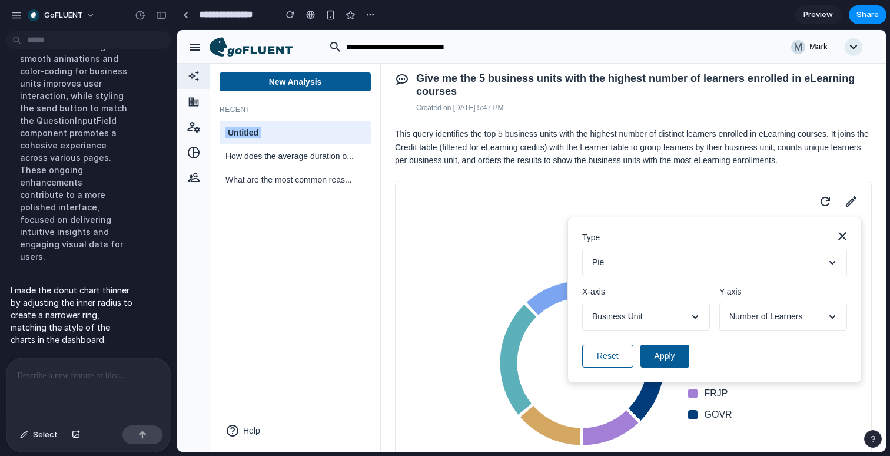
click at [105, 367] on div at bounding box center [88, 389] width 164 height 62
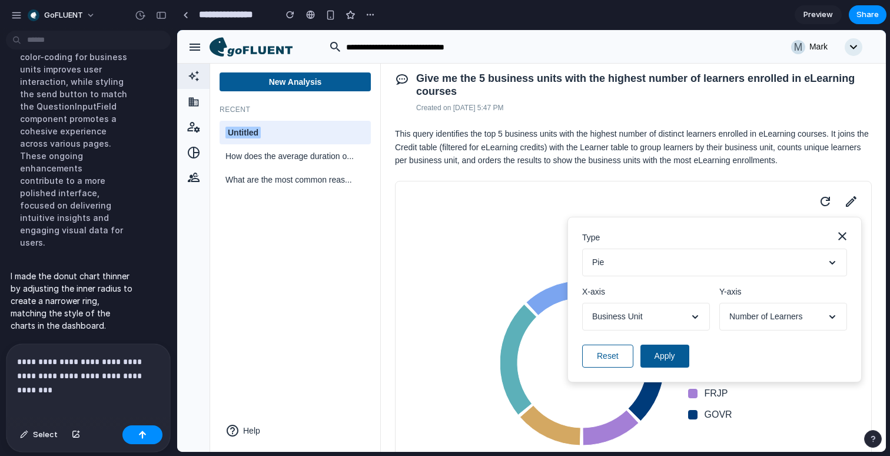
scroll to position [5202, 0]
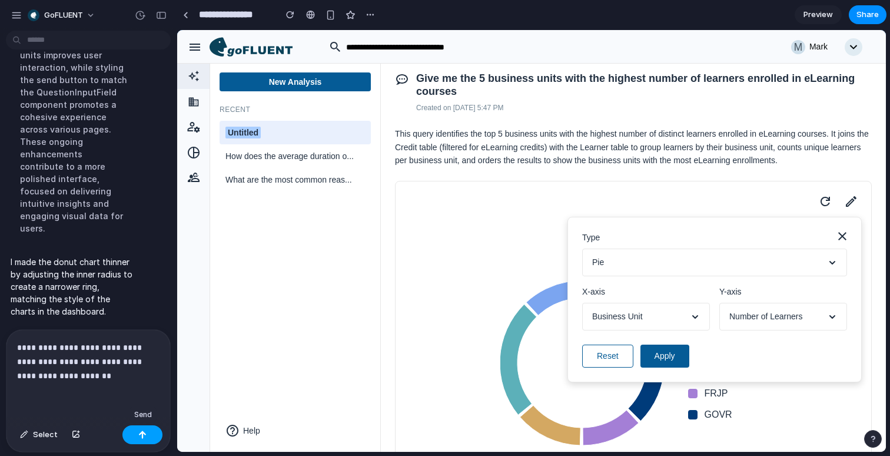
click at [142, 431] on div "button" at bounding box center [142, 434] width 8 height 8
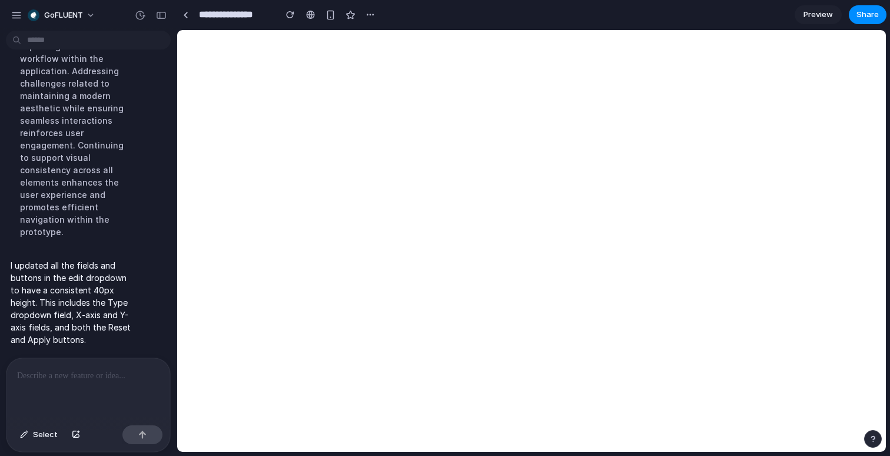
scroll to position [5275, 0]
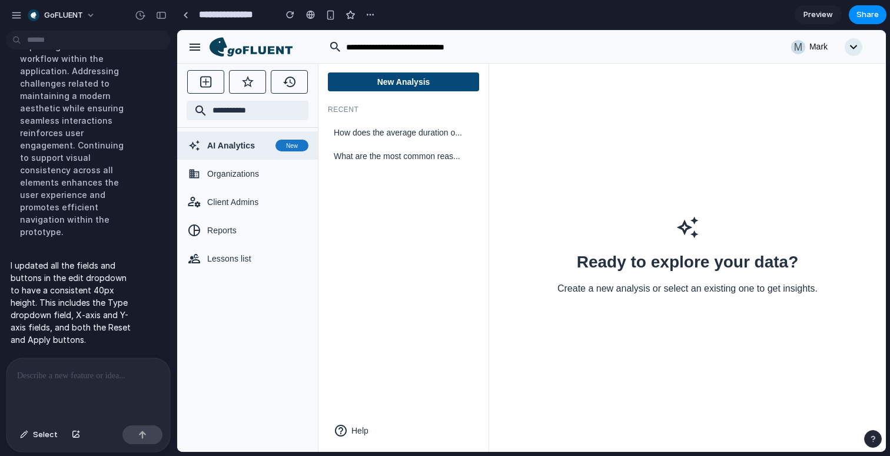
click at [427, 81] on button "New Analysis" at bounding box center [403, 81] width 151 height 19
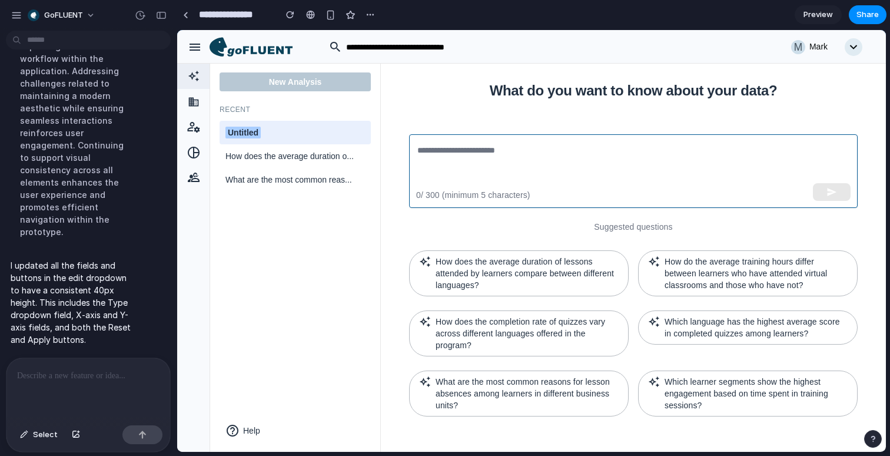
click at [554, 164] on textarea at bounding box center [633, 171] width 432 height 54
paste textarea "**********"
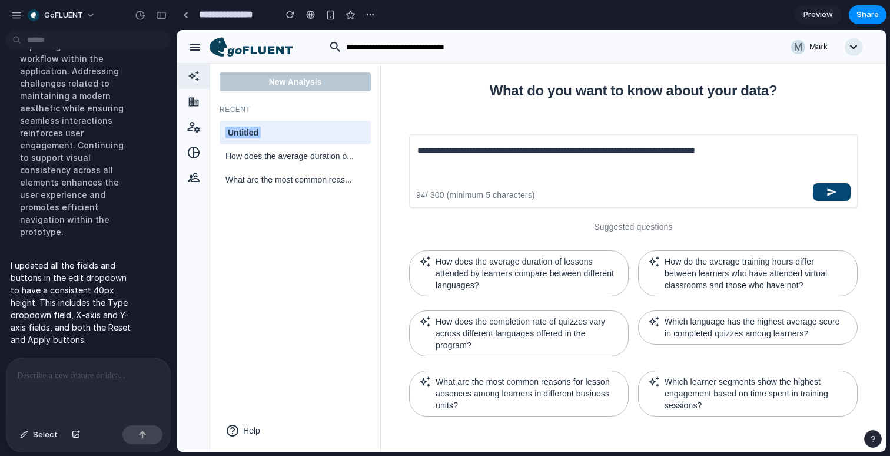
type textarea "**********"
click at [823, 191] on button "button" at bounding box center [832, 192] width 38 height 18
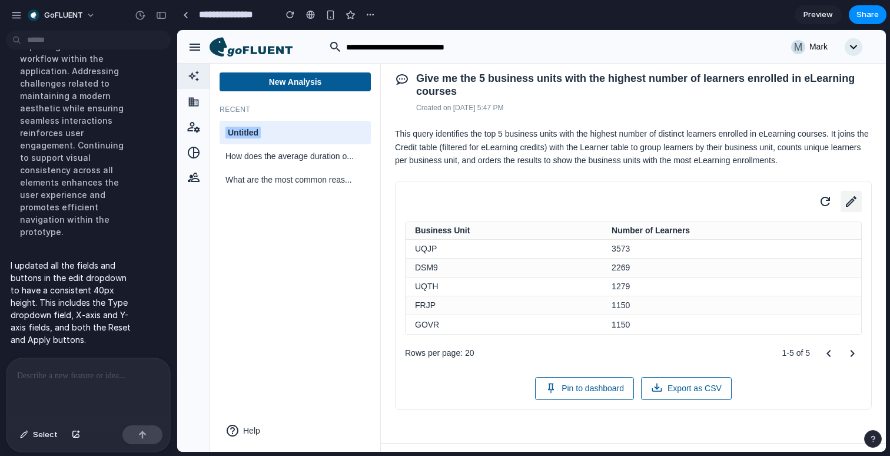
click at [856, 210] on icon at bounding box center [851, 201] width 16 height 16
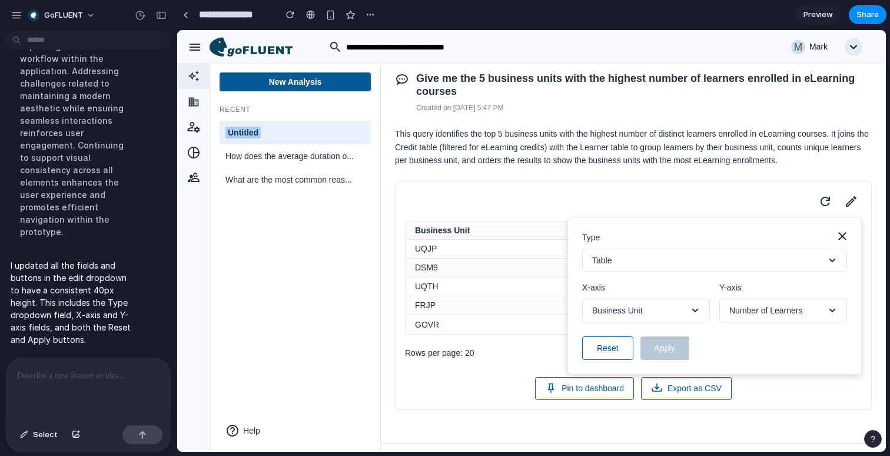
click at [758, 272] on button "Table" at bounding box center [714, 260] width 265 height 24
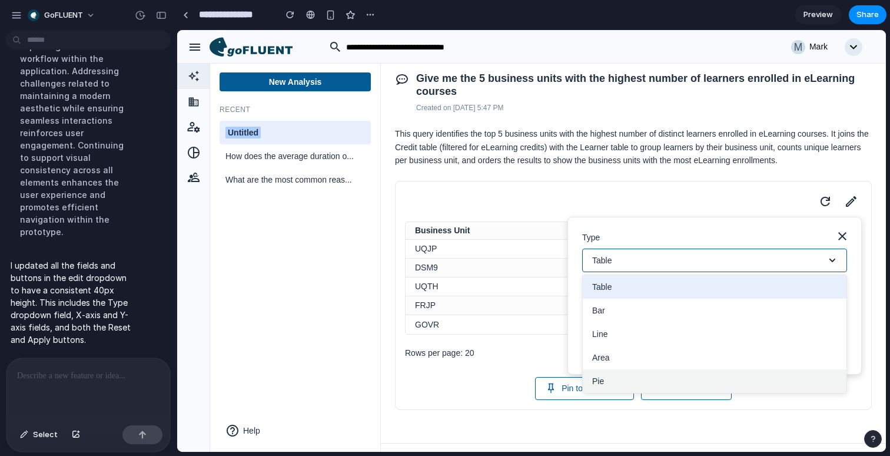
click at [649, 393] on button "Pie" at bounding box center [715, 381] width 264 height 24
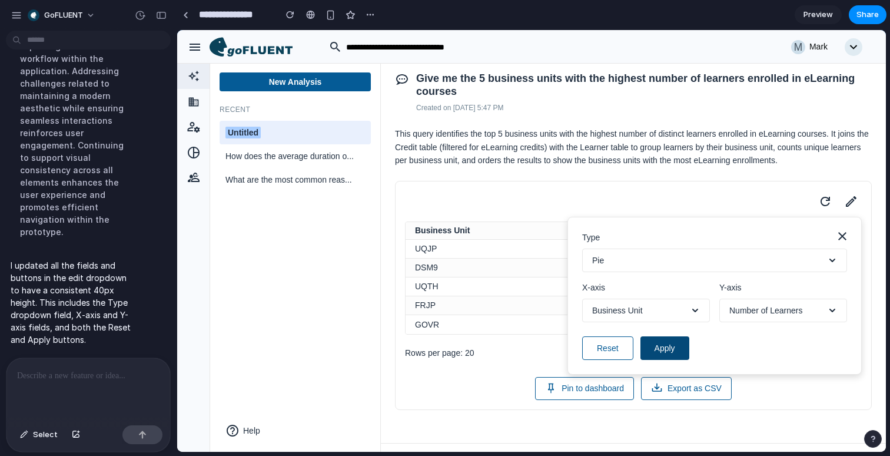
click at [678, 360] on button "Apply" at bounding box center [664, 348] width 49 height 24
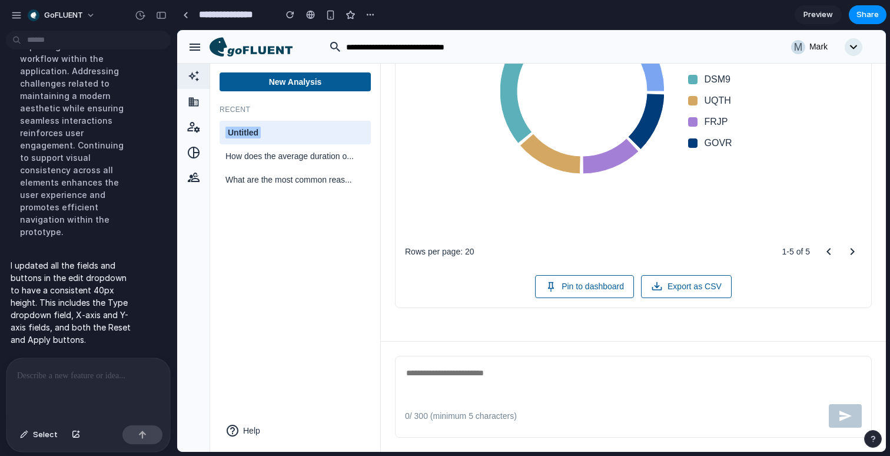
scroll to position [285, 0]
click at [267, 134] on div "Untitled" at bounding box center [295, 133] width 140 height 12
type input "*********"
click at [356, 157] on icon at bounding box center [357, 155] width 9 height 9
click at [356, 181] on icon at bounding box center [357, 179] width 9 height 9
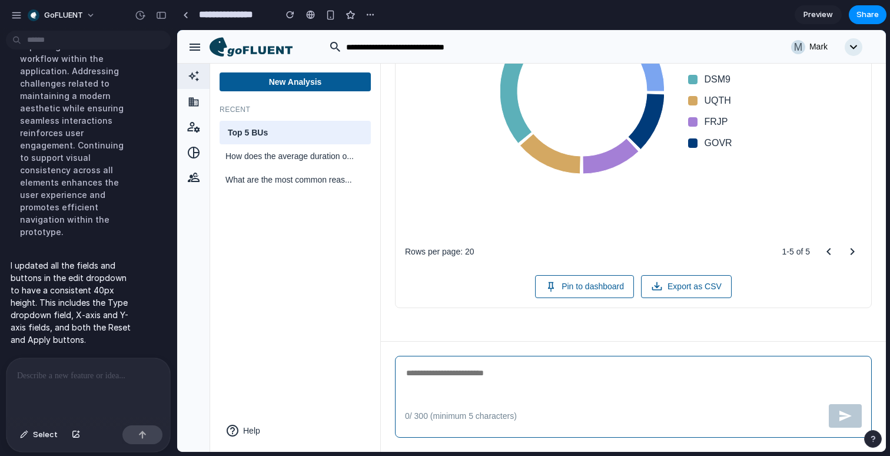
click at [454, 380] on textarea at bounding box center [633, 380] width 457 height 29
type textarea "*********"
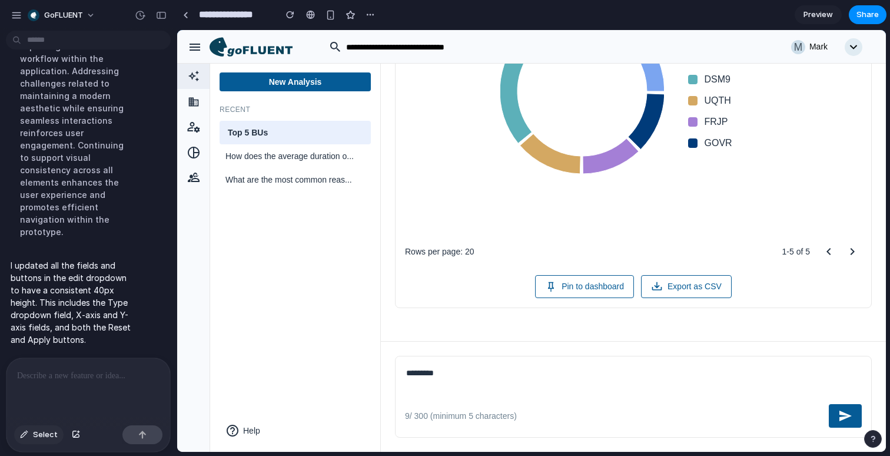
click at [21, 439] on button "Select" at bounding box center [38, 434] width 49 height 19
click at [837, 420] on div at bounding box center [532, 241] width 708 height 421
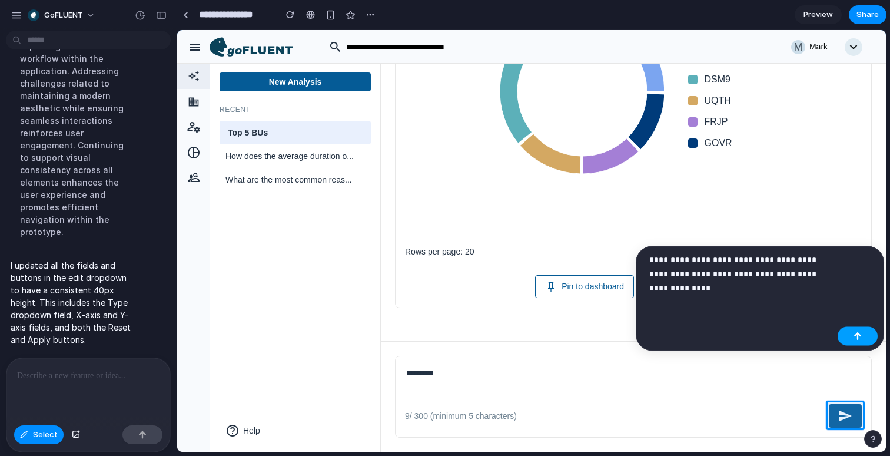
click at [858, 330] on button "button" at bounding box center [858, 336] width 40 height 19
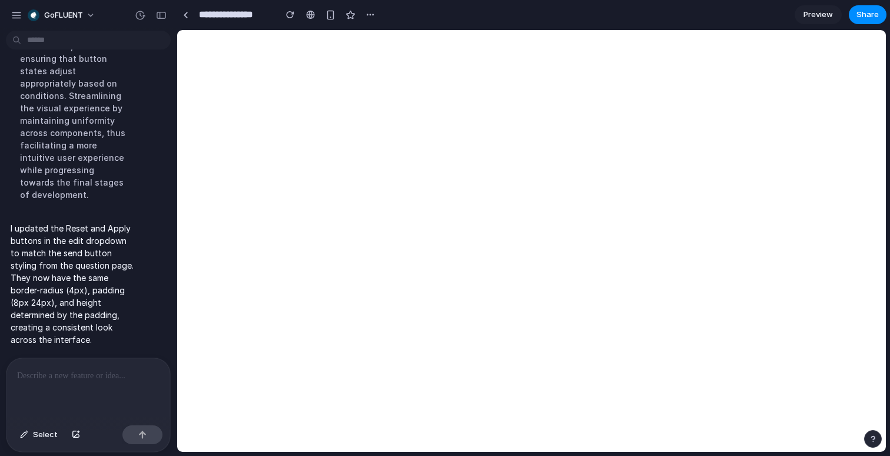
scroll to position [5020, 0]
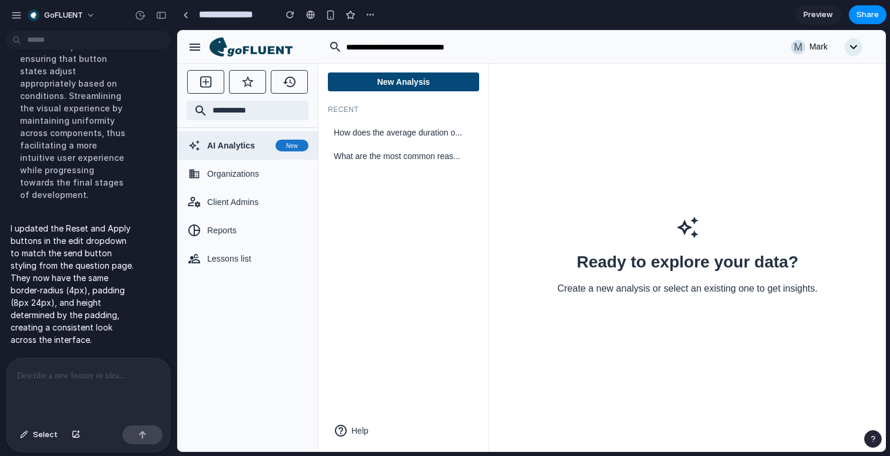
click at [436, 84] on button "New Analysis" at bounding box center [403, 81] width 151 height 19
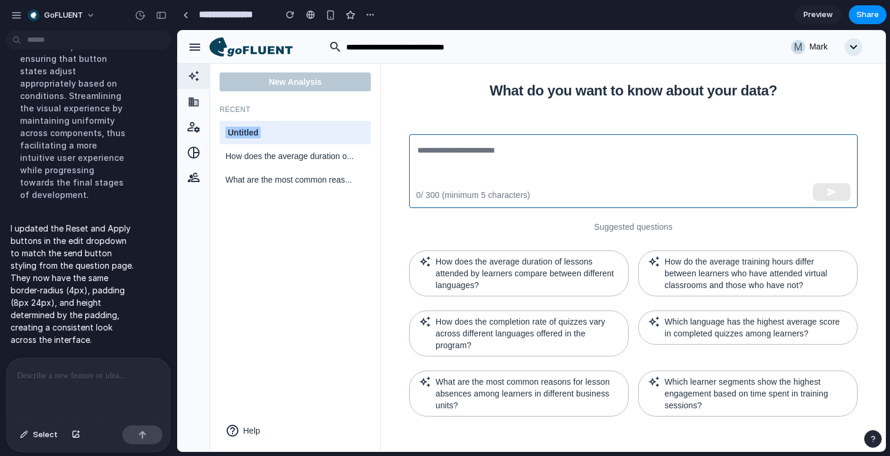
click at [517, 144] on textarea at bounding box center [633, 171] width 432 height 54
paste textarea "**********"
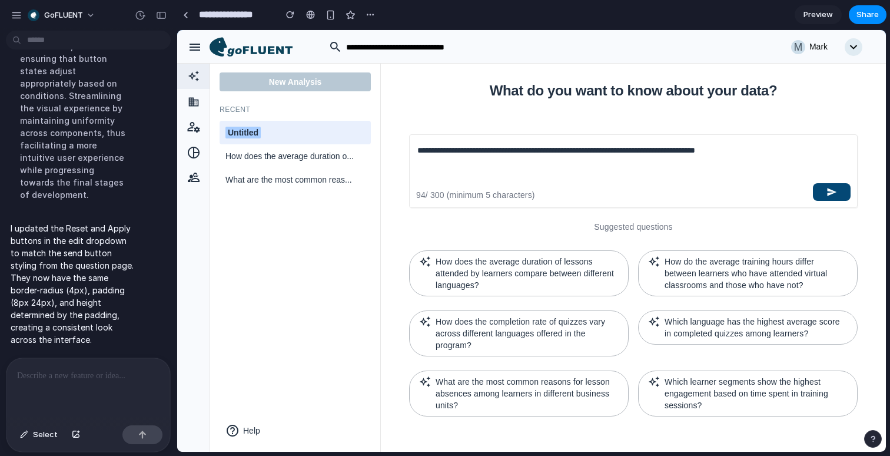
type textarea "**********"
click at [826, 187] on icon "button" at bounding box center [831, 192] width 11 height 11
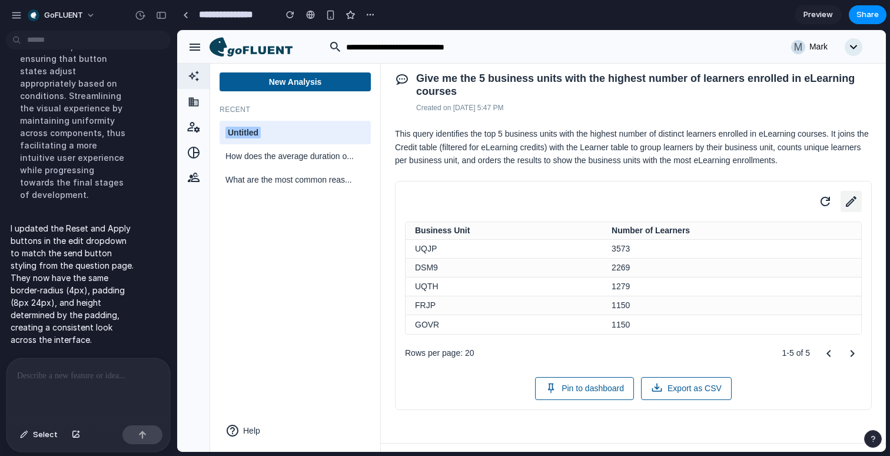
click at [841, 209] on button at bounding box center [851, 201] width 21 height 21
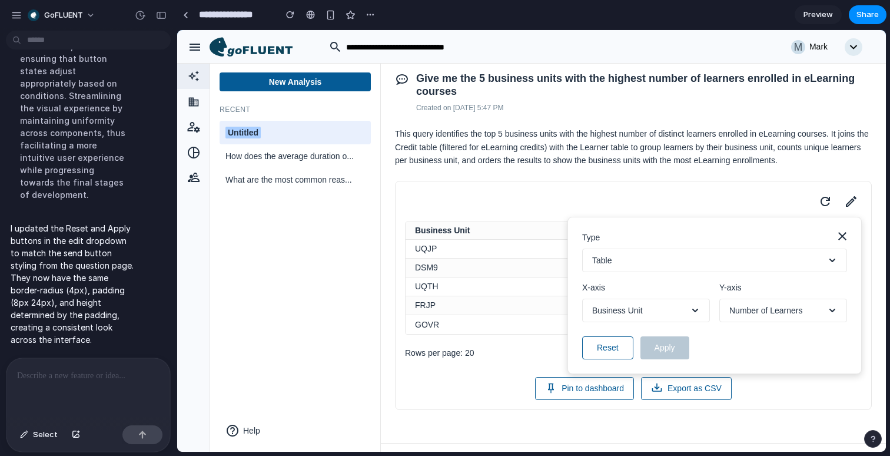
click at [697, 269] on button "Table" at bounding box center [714, 260] width 265 height 24
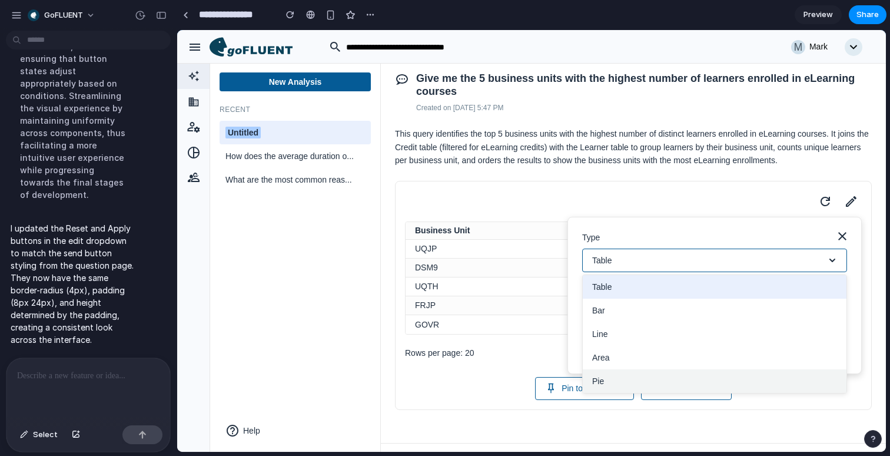
click at [627, 393] on button "Pie" at bounding box center [715, 381] width 264 height 24
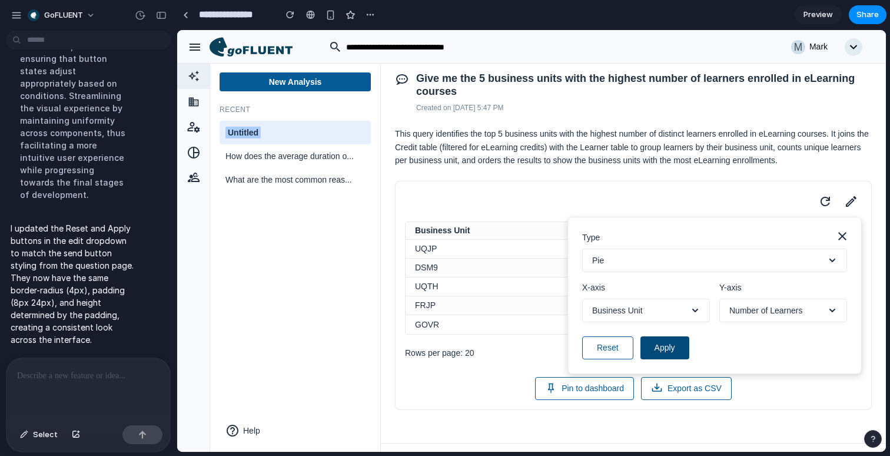
click at [666, 359] on button "Apply" at bounding box center [664, 347] width 49 height 23
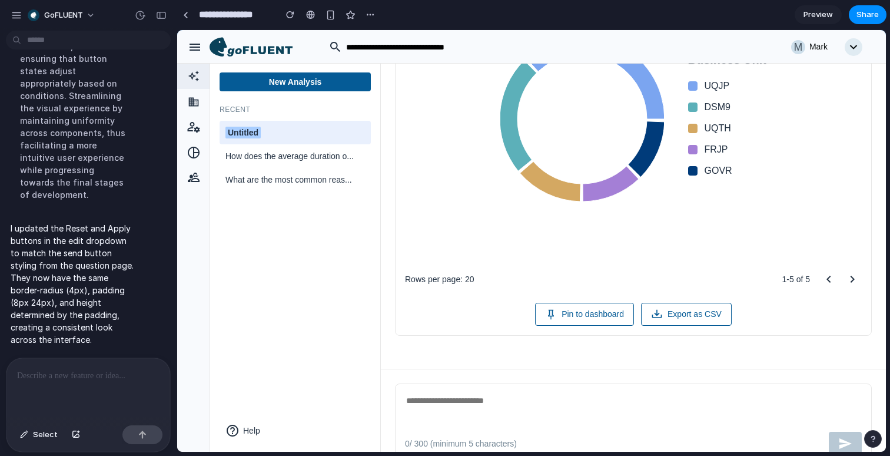
scroll to position [285, 0]
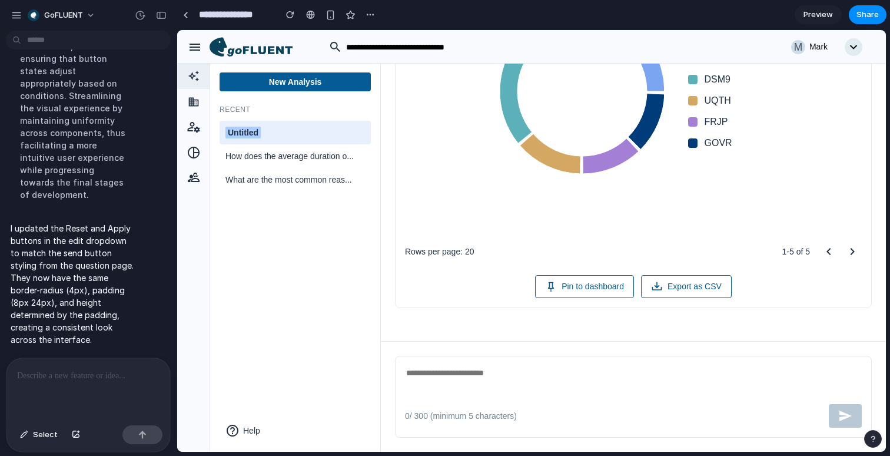
click at [132, 369] on p at bounding box center [88, 375] width 142 height 14
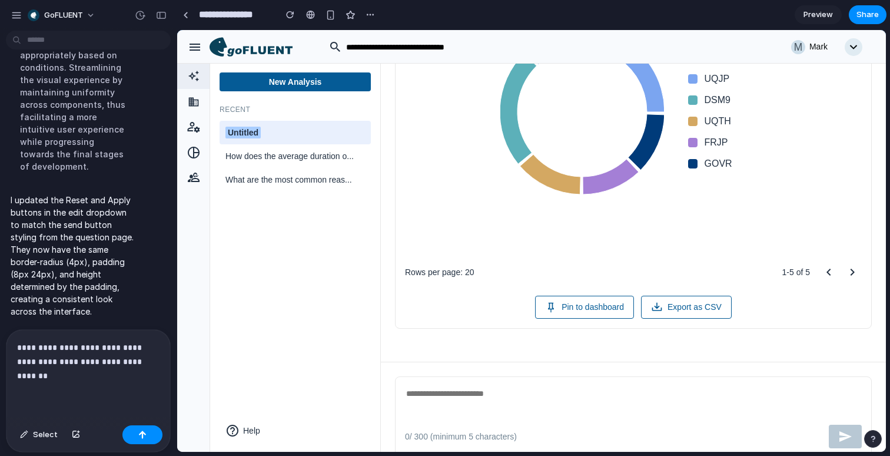
scroll to position [0, 0]
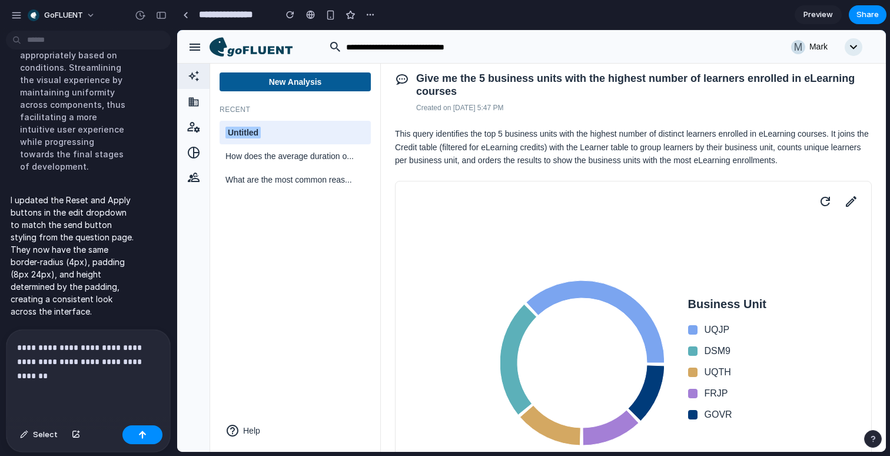
click at [82, 377] on p "**********" at bounding box center [88, 361] width 142 height 42
click at [147, 434] on button "button" at bounding box center [142, 434] width 40 height 19
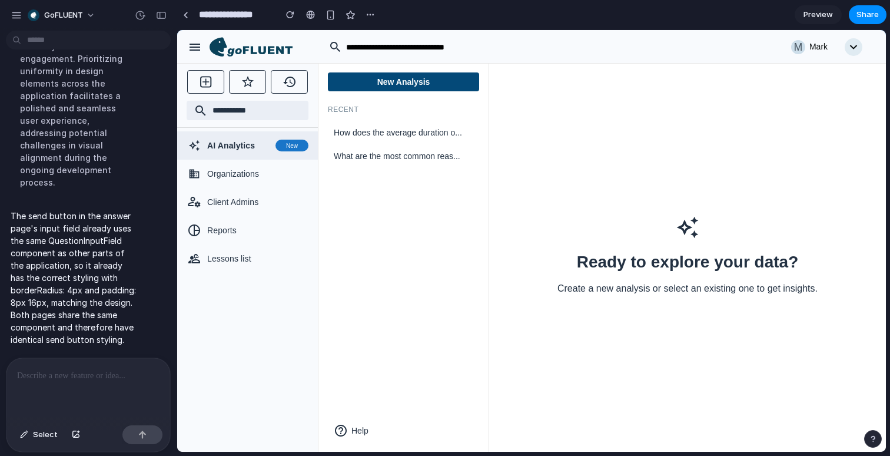
click at [427, 80] on button "New Analysis" at bounding box center [403, 81] width 151 height 19
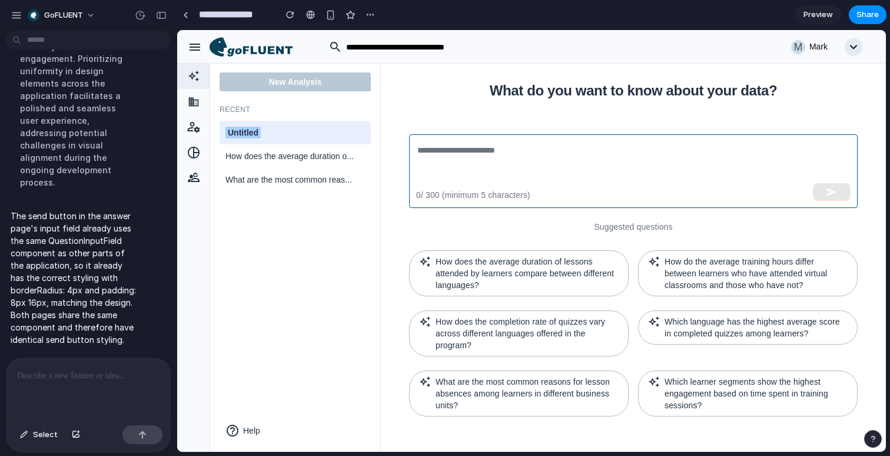
click at [612, 164] on textarea at bounding box center [633, 171] width 432 height 54
paste textarea "**********"
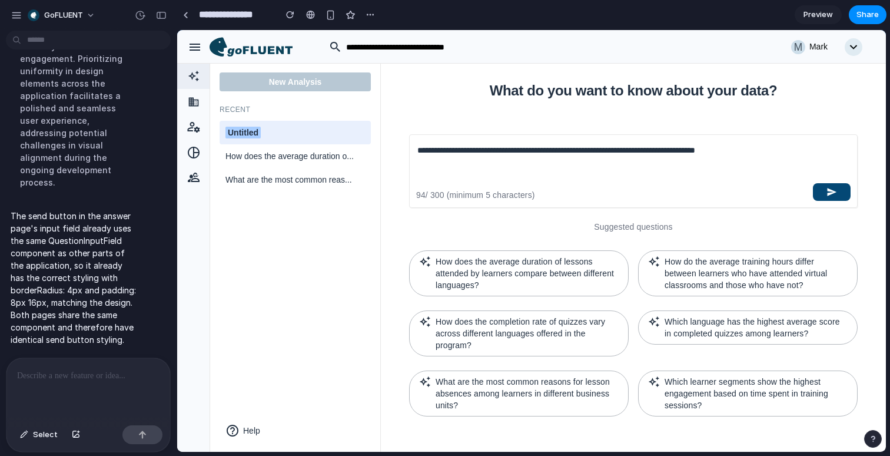
type textarea "**********"
click at [839, 187] on button "button" at bounding box center [832, 192] width 38 height 18
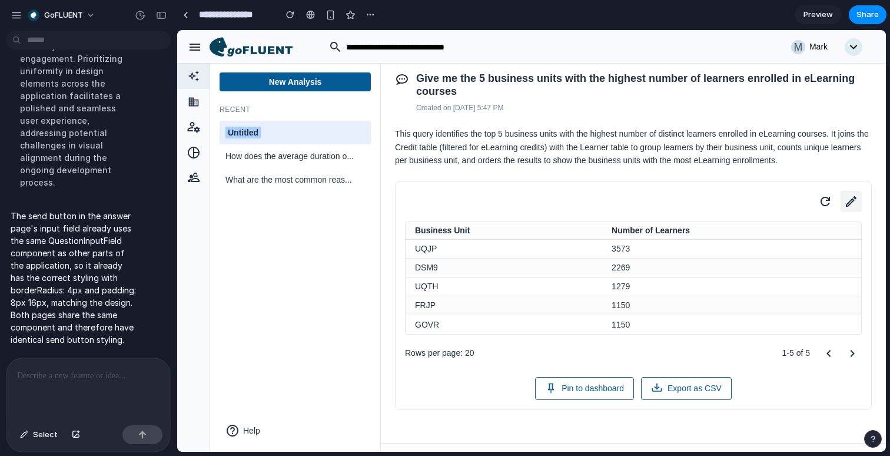
click at [855, 210] on icon at bounding box center [851, 201] width 16 height 16
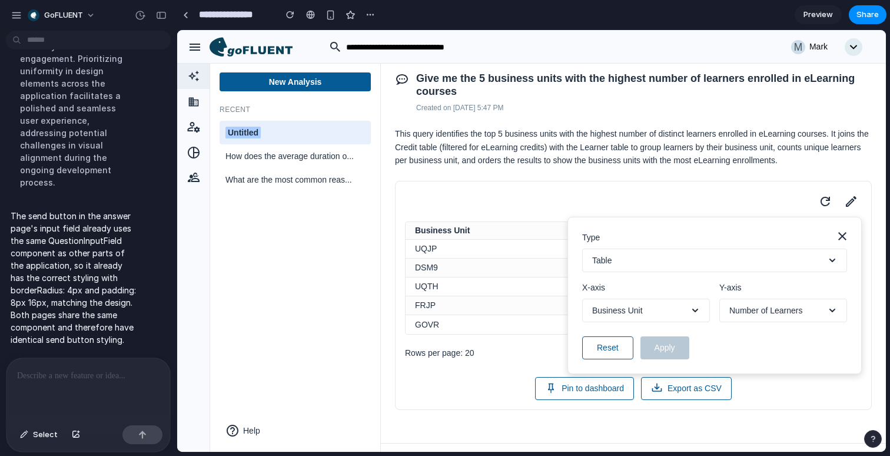
click at [670, 272] on button "Table" at bounding box center [714, 260] width 265 height 24
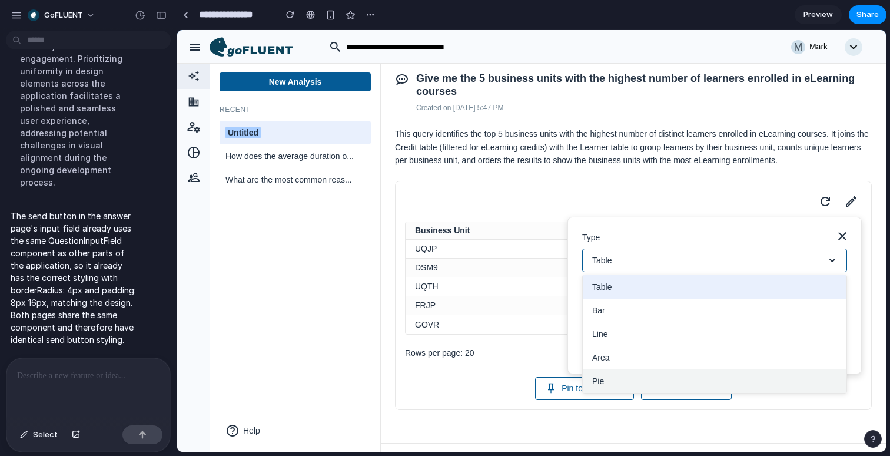
click at [620, 392] on button "Pie" at bounding box center [715, 381] width 264 height 24
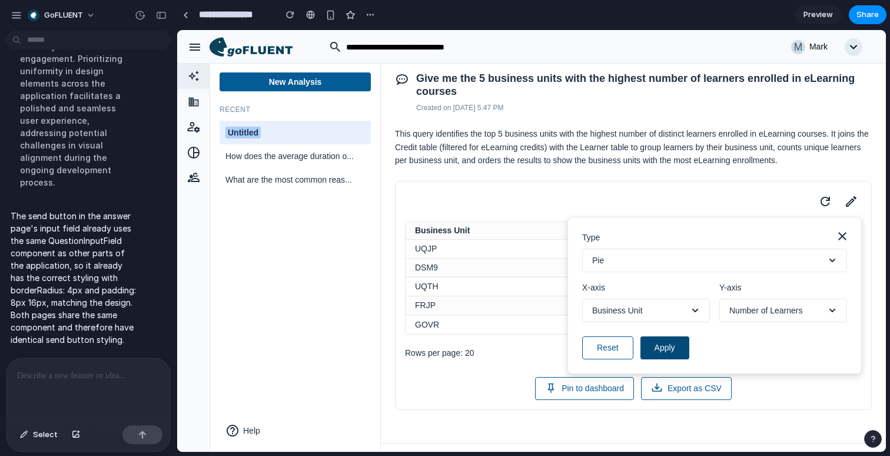
click at [672, 359] on button "Apply" at bounding box center [664, 347] width 49 height 23
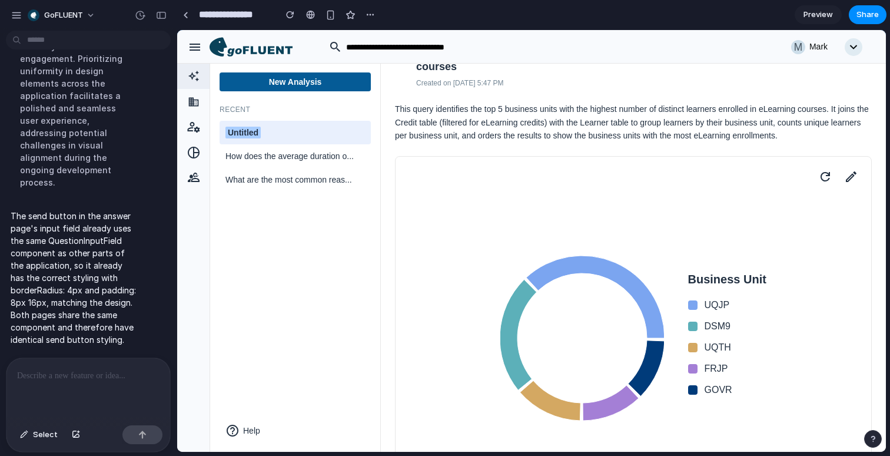
scroll to position [41, 0]
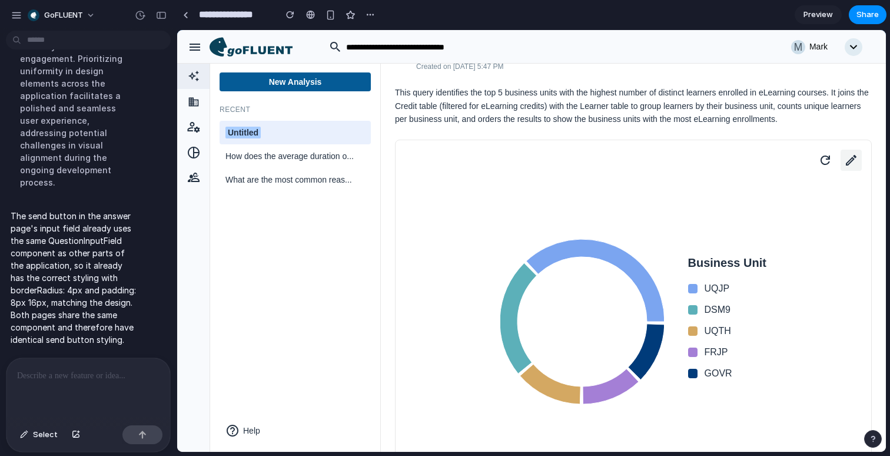
click at [856, 168] on icon at bounding box center [851, 160] width 16 height 16
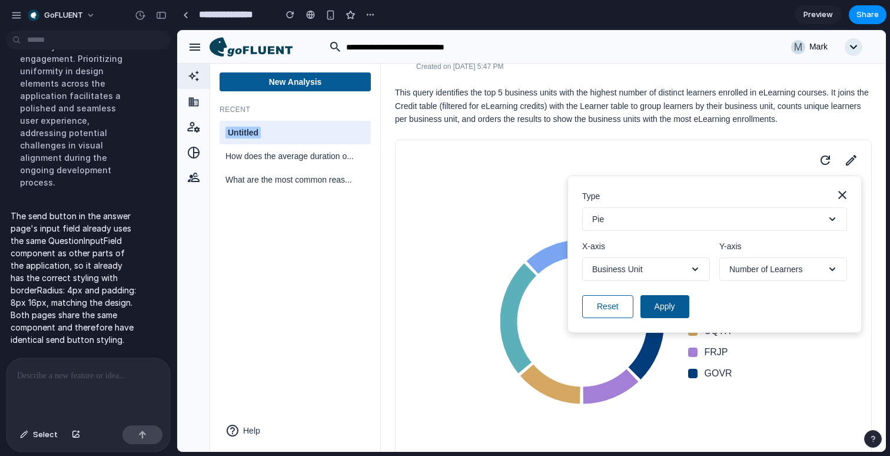
click at [703, 231] on button "Pie" at bounding box center [714, 219] width 265 height 24
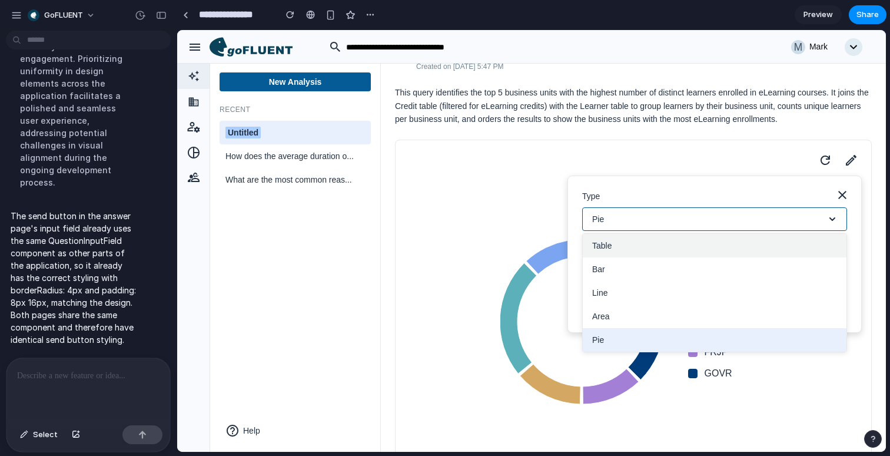
click at [665, 257] on button "Table" at bounding box center [715, 246] width 264 height 24
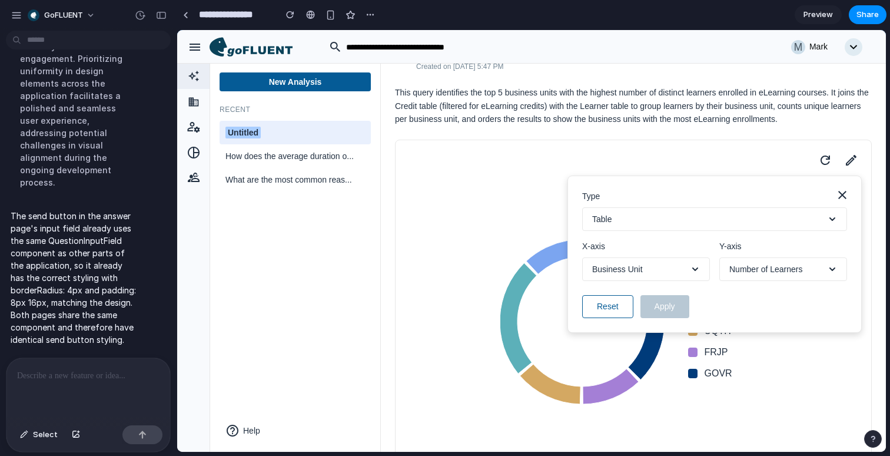
click at [723, 231] on button "Table" at bounding box center [714, 219] width 265 height 24
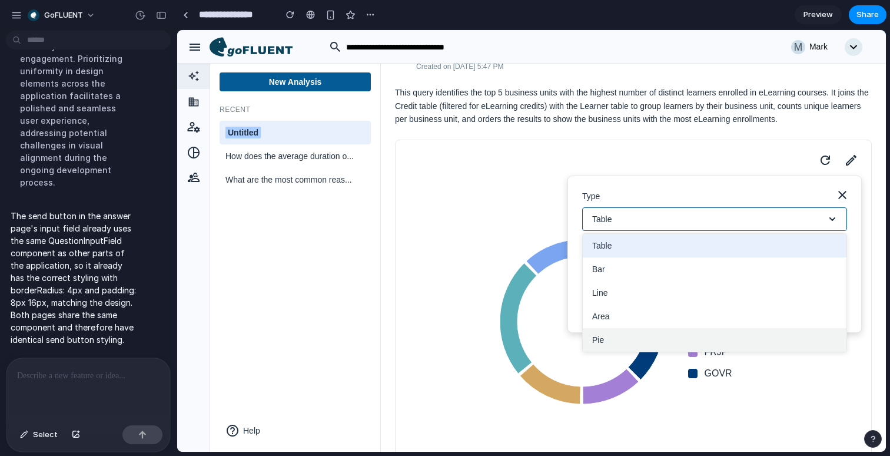
click at [635, 351] on button "Pie" at bounding box center [715, 340] width 264 height 24
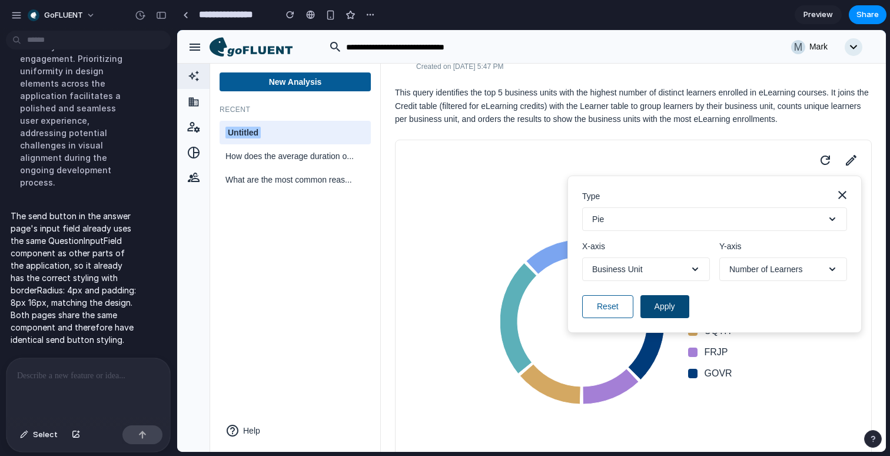
click at [670, 318] on button "Apply" at bounding box center [664, 306] width 49 height 23
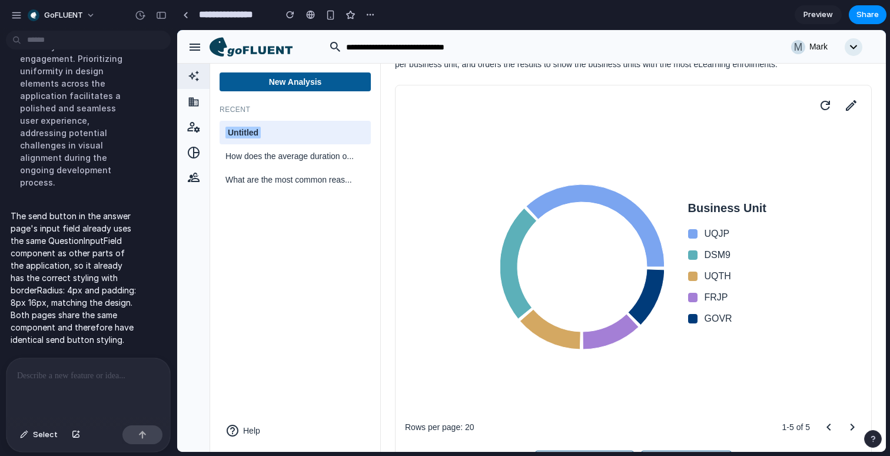
scroll to position [155, 0]
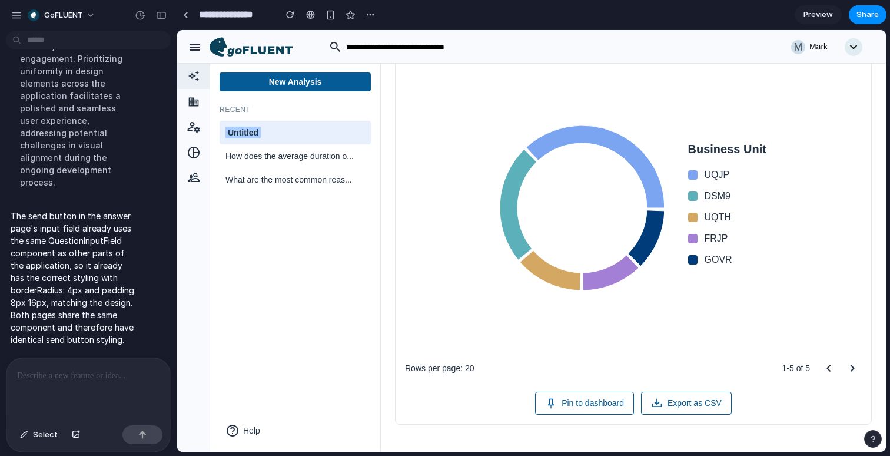
click at [300, 131] on div "Untitled" at bounding box center [295, 133] width 140 height 12
click at [341, 234] on div "New Analysis Recent Untitled How does the average duration o... What are the mo…" at bounding box center [295, 257] width 171 height 388
click at [124, 372] on p at bounding box center [88, 375] width 142 height 14
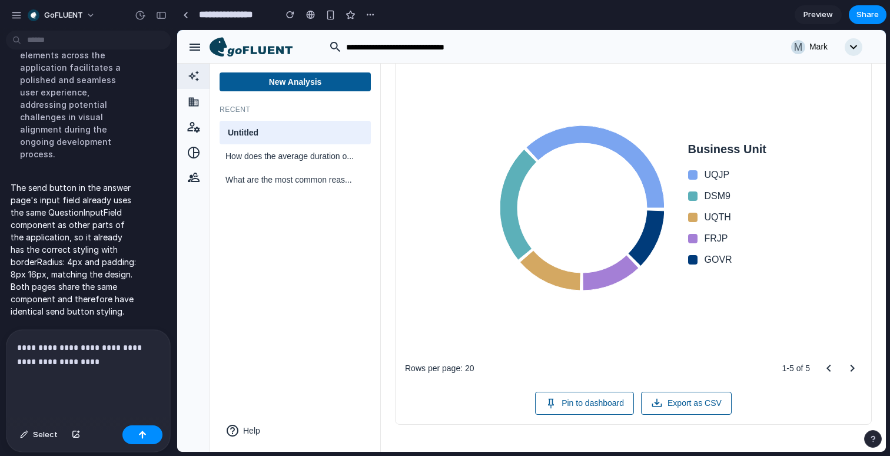
scroll to position [4697, 0]
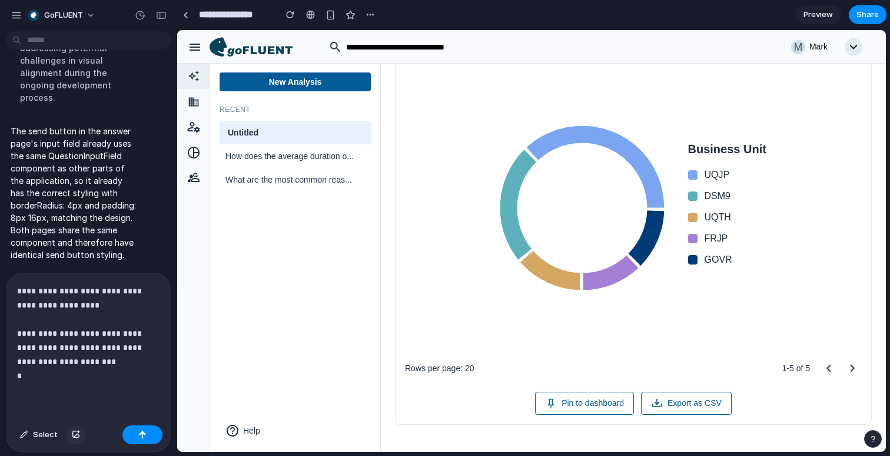
click at [84, 436] on button "button" at bounding box center [76, 434] width 20 height 19
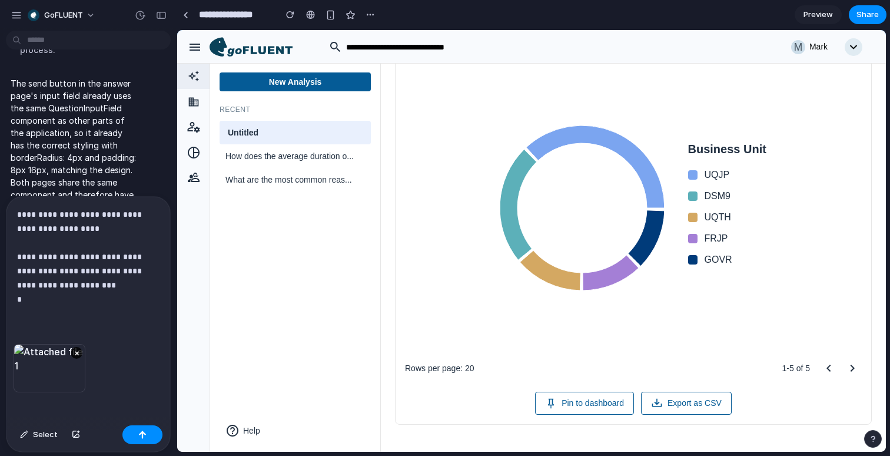
click at [77, 301] on p "**********" at bounding box center [88, 256] width 142 height 99
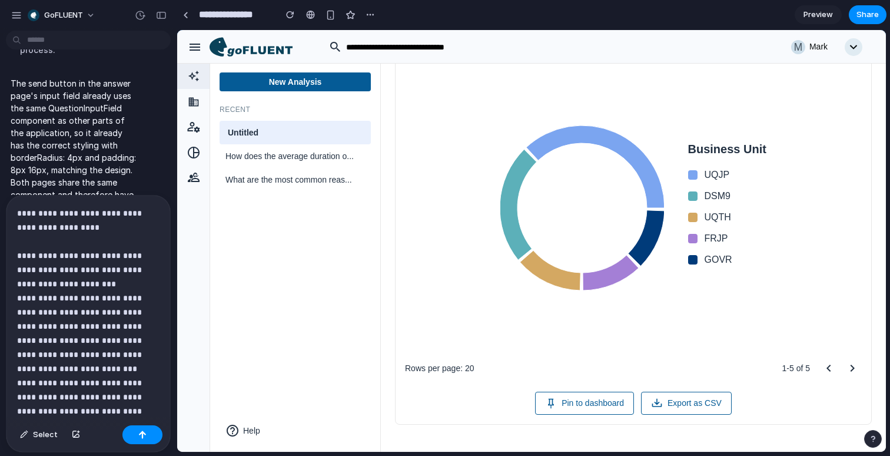
click at [144, 394] on p "**********" at bounding box center [88, 312] width 142 height 212
click at [77, 411] on p "**********" at bounding box center [88, 312] width 142 height 212
click at [151, 411] on p "**********" at bounding box center [88, 312] width 142 height 212
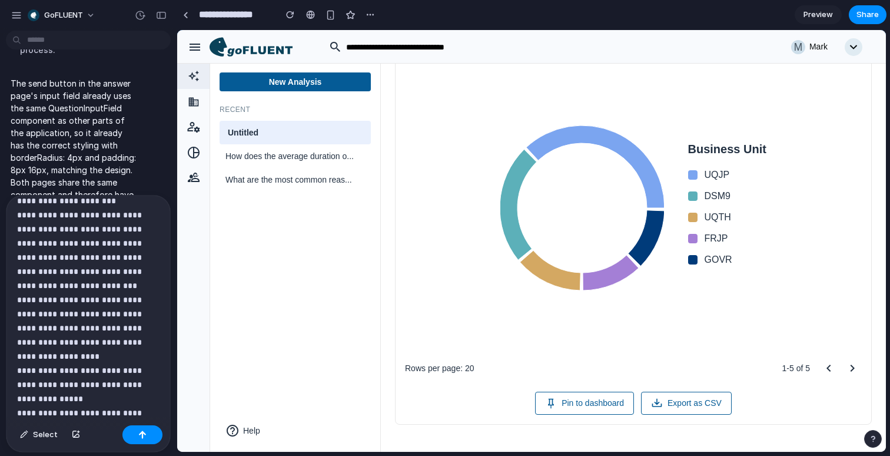
scroll to position [97, 0]
click at [145, 443] on div "Select" at bounding box center [88, 435] width 164 height 31
click at [144, 441] on button "button" at bounding box center [142, 434] width 40 height 19
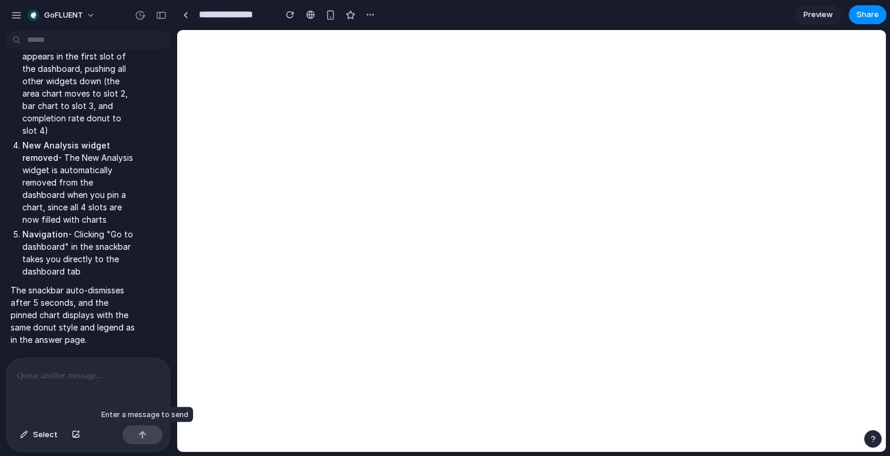
scroll to position [5413, 0]
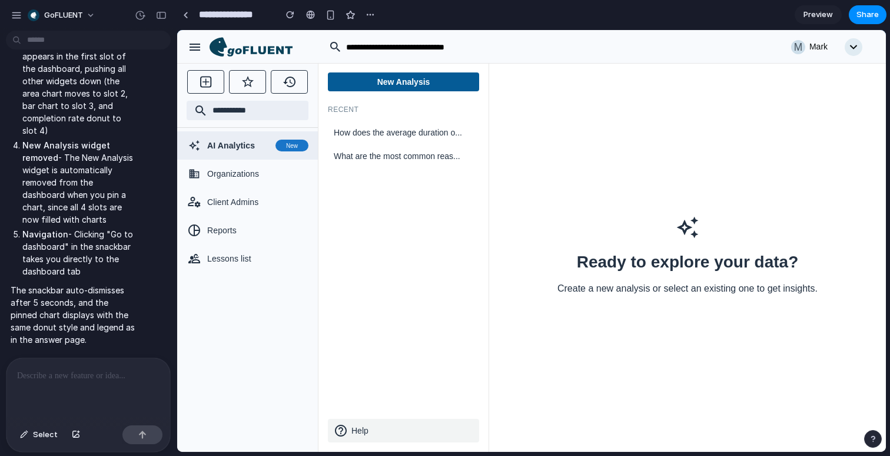
click at [391, 422] on button "Help" at bounding box center [403, 431] width 151 height 24
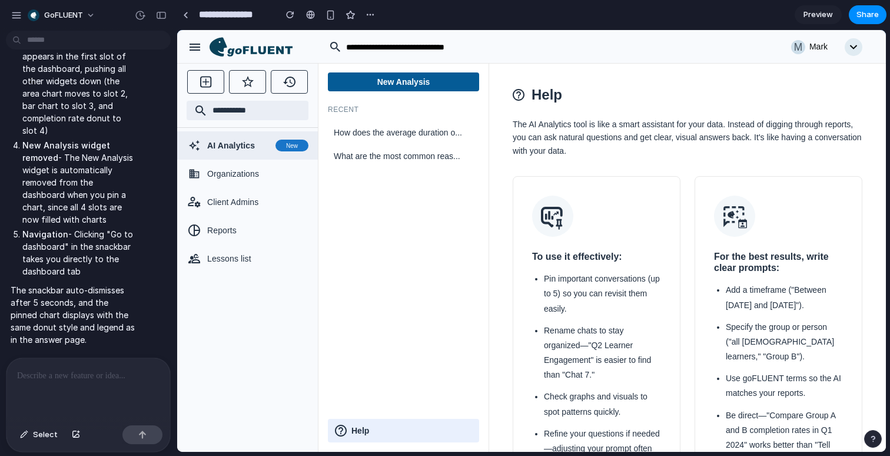
click at [191, 47] on icon "button" at bounding box center [195, 47] width 11 height 7
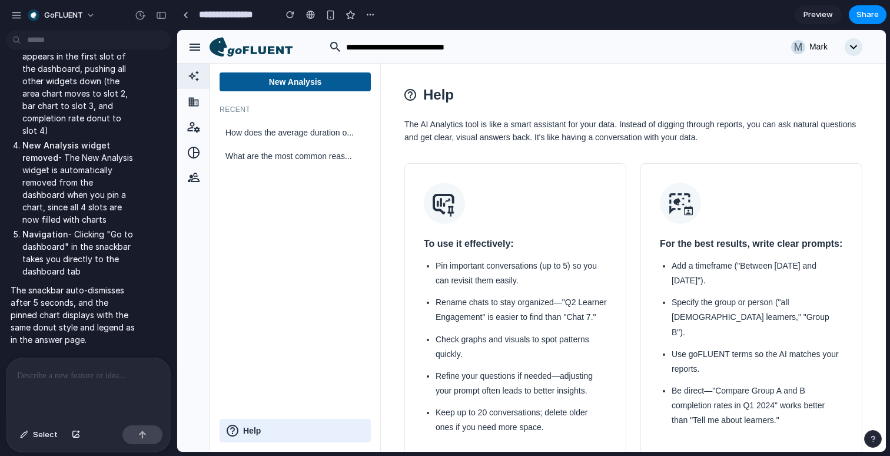
click at [191, 47] on icon "button" at bounding box center [195, 47] width 11 height 7
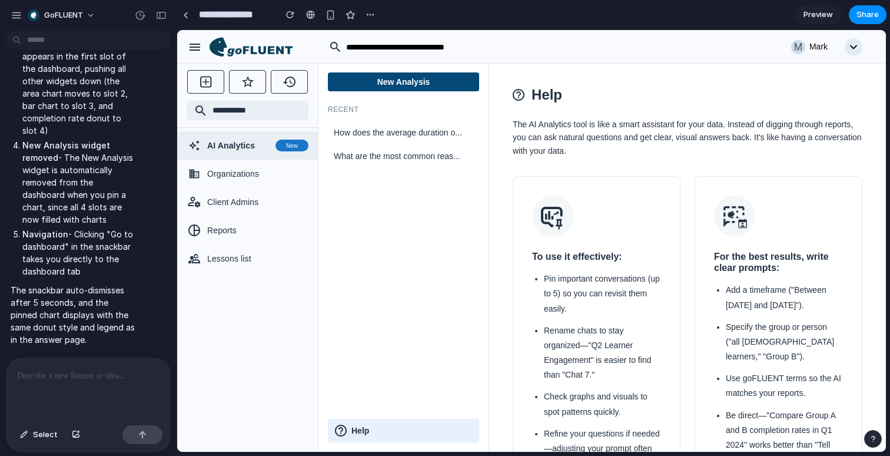
click at [407, 84] on button "New Analysis" at bounding box center [403, 81] width 151 height 19
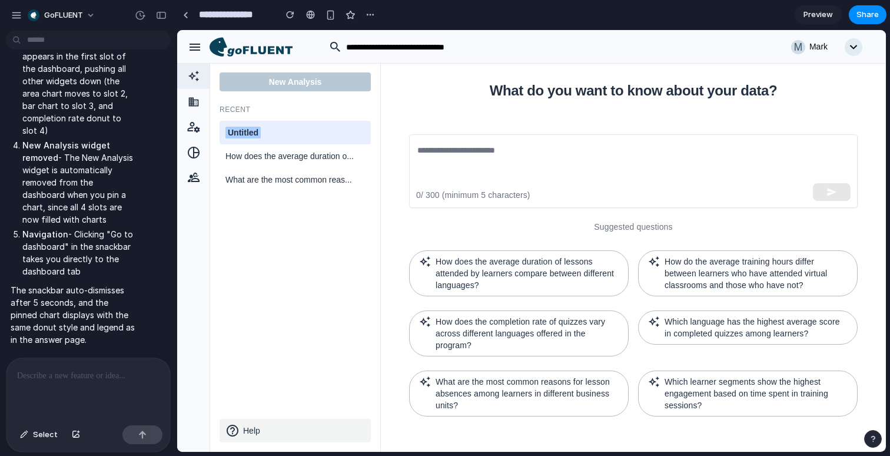
click at [300, 429] on button "Help" at bounding box center [295, 431] width 151 height 24
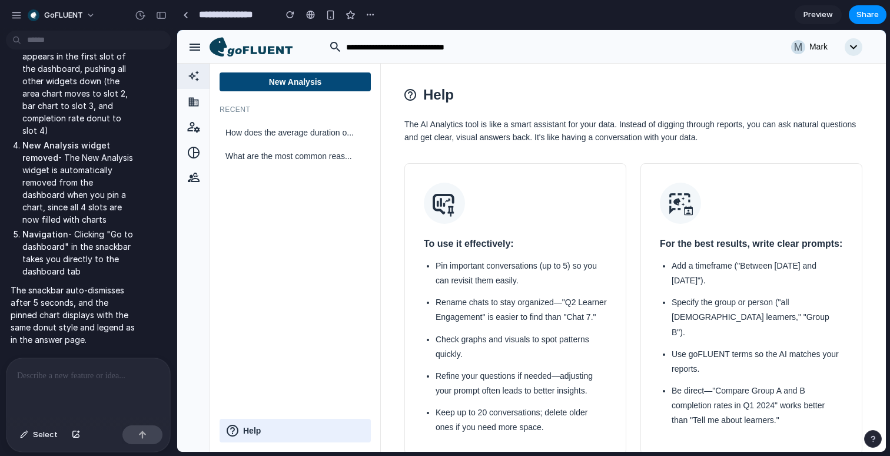
click at [328, 84] on button "New Analysis" at bounding box center [295, 81] width 151 height 19
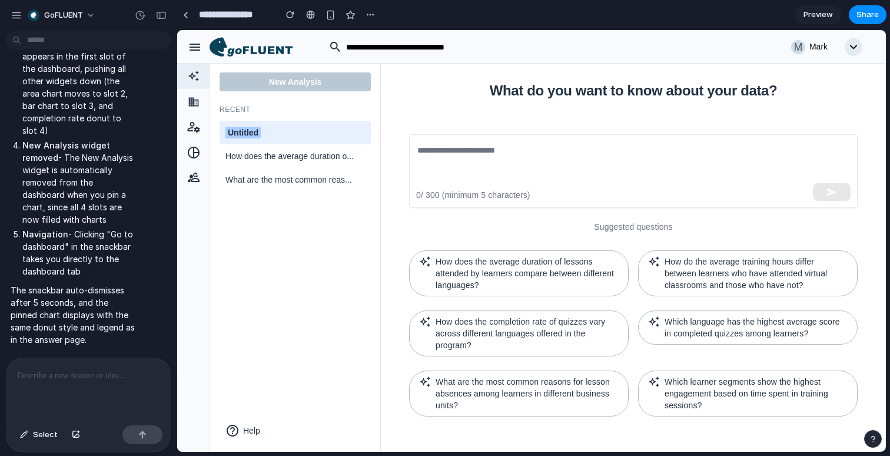
click at [290, 137] on div "Untitled" at bounding box center [295, 133] width 140 height 12
type input "*********"
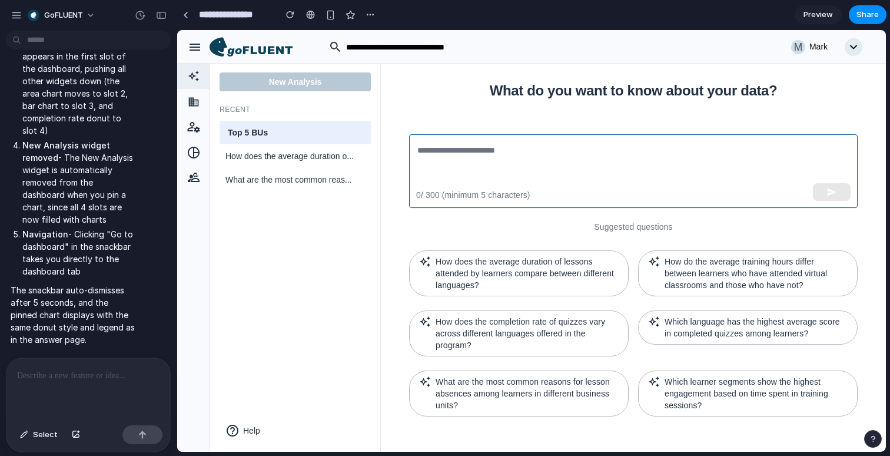
click at [522, 152] on textarea at bounding box center [633, 171] width 432 height 54
paste textarea "**********"
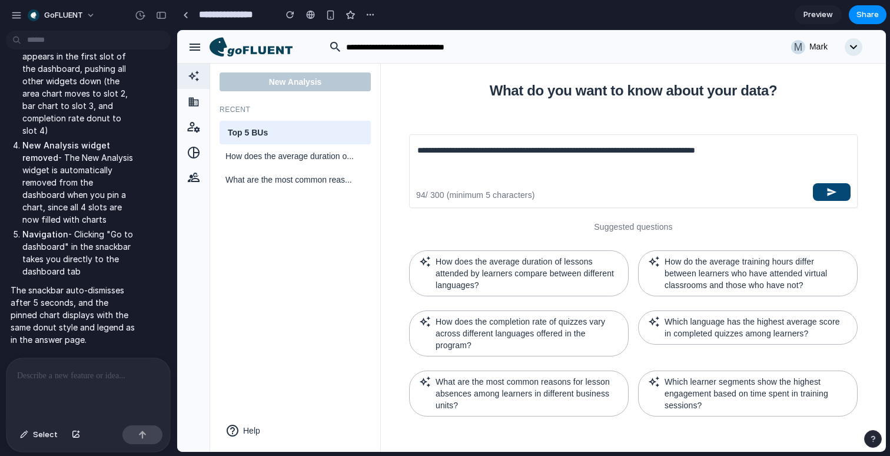
type textarea "**********"
click at [833, 188] on icon "button" at bounding box center [831, 192] width 11 height 11
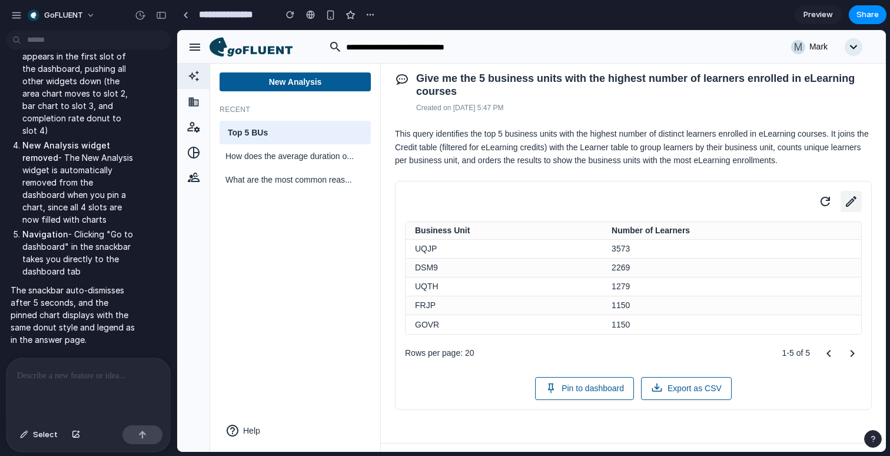
click at [855, 210] on icon at bounding box center [851, 201] width 16 height 16
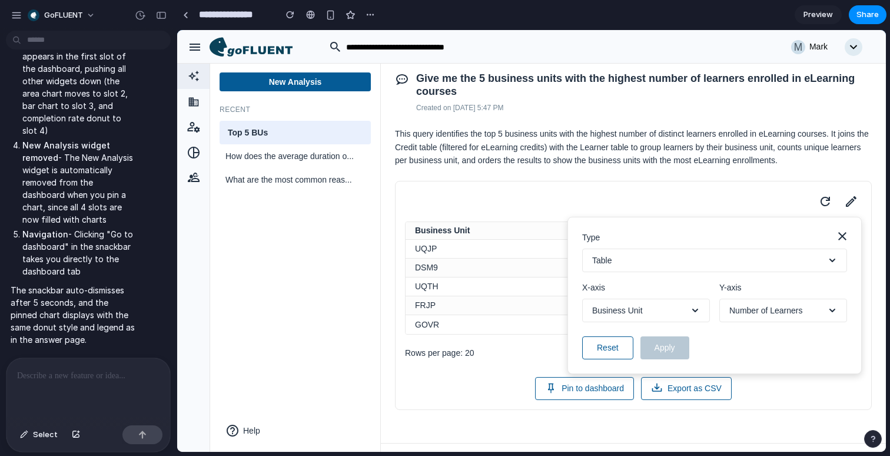
click at [723, 271] on button "Table" at bounding box center [714, 260] width 265 height 24
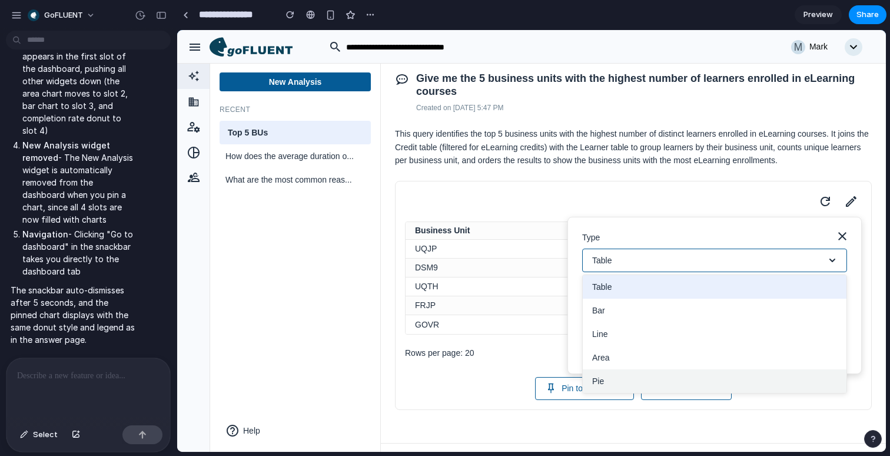
click at [645, 390] on button "Pie" at bounding box center [715, 381] width 264 height 24
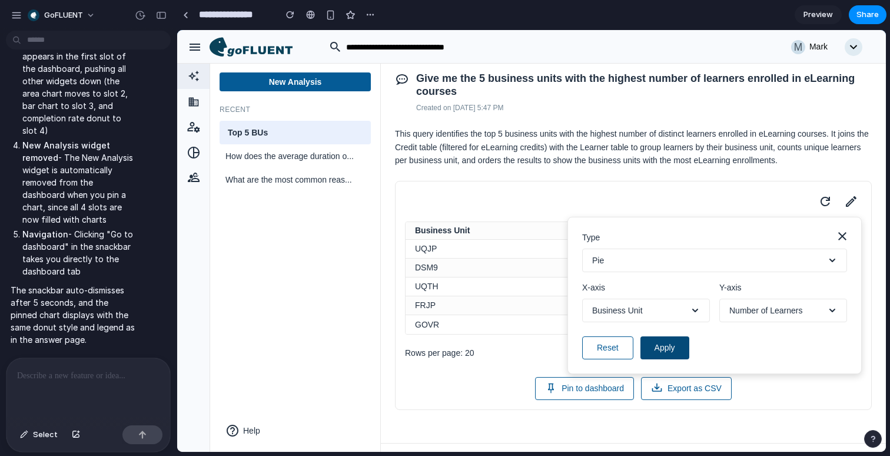
click at [675, 359] on button "Apply" at bounding box center [664, 347] width 49 height 23
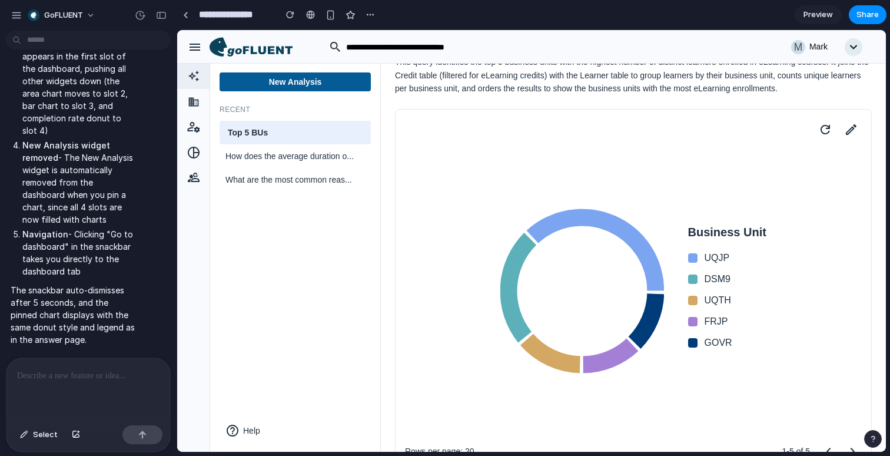
scroll to position [0, 0]
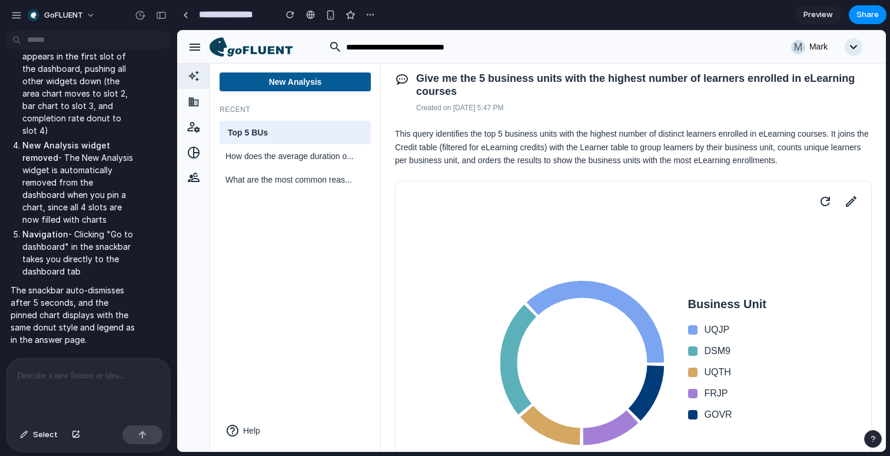
click at [814, 16] on span "Preview" at bounding box center [817, 15] width 29 height 12
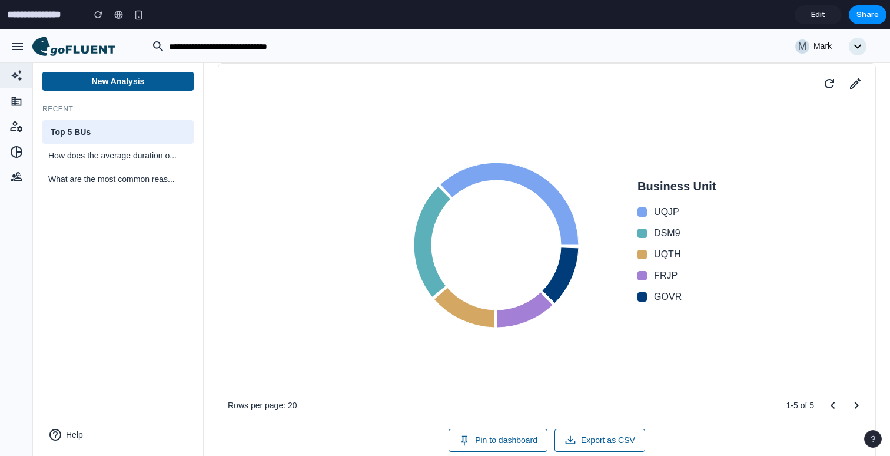
scroll to position [125, 0]
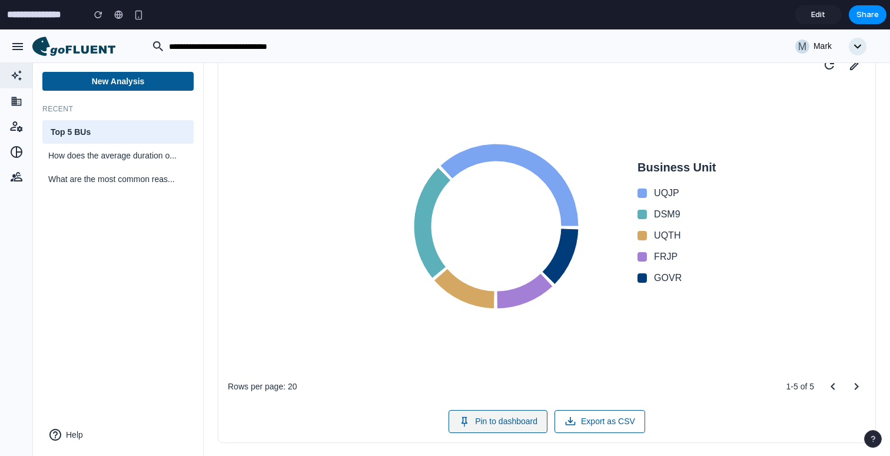
click at [512, 429] on button "Pin to dashboard" at bounding box center [498, 421] width 99 height 23
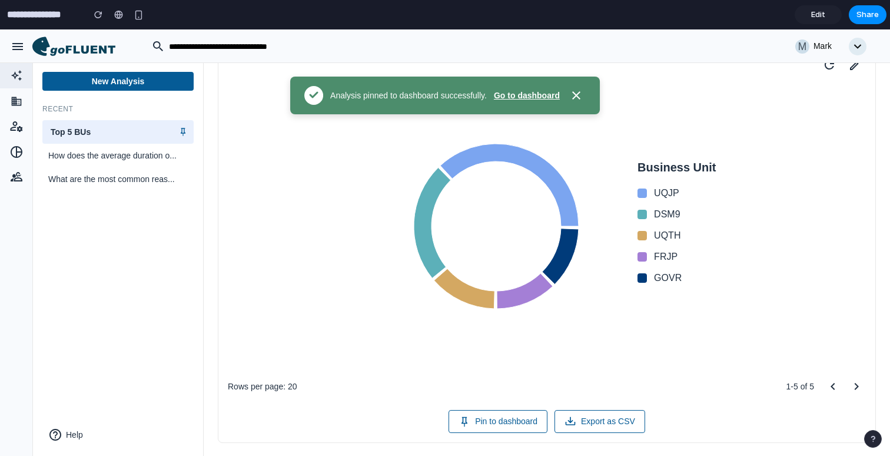
scroll to position [0, 0]
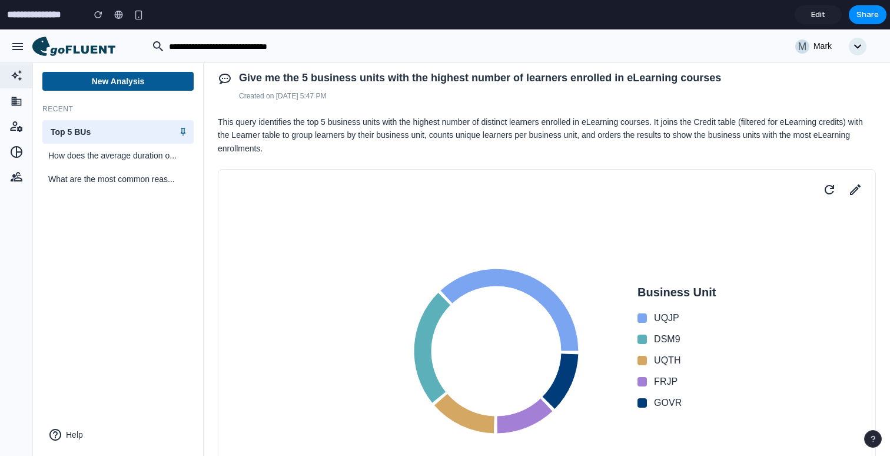
click at [181, 131] on icon at bounding box center [182, 131] width 9 height 9
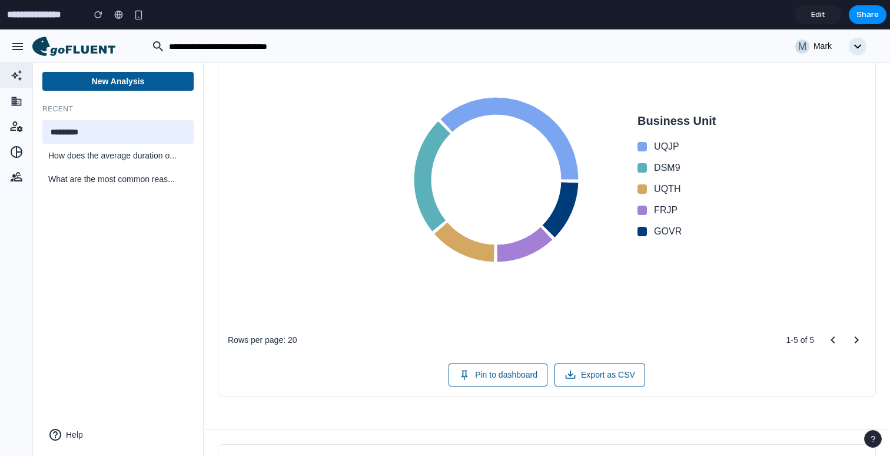
scroll to position [185, 0]
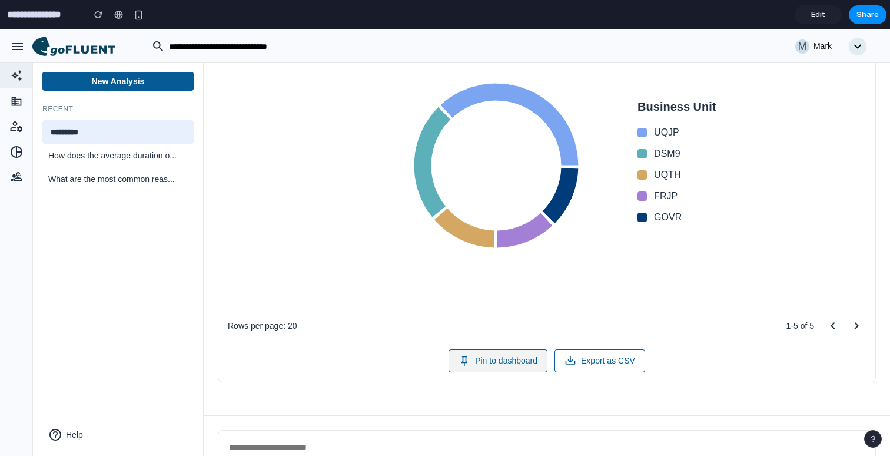
click at [477, 364] on button "Pin to dashboard" at bounding box center [498, 360] width 99 height 23
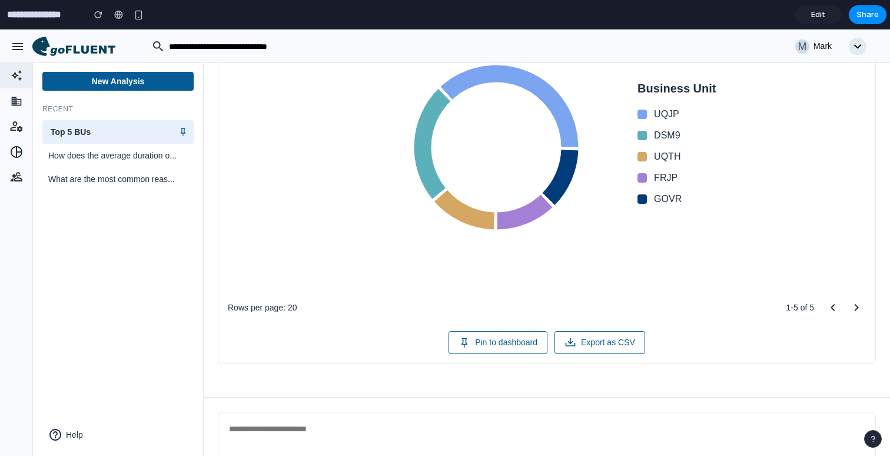
scroll to position [210, 0]
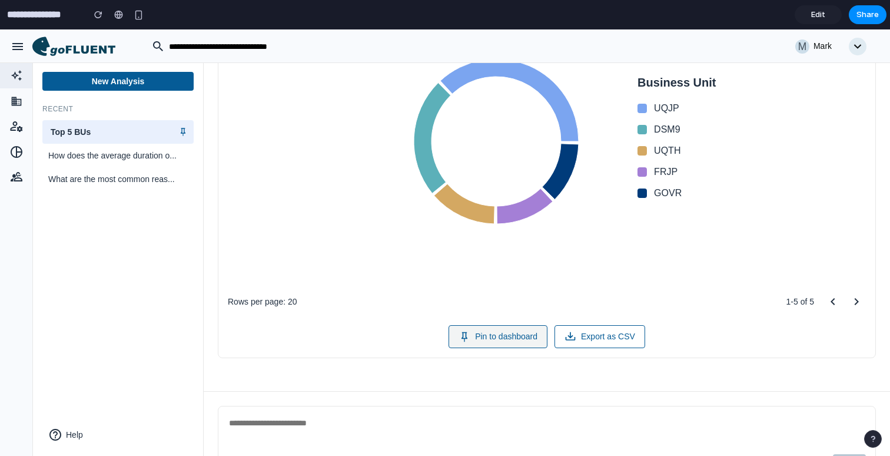
click at [527, 326] on button "Pin to dashboard" at bounding box center [498, 336] width 99 height 23
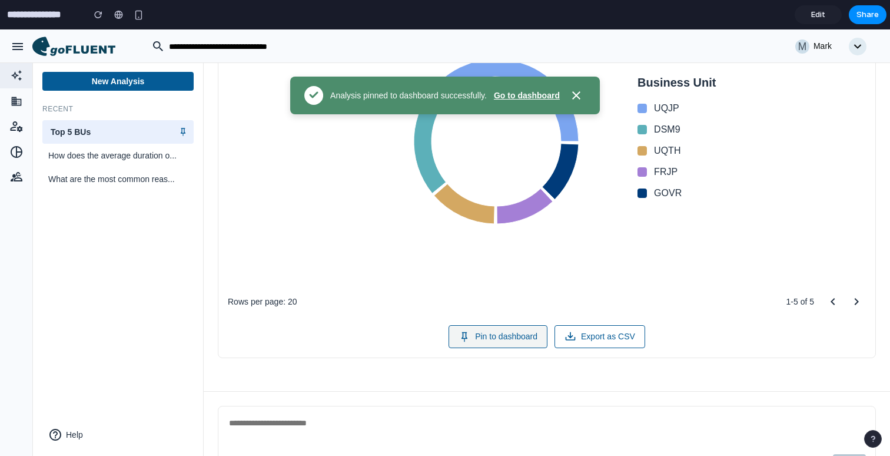
scroll to position [0, 0]
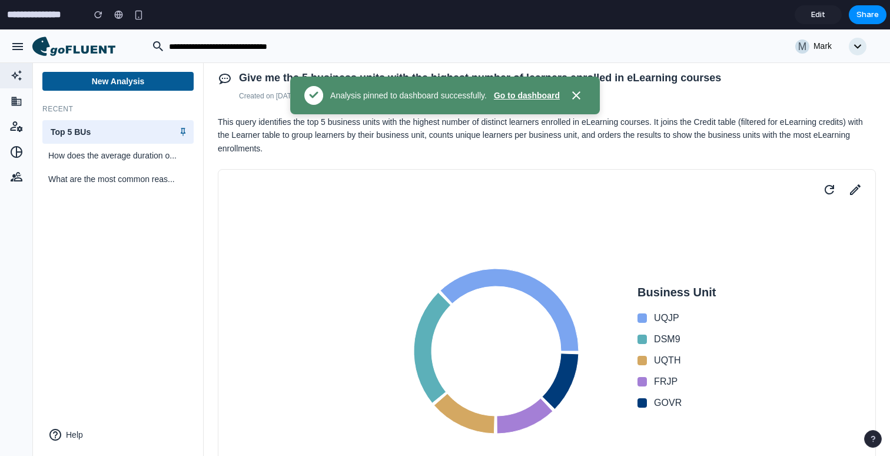
click at [547, 98] on button "Go to dashboard" at bounding box center [527, 95] width 66 height 12
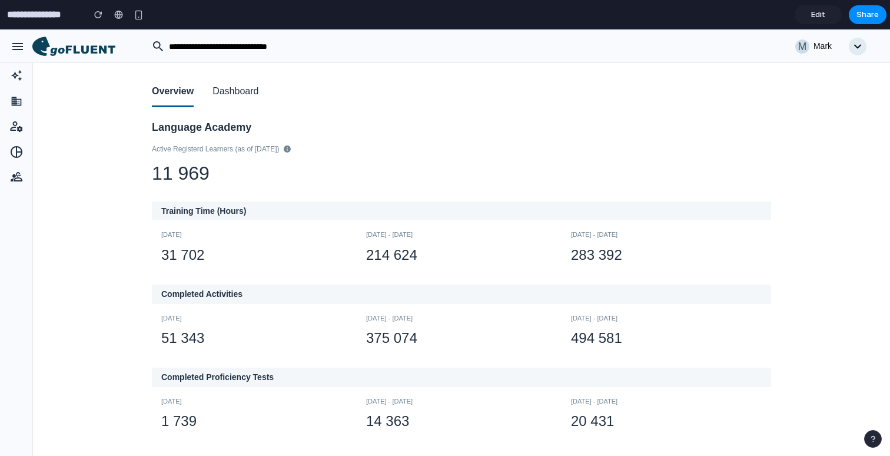
click at [251, 97] on button "Dashboard" at bounding box center [235, 92] width 46 height 30
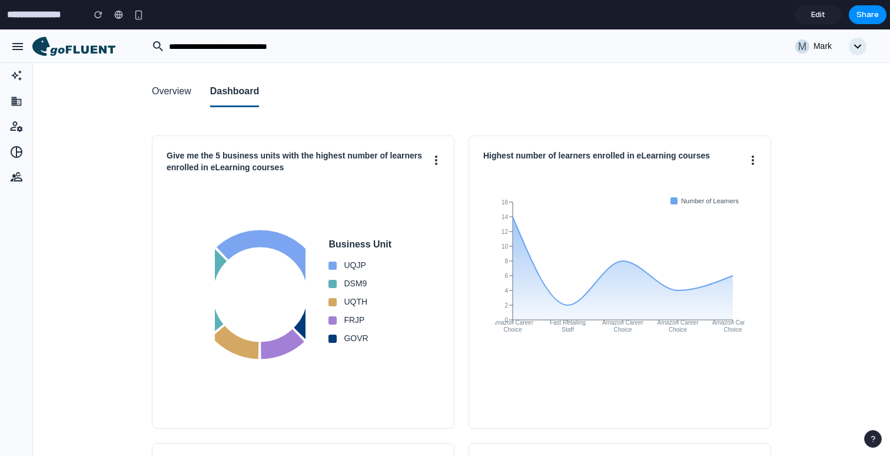
click at [187, 94] on button "Overview" at bounding box center [171, 92] width 39 height 30
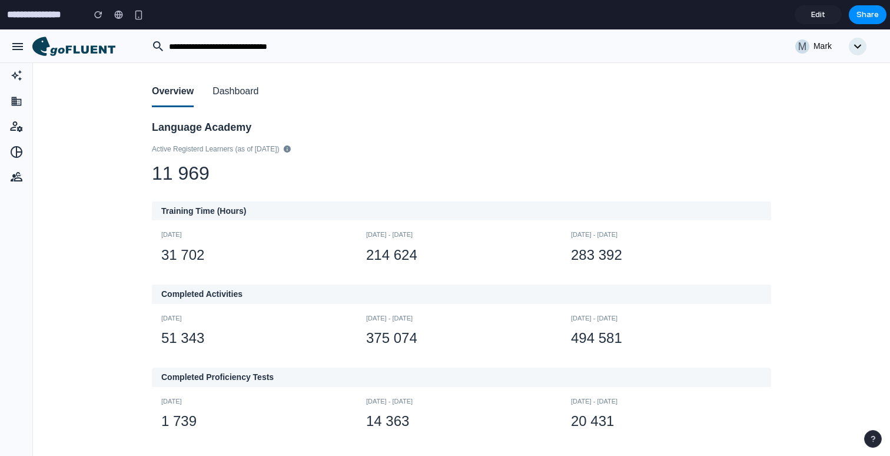
click at [246, 94] on button "Dashboard" at bounding box center [235, 92] width 46 height 30
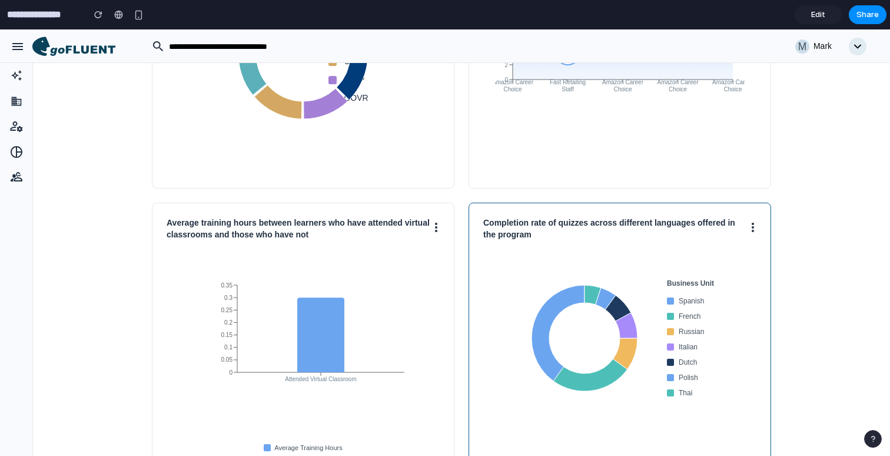
scroll to position [246, 0]
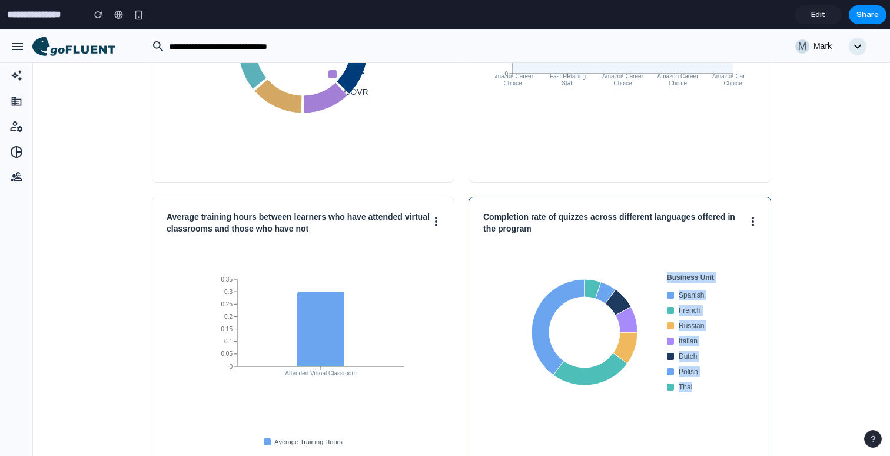
drag, startPoint x: 510, startPoint y: 274, endPoint x: 710, endPoint y: 389, distance: 230.7
click at [710, 389] on div "Business Unit Spanish French Russian Italian Dutch Polish Thai" at bounding box center [619, 332] width 273 height 177
click at [779, 398] on div "Overview Dashboard Give me the 5 business units with the highest number of lear…" at bounding box center [461, 169] width 647 height 705
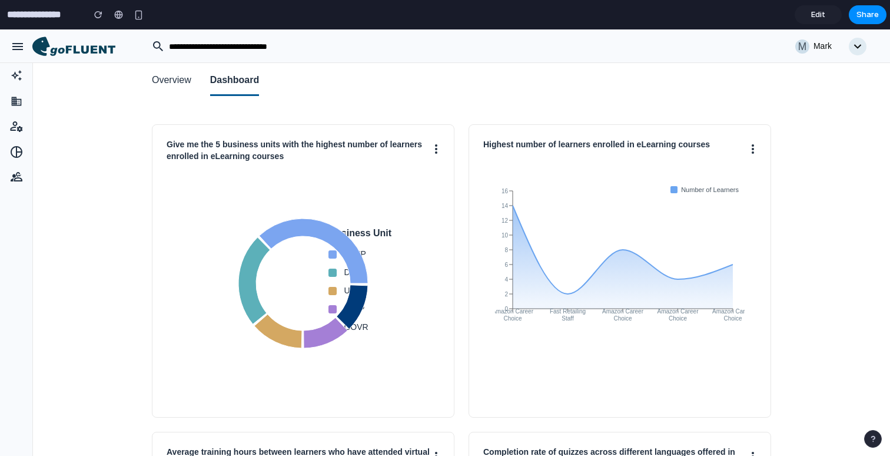
scroll to position [0, 0]
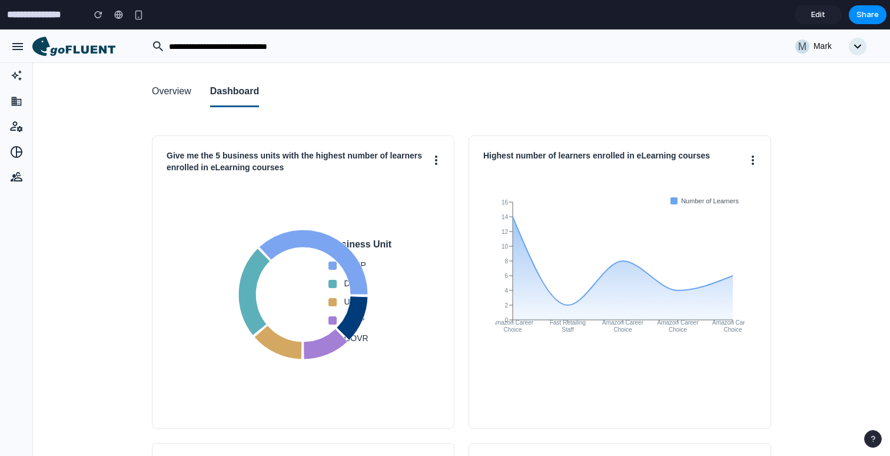
click at [817, 20] on link "Edit" at bounding box center [818, 14] width 47 height 19
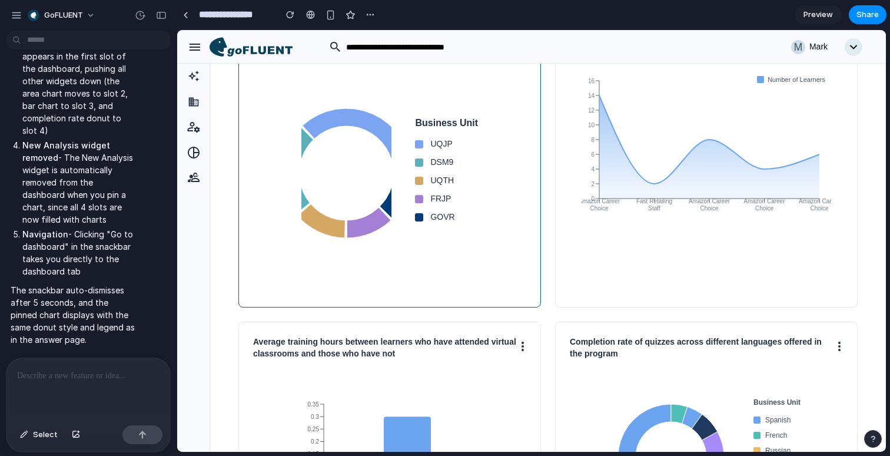
scroll to position [123, 0]
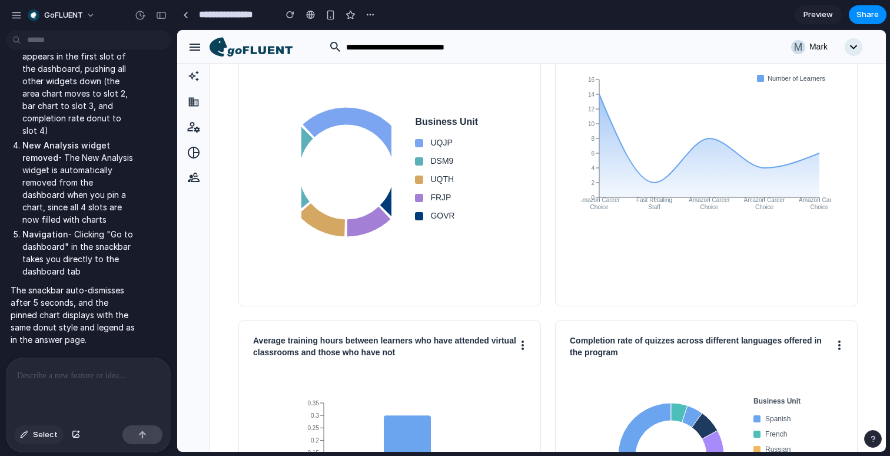
click at [32, 435] on button "Select" at bounding box center [38, 434] width 49 height 19
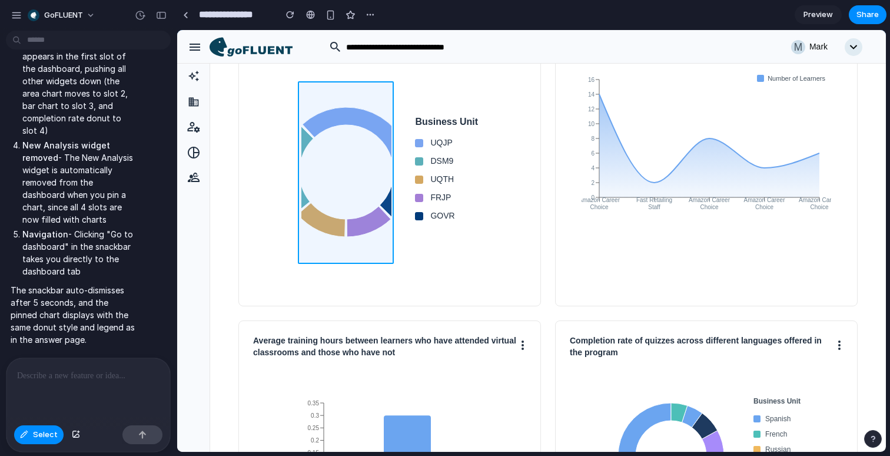
click at [366, 187] on div at bounding box center [532, 241] width 708 height 421
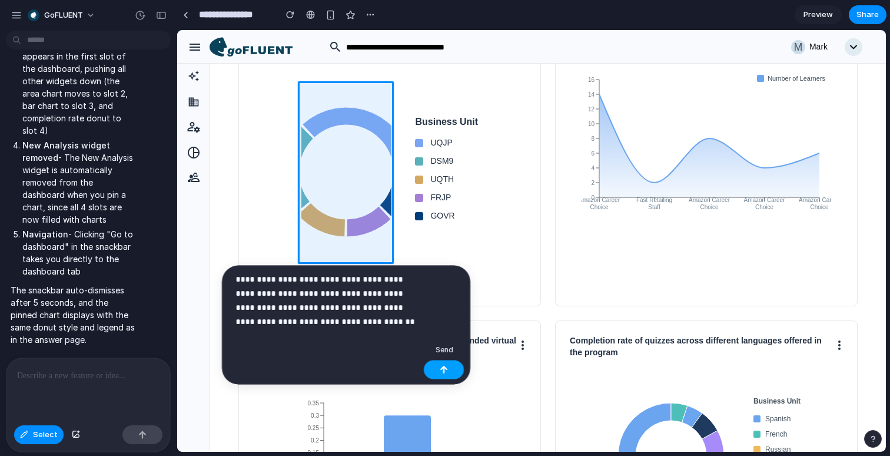
click at [439, 370] on button "button" at bounding box center [444, 369] width 40 height 19
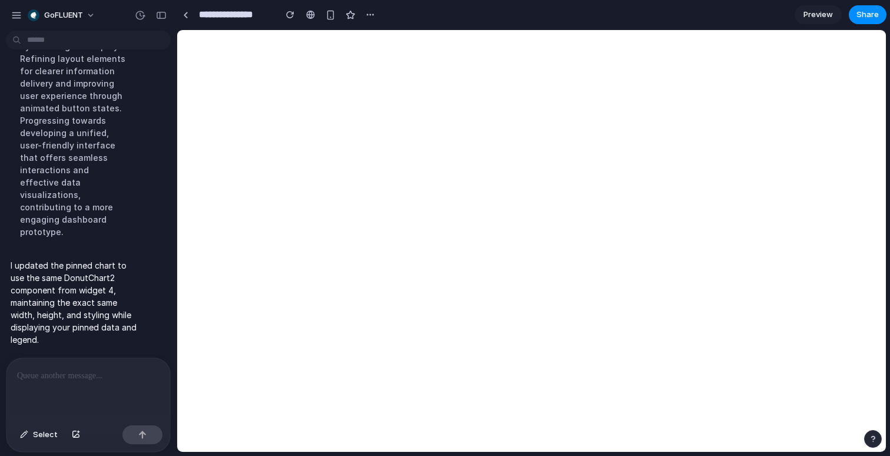
scroll to position [5376, 0]
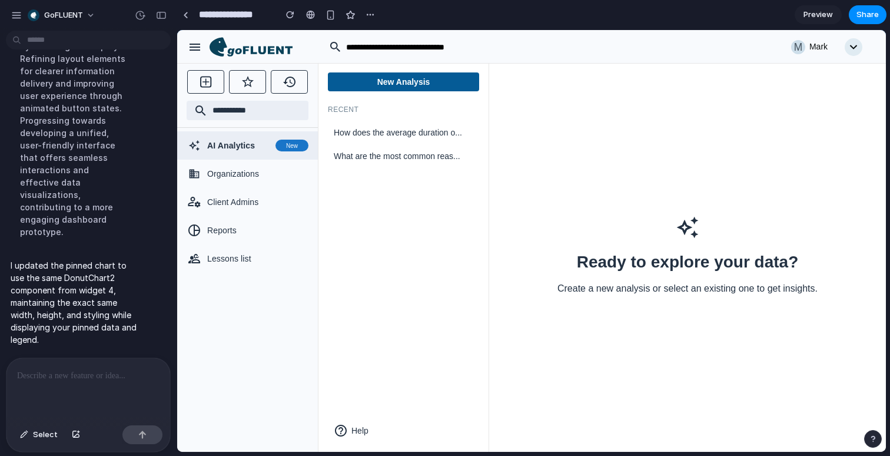
click at [270, 55] on icon at bounding box center [251, 47] width 83 height 20
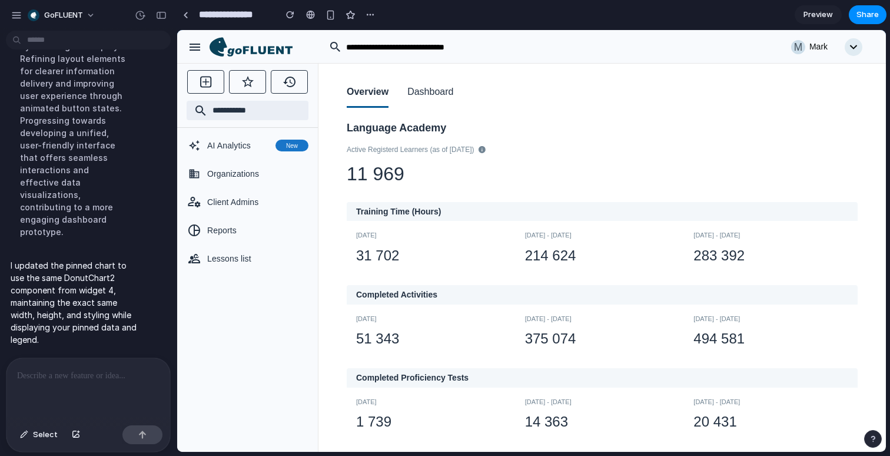
click at [421, 94] on button "Dashboard" at bounding box center [430, 93] width 46 height 30
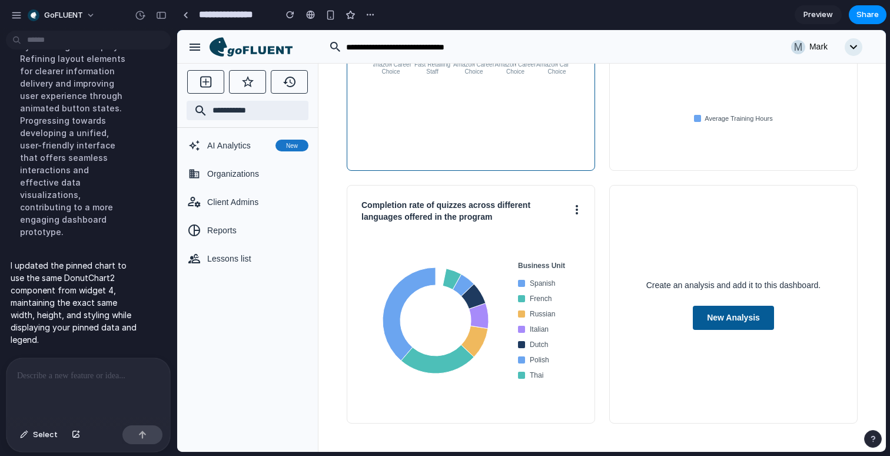
scroll to position [275, 0]
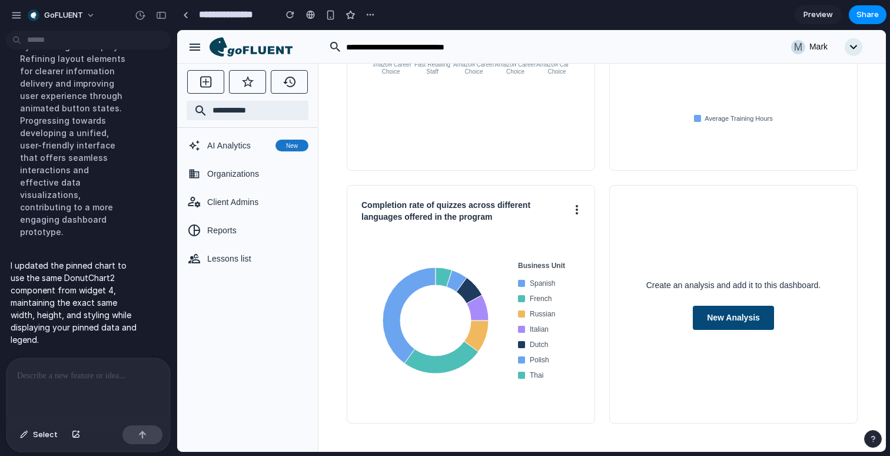
click at [730, 315] on button "New Analysis" at bounding box center [733, 317] width 81 height 24
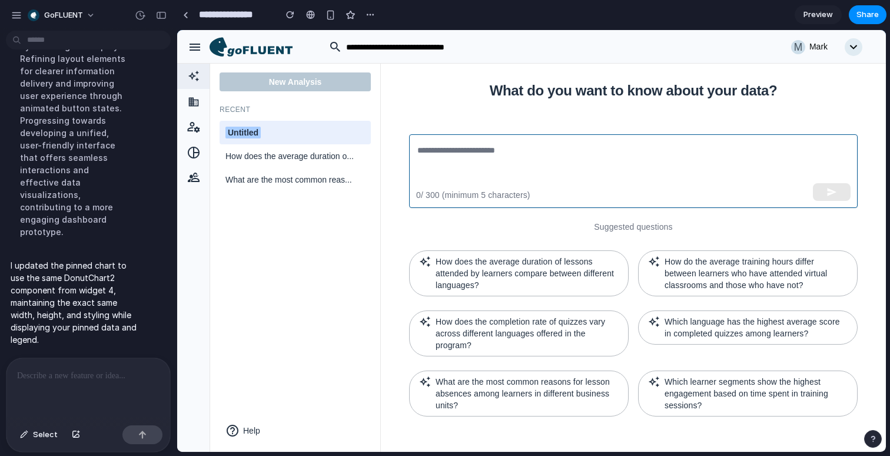
click at [569, 154] on textarea at bounding box center [633, 171] width 432 height 54
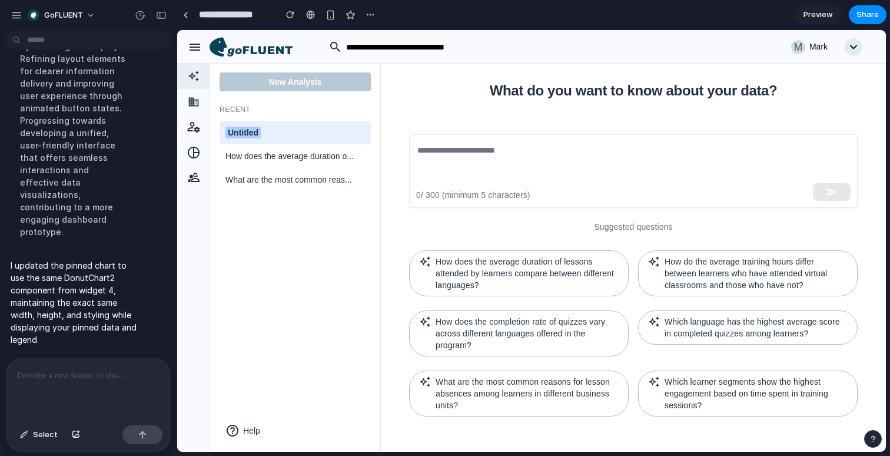
paste textarea "**********"
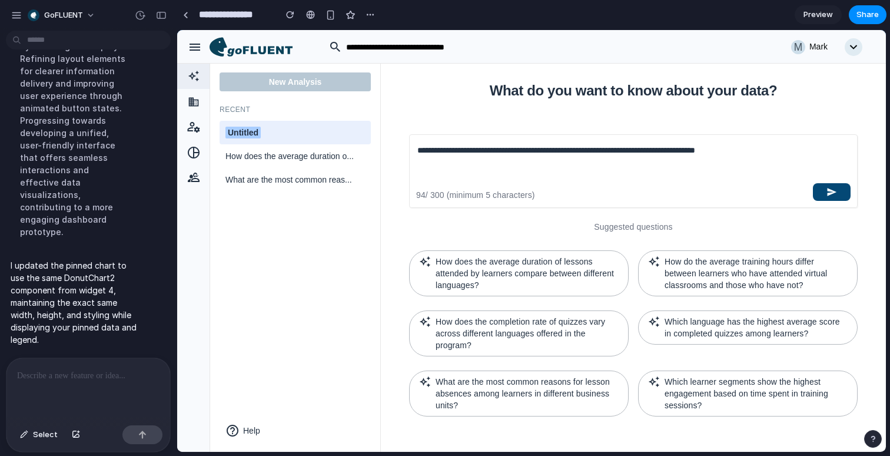
type textarea "**********"
click at [825, 183] on button "button" at bounding box center [832, 192] width 38 height 18
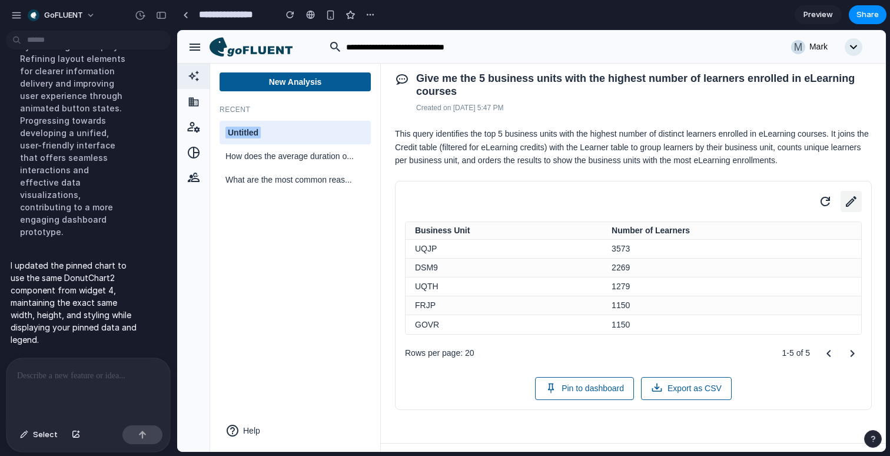
click at [845, 210] on icon at bounding box center [851, 201] width 16 height 16
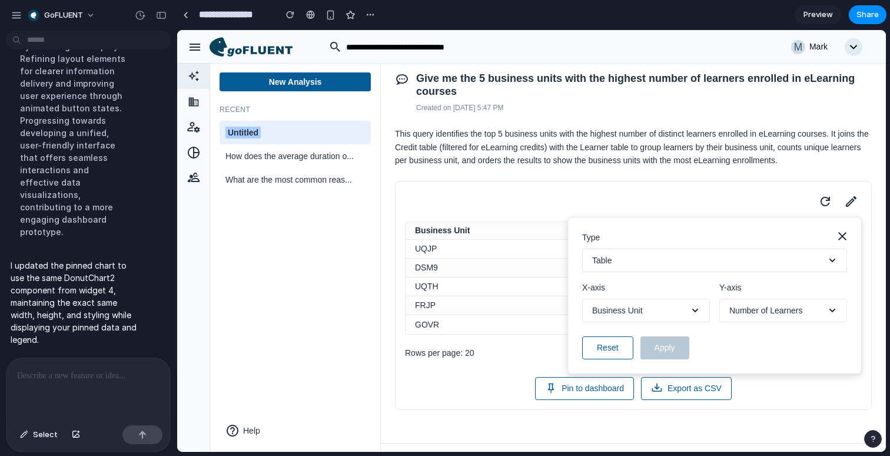
click at [706, 272] on button "Table" at bounding box center [714, 260] width 265 height 24
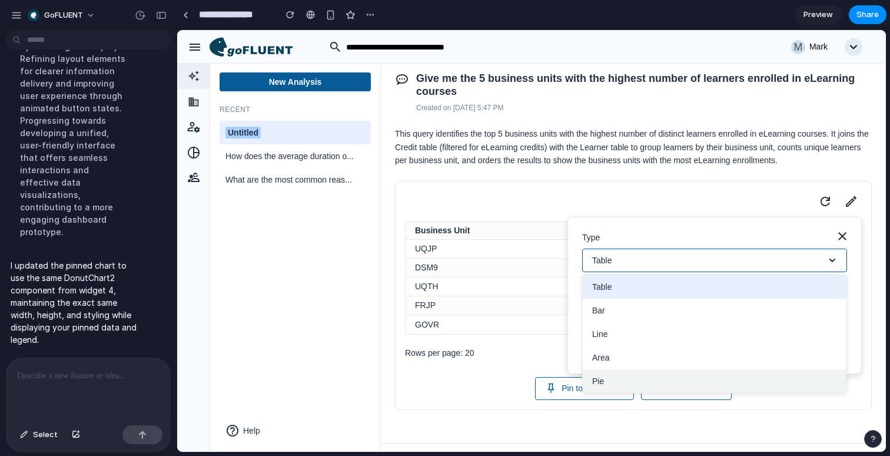
click at [602, 393] on button "Pie" at bounding box center [715, 381] width 264 height 24
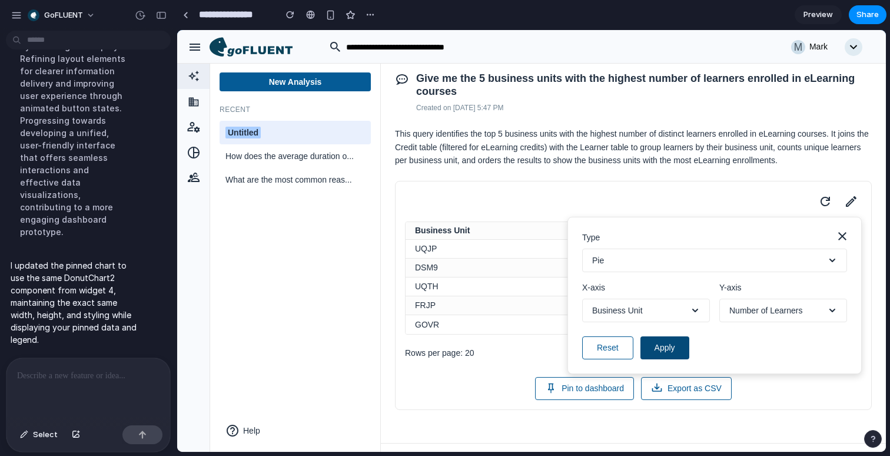
click at [663, 359] on button "Apply" at bounding box center [664, 347] width 49 height 23
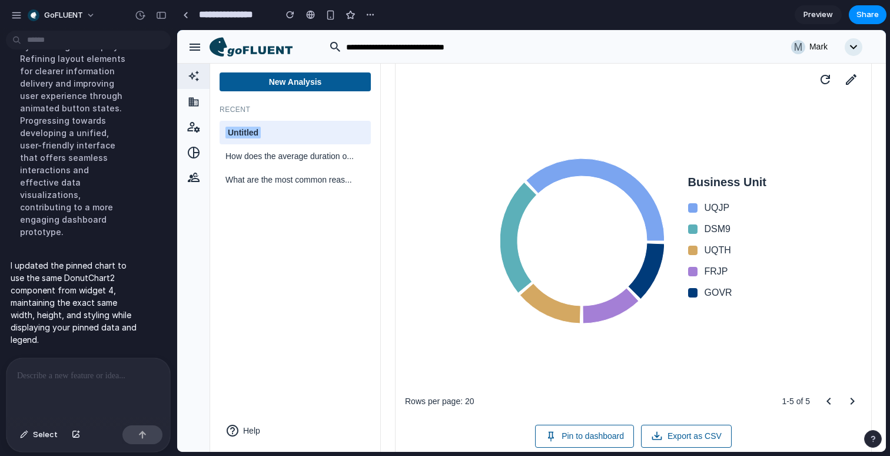
scroll to position [152, 0]
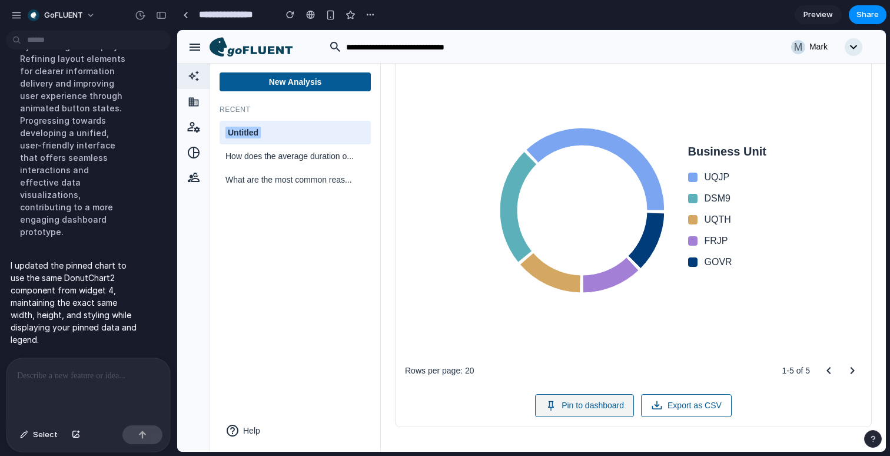
click at [576, 417] on button "Pin to dashboard" at bounding box center [584, 405] width 99 height 23
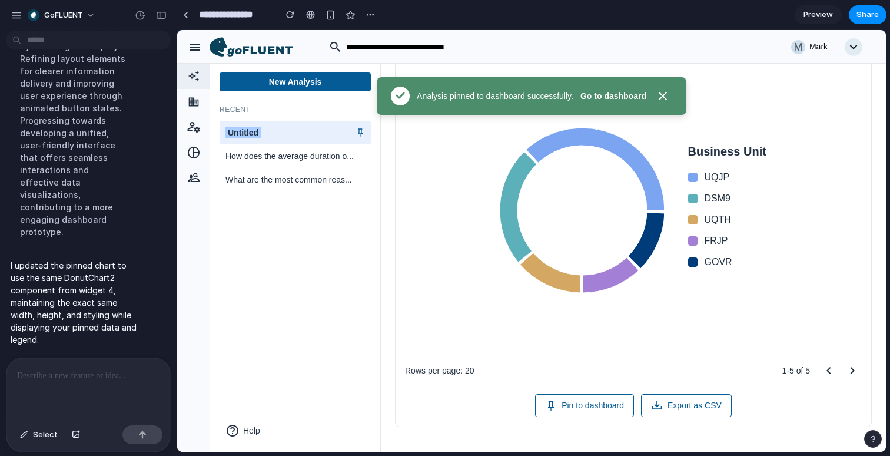
click at [646, 97] on button "Go to dashboard" at bounding box center [613, 96] width 66 height 12
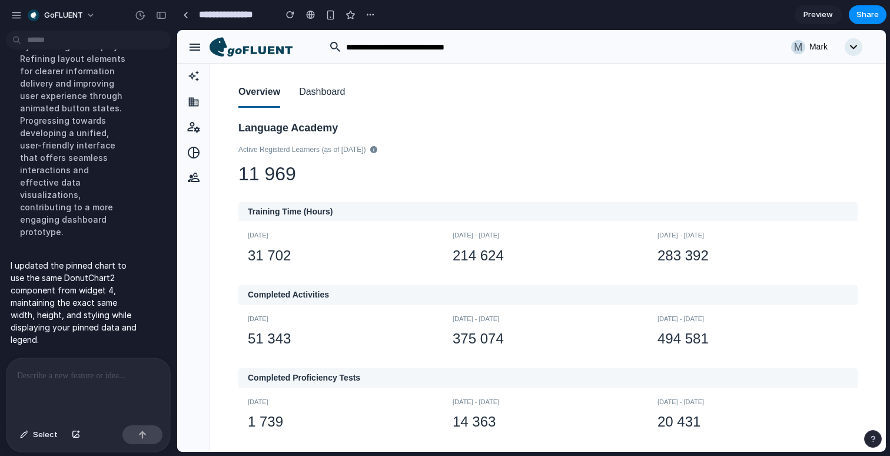
click at [340, 94] on button "Dashboard" at bounding box center [322, 93] width 46 height 30
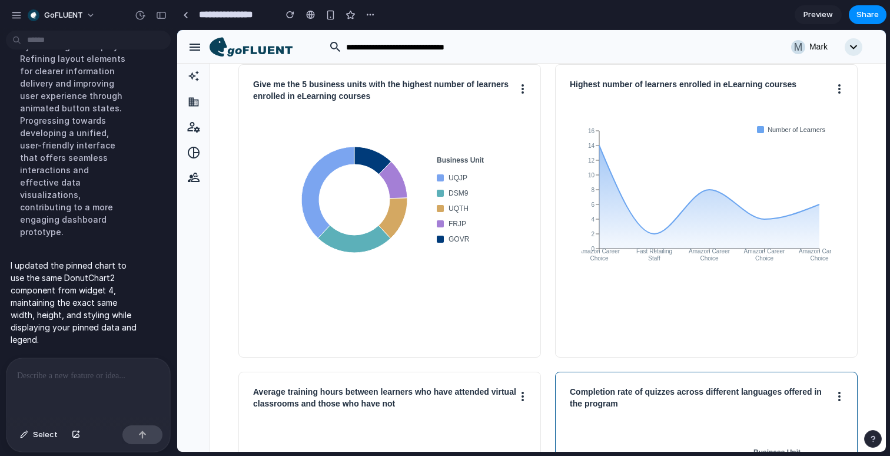
scroll to position [69, 0]
